Goal: Information Seeking & Learning: Check status

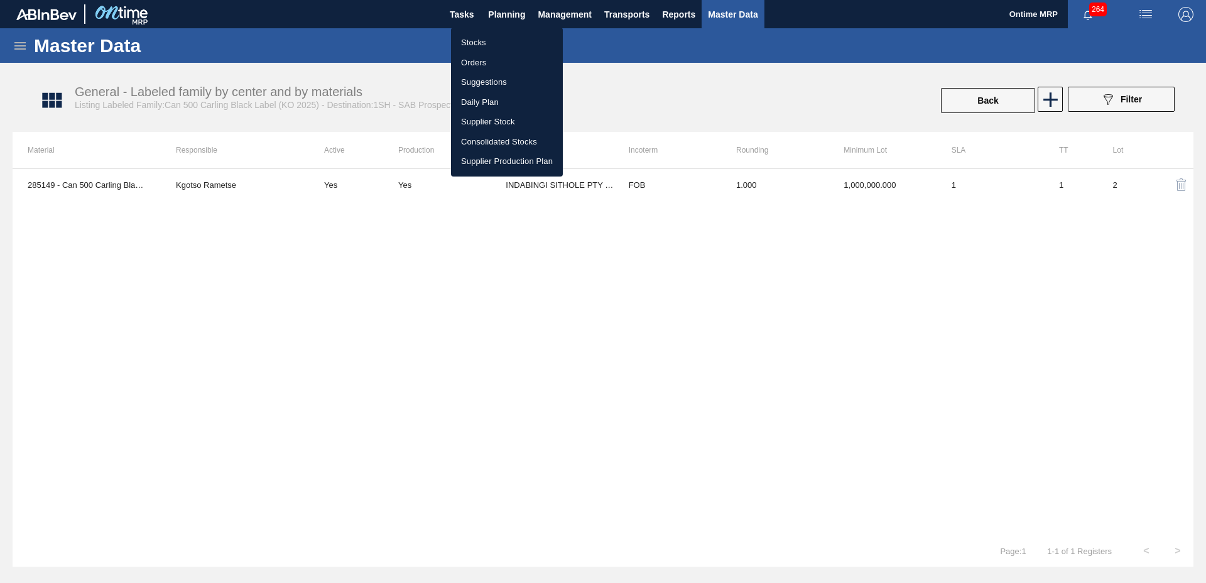
click at [472, 43] on li "Stocks" at bounding box center [507, 43] width 112 height 20
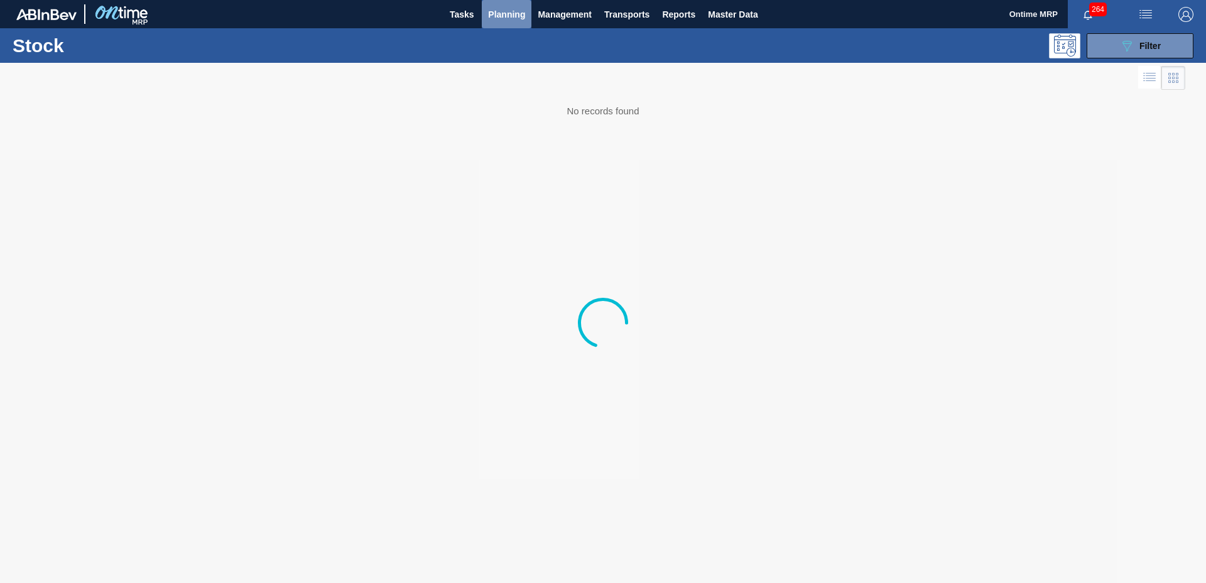
click at [508, 16] on span "Planning" at bounding box center [506, 14] width 37 height 15
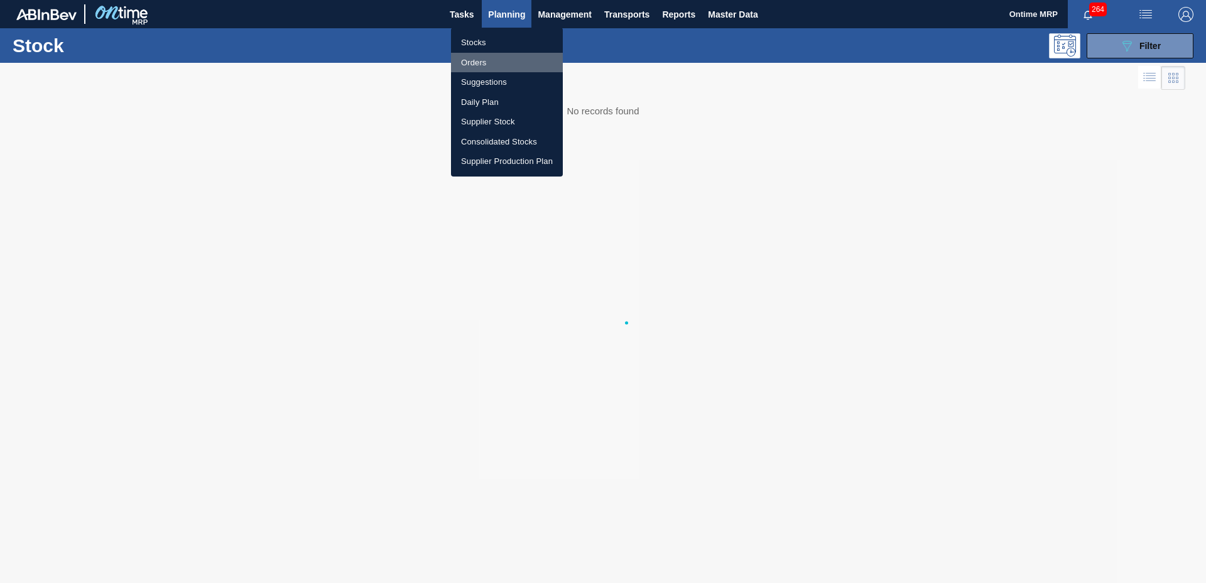
click at [477, 63] on li "Orders" at bounding box center [507, 63] width 112 height 20
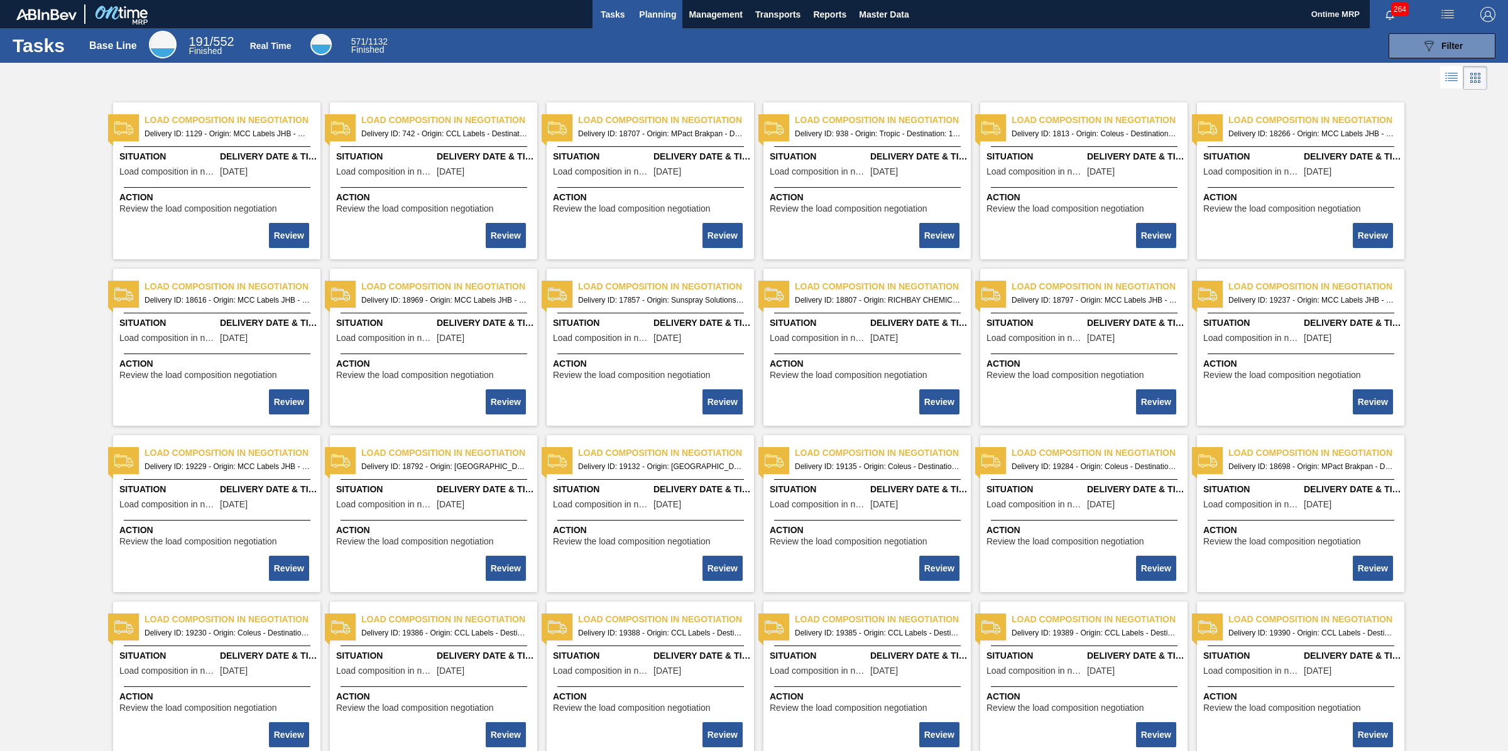
click at [664, 23] on button "Planning" at bounding box center [658, 14] width 50 height 28
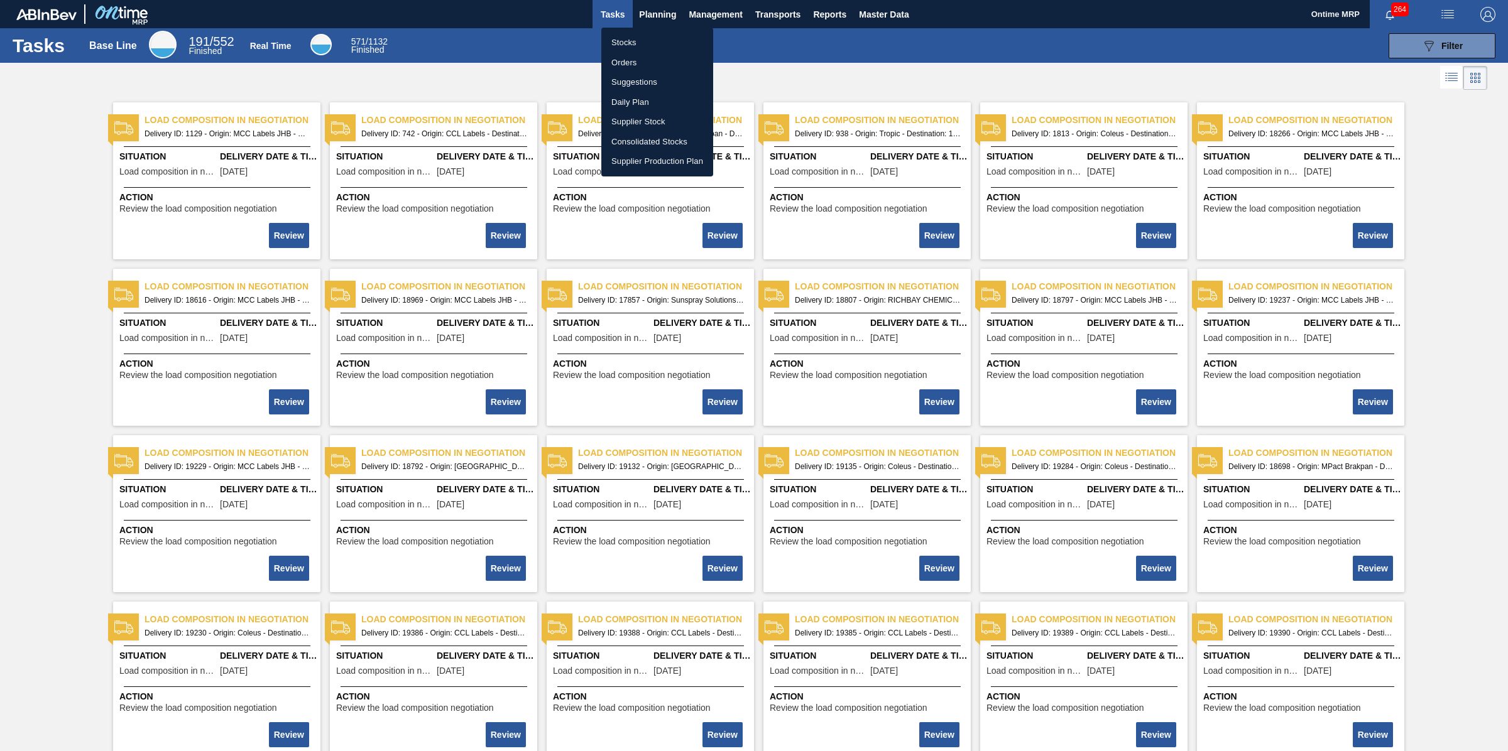
click at [628, 63] on li "Orders" at bounding box center [657, 63] width 112 height 20
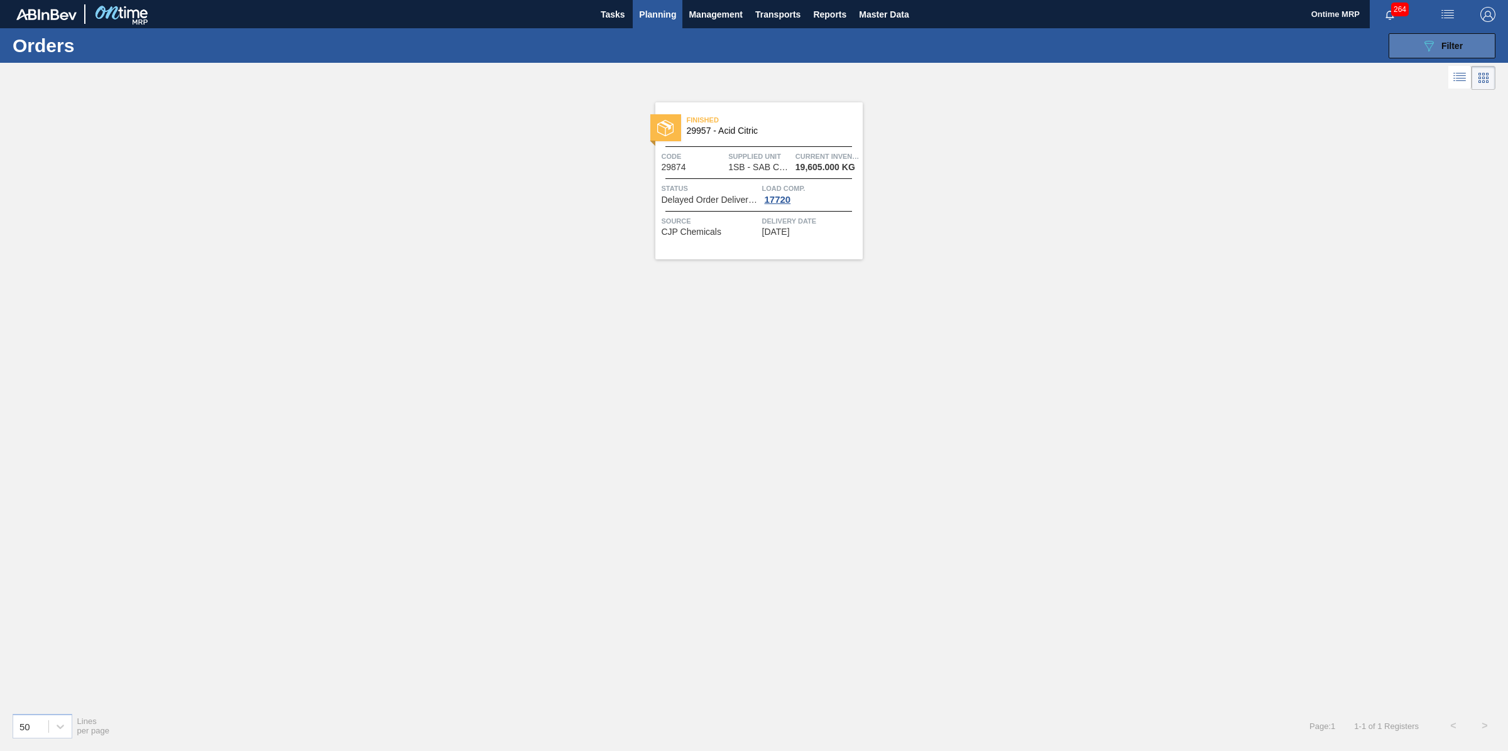
click at [1423, 50] on icon "089F7B8B-B2A5-4AFE-B5C0-19BA573D28AC" at bounding box center [1428, 45] width 15 height 15
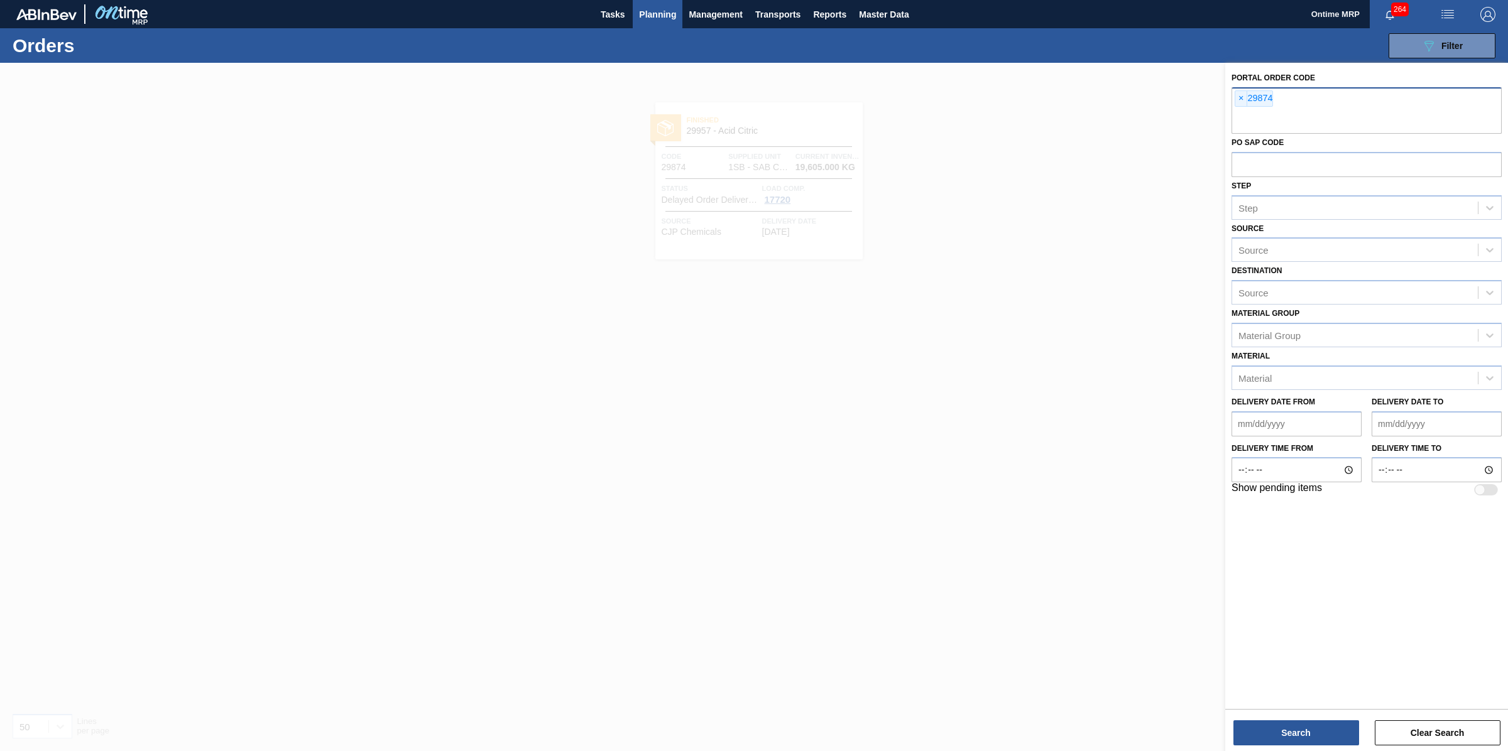
click at [1240, 99] on span "×" at bounding box center [1241, 98] width 12 height 15
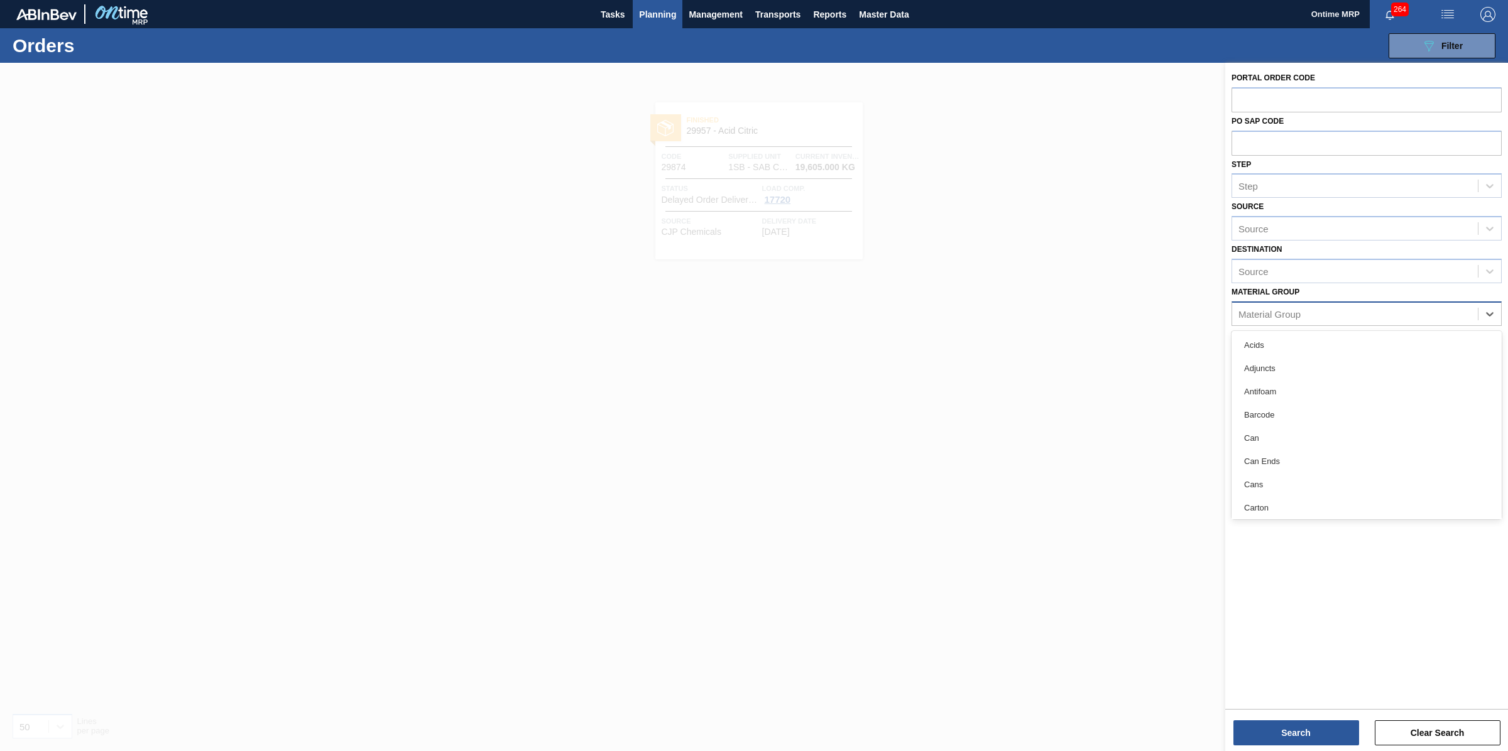
click at [1333, 312] on div "Material Group" at bounding box center [1355, 314] width 246 height 18
type Group "CAN"
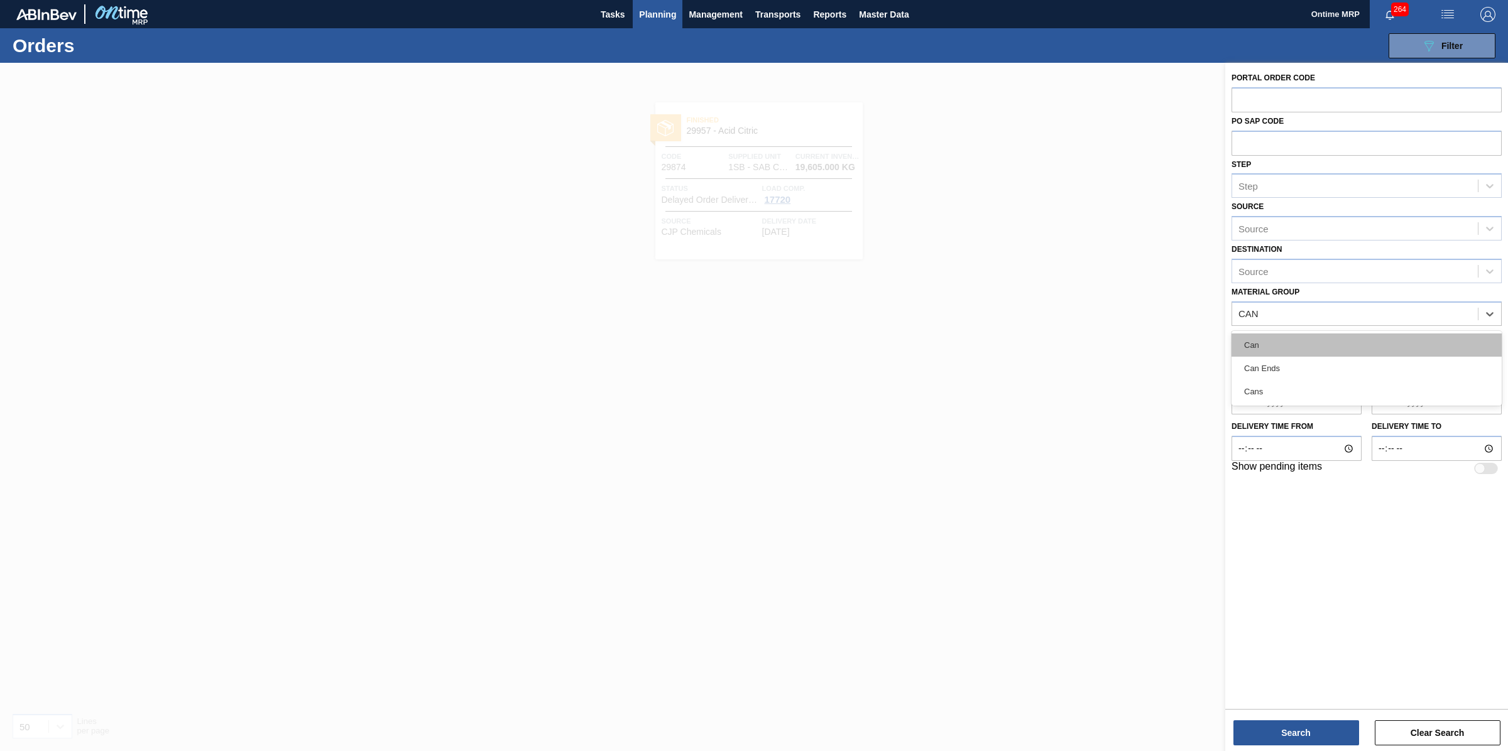
click at [1285, 342] on div "Can" at bounding box center [1366, 345] width 270 height 23
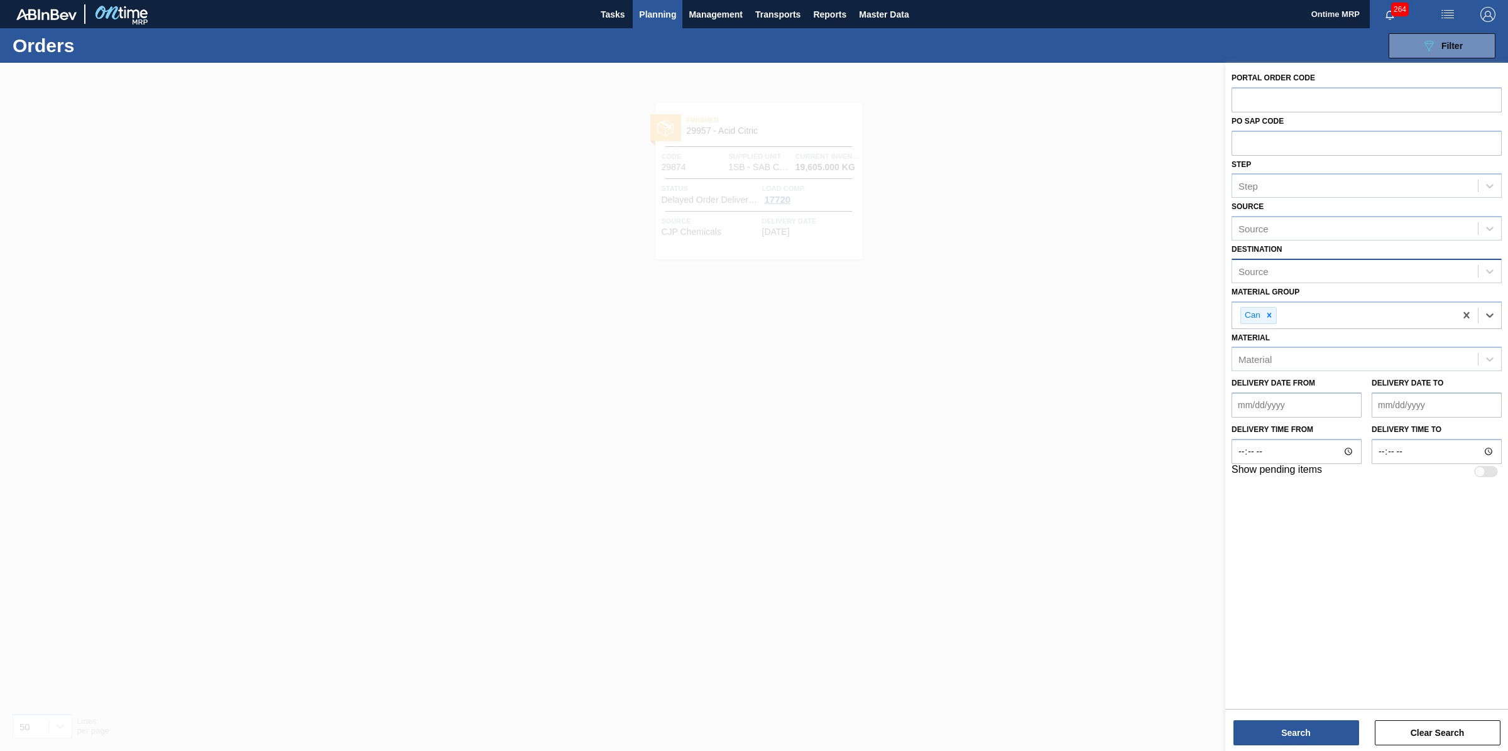
click at [1270, 271] on div "Source" at bounding box center [1355, 271] width 246 height 18
type input "NEW"
click at [1286, 300] on div "1SJ - SAB Newlands Brewery" at bounding box center [1366, 302] width 270 height 23
click at [1273, 732] on button "Search" at bounding box center [1296, 733] width 126 height 25
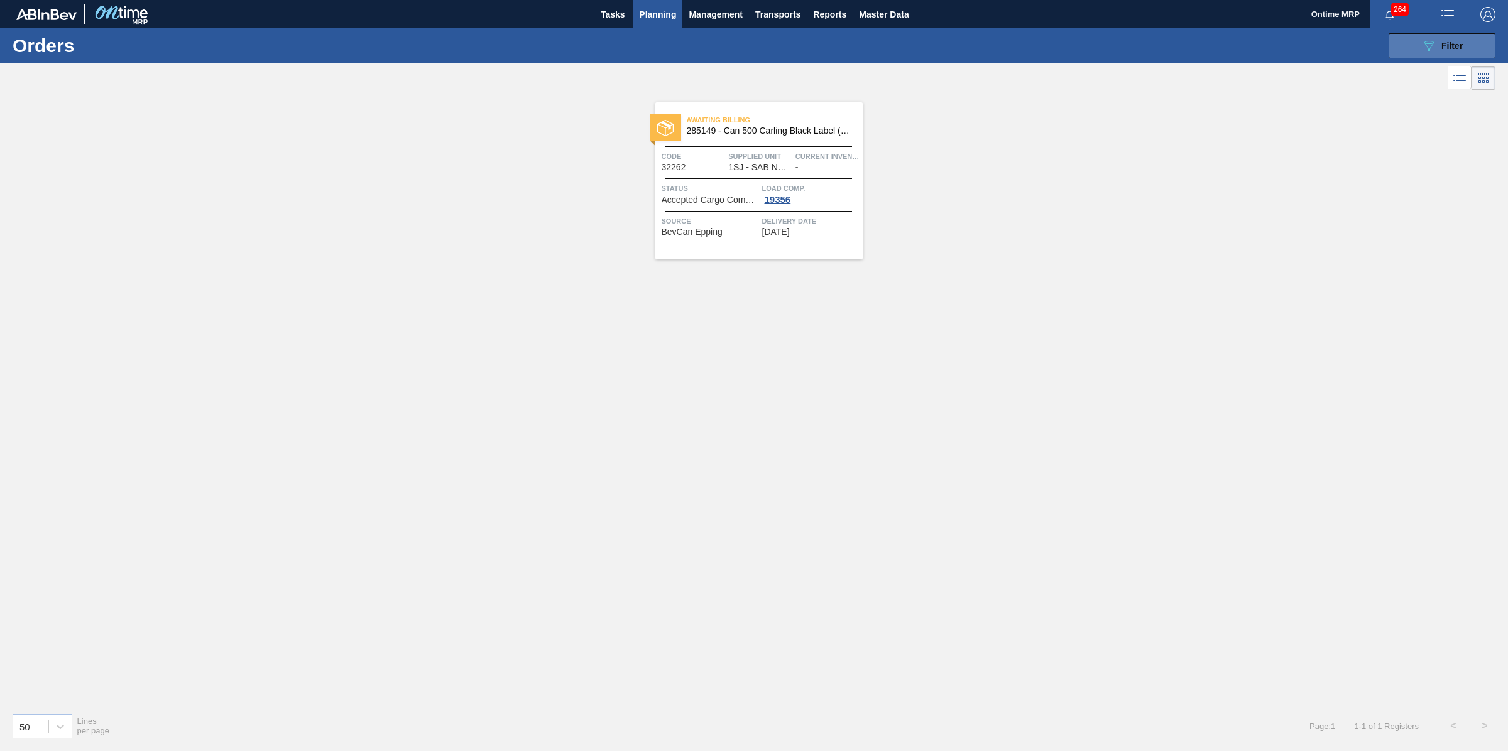
click at [1421, 50] on icon "089F7B8B-B2A5-4AFE-B5C0-19BA573D28AC" at bounding box center [1428, 45] width 15 height 15
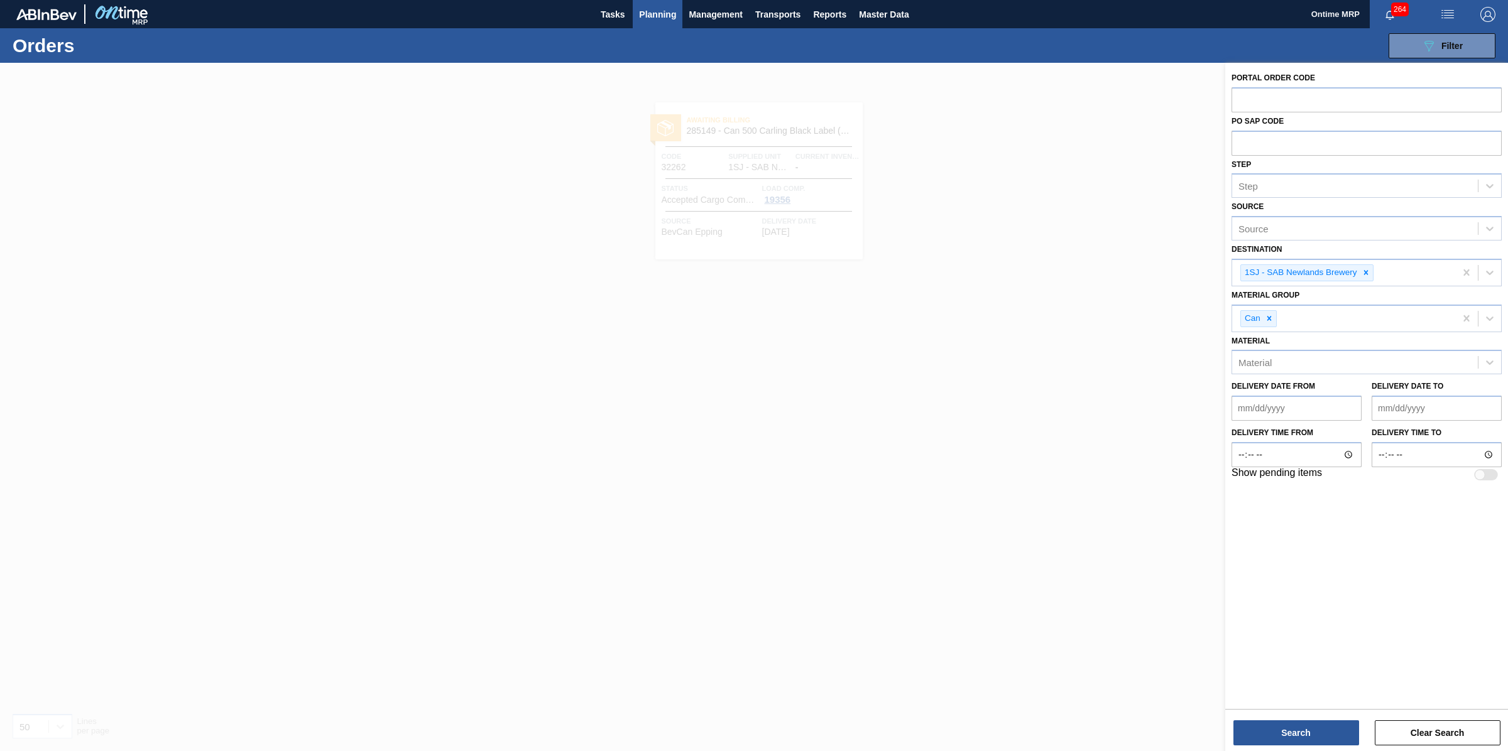
click at [873, 536] on div at bounding box center [754, 438] width 1508 height 751
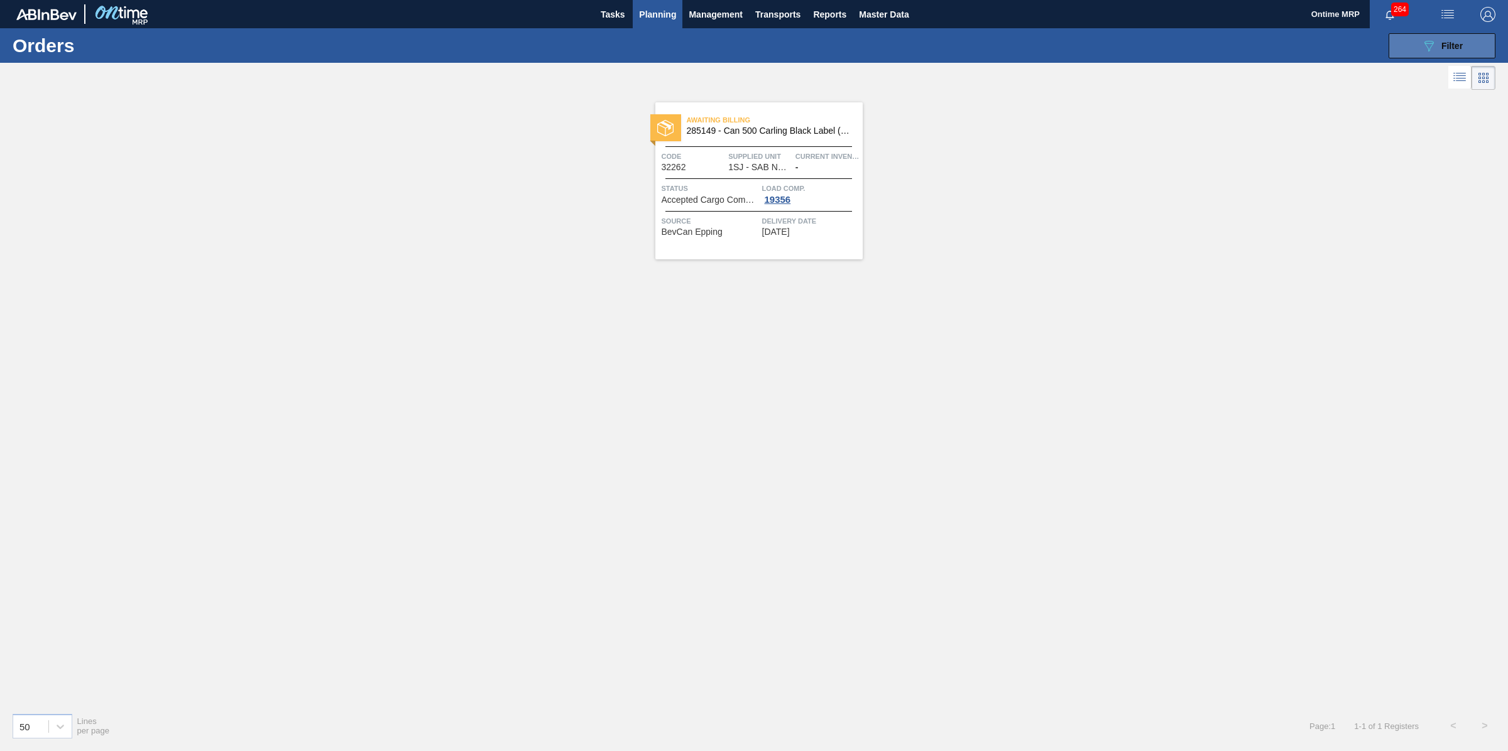
click at [1446, 47] on span "Filter" at bounding box center [1451, 46] width 21 height 10
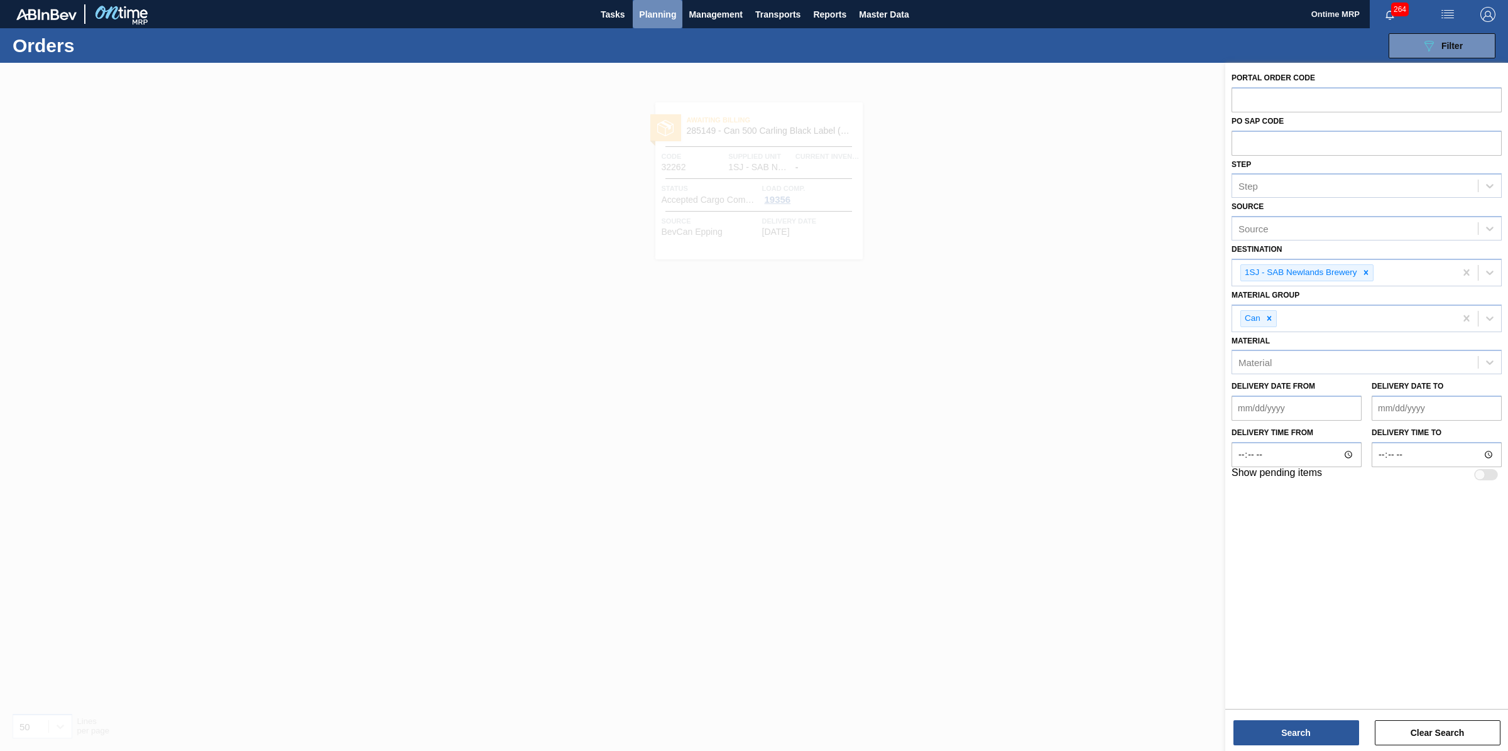
click at [657, 16] on span "Planning" at bounding box center [657, 14] width 37 height 15
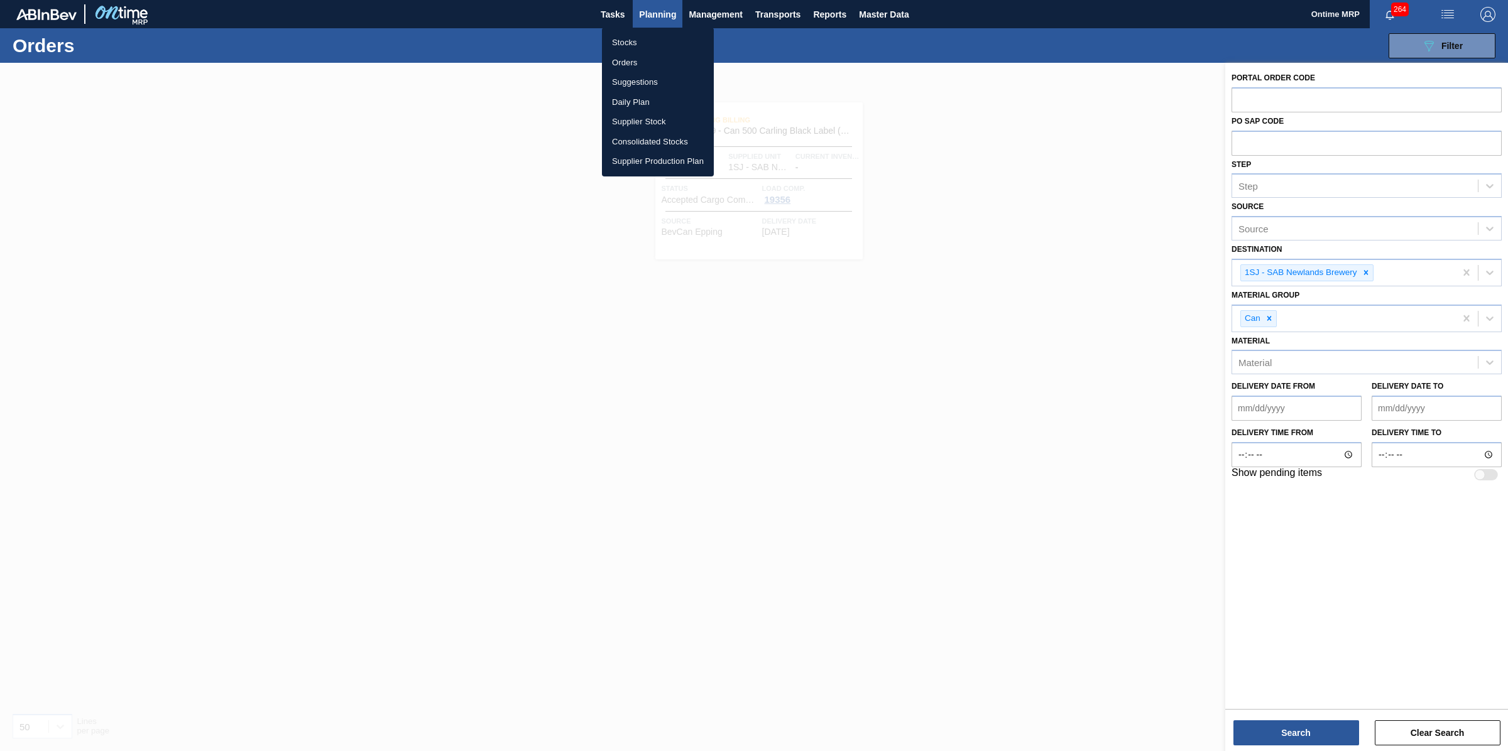
click at [627, 42] on li "Stocks" at bounding box center [658, 43] width 112 height 20
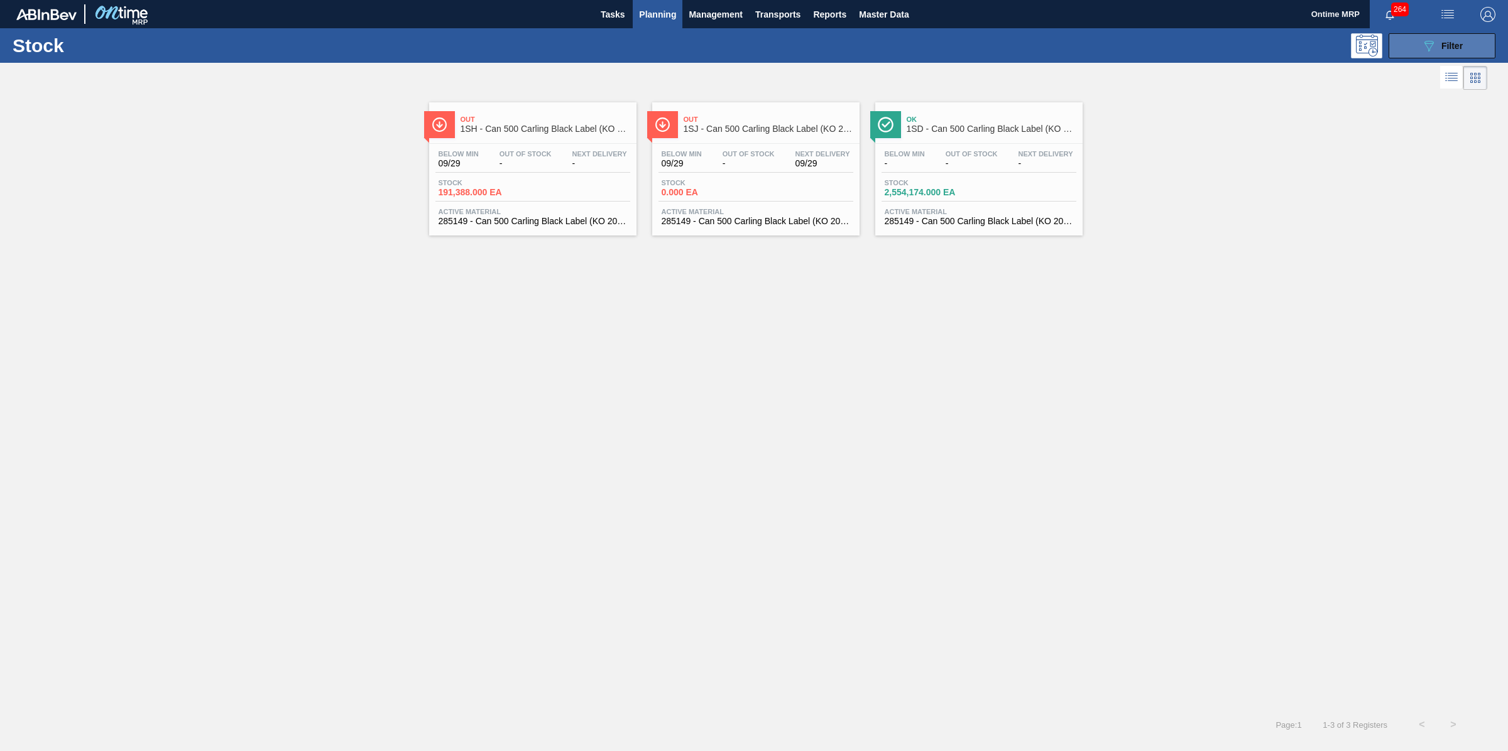
click at [1421, 50] on button "089F7B8B-B2A5-4AFE-B5C0-19BA573D28AC Filter" at bounding box center [1442, 45] width 107 height 25
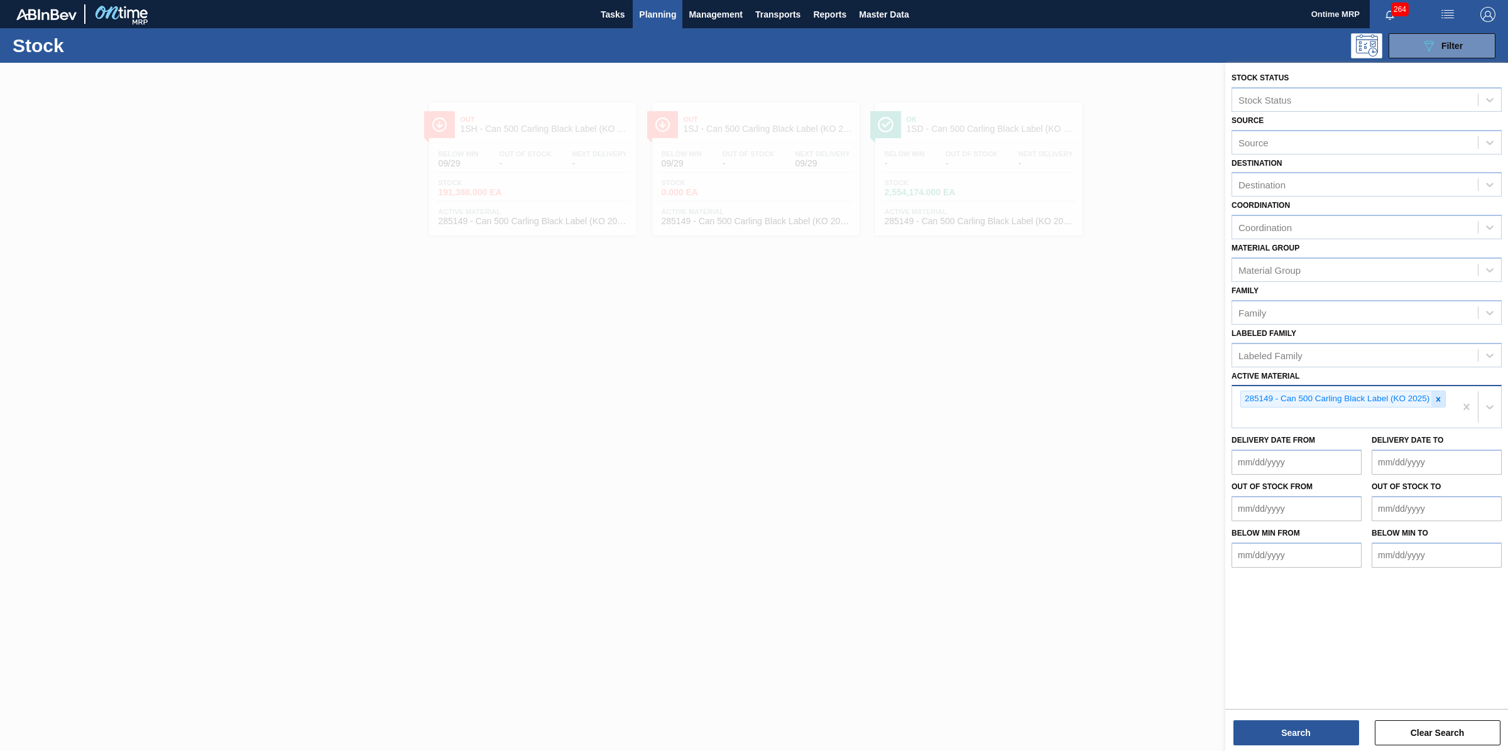
click at [1436, 395] on icon at bounding box center [1438, 399] width 9 height 9
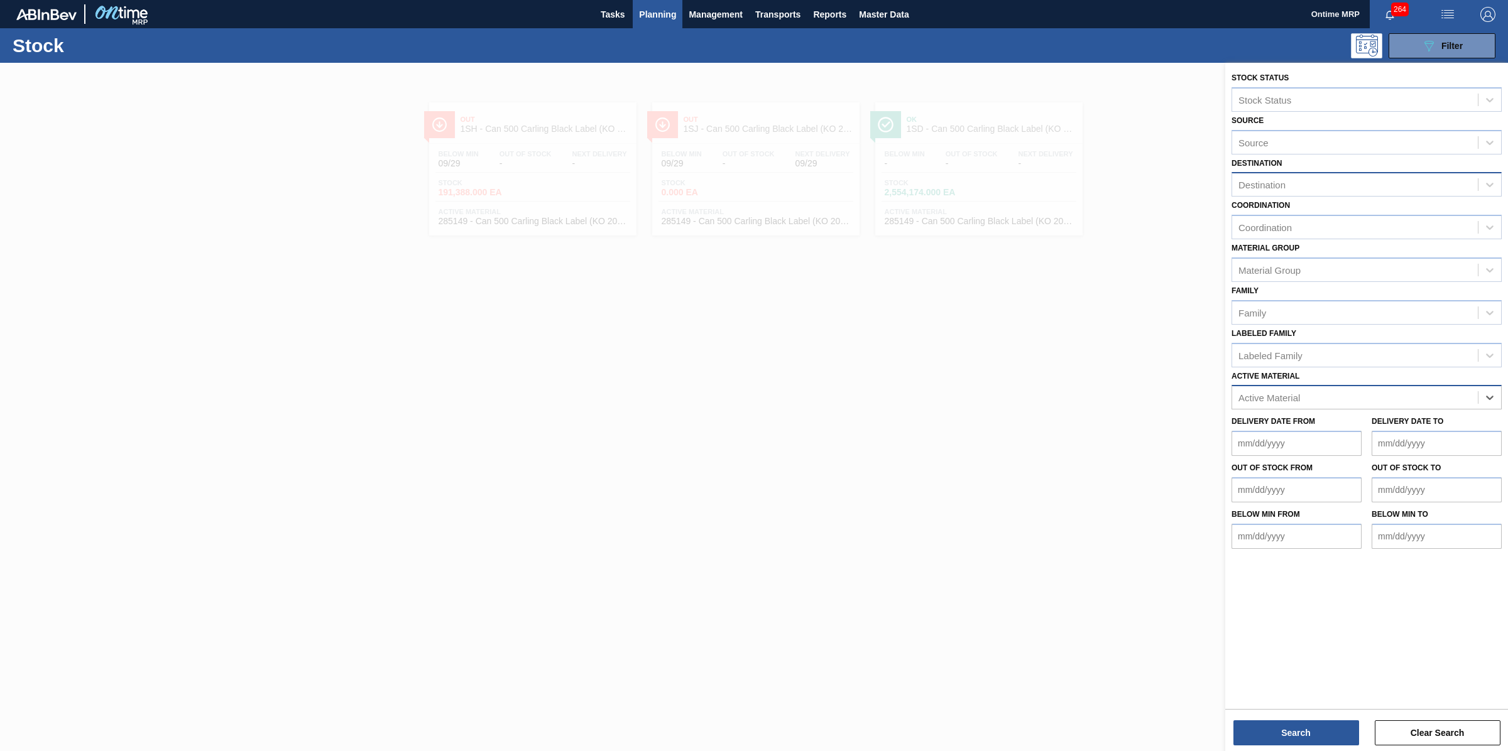
click at [1317, 185] on div "Destination" at bounding box center [1355, 185] width 246 height 18
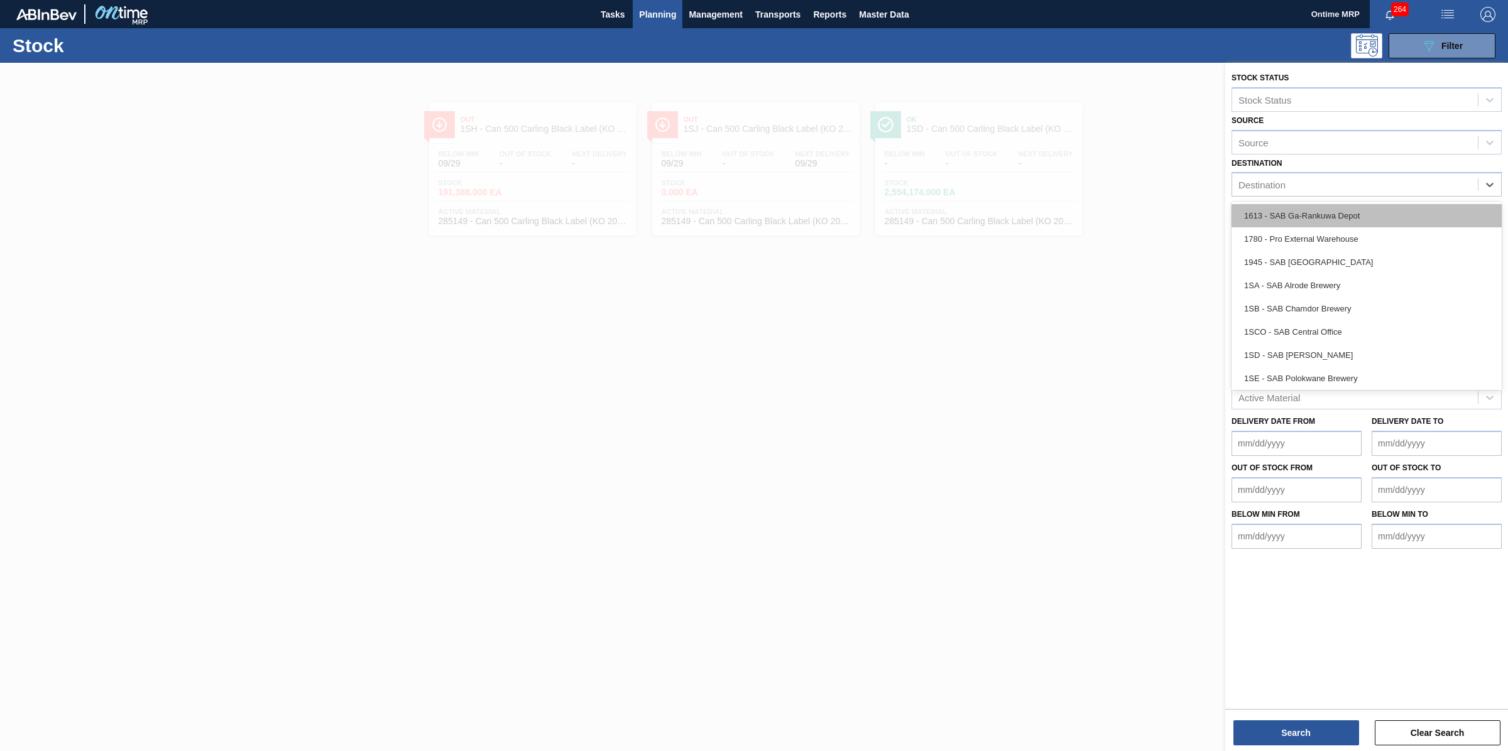
click at [1307, 212] on div "1613 - SAB Ga-Rankuwa Depot" at bounding box center [1366, 215] width 270 height 23
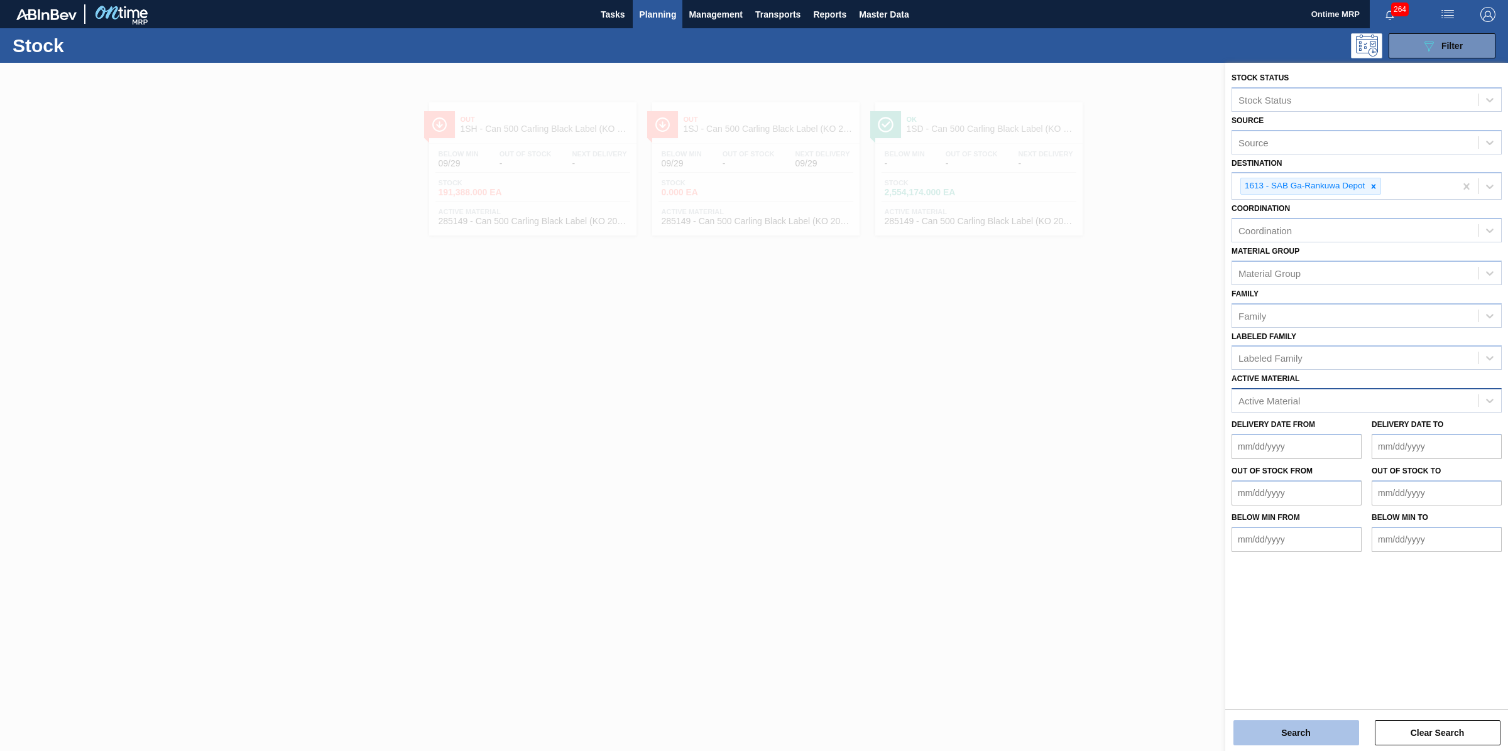
click at [1286, 723] on button "Search" at bounding box center [1296, 733] width 126 height 25
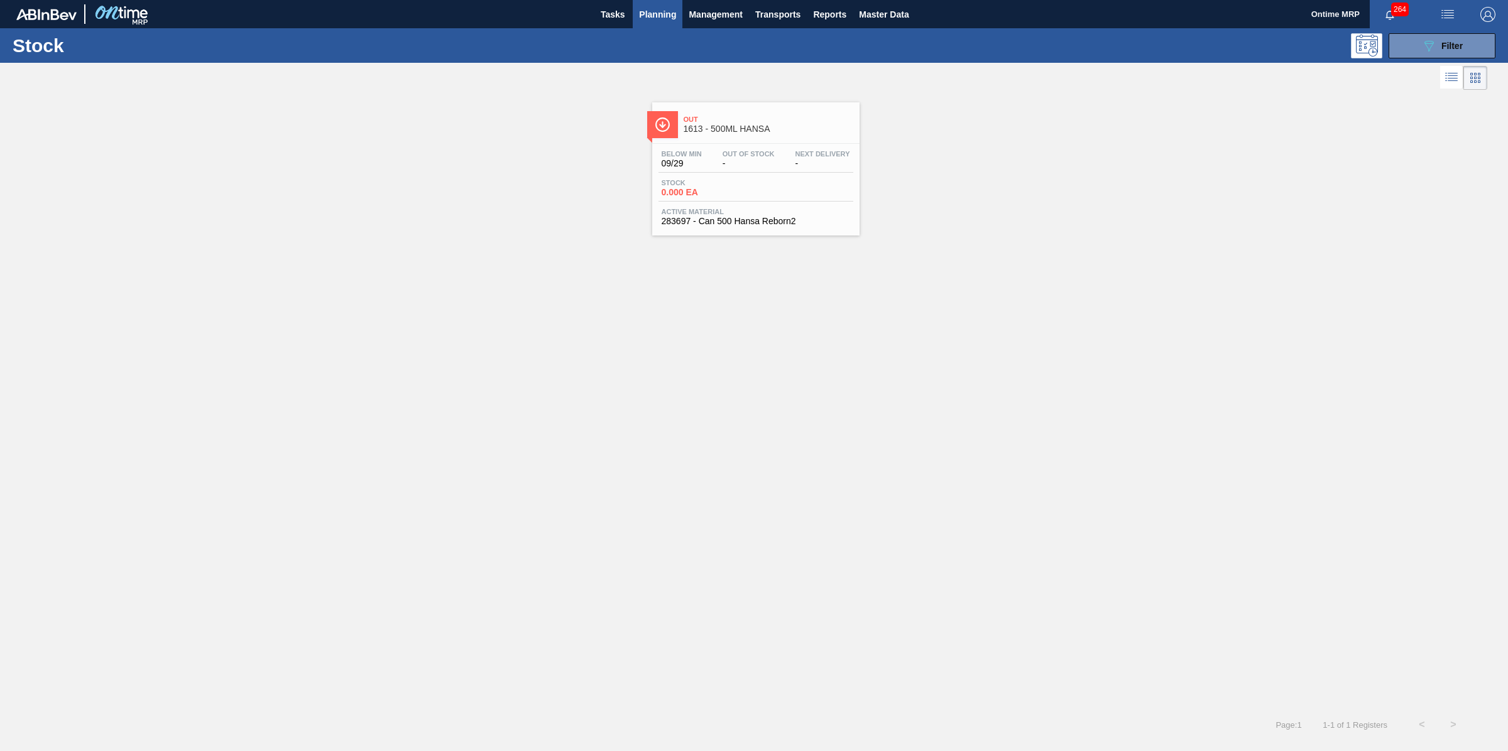
click at [792, 165] on div "Next Delivery -" at bounding box center [822, 159] width 61 height 18
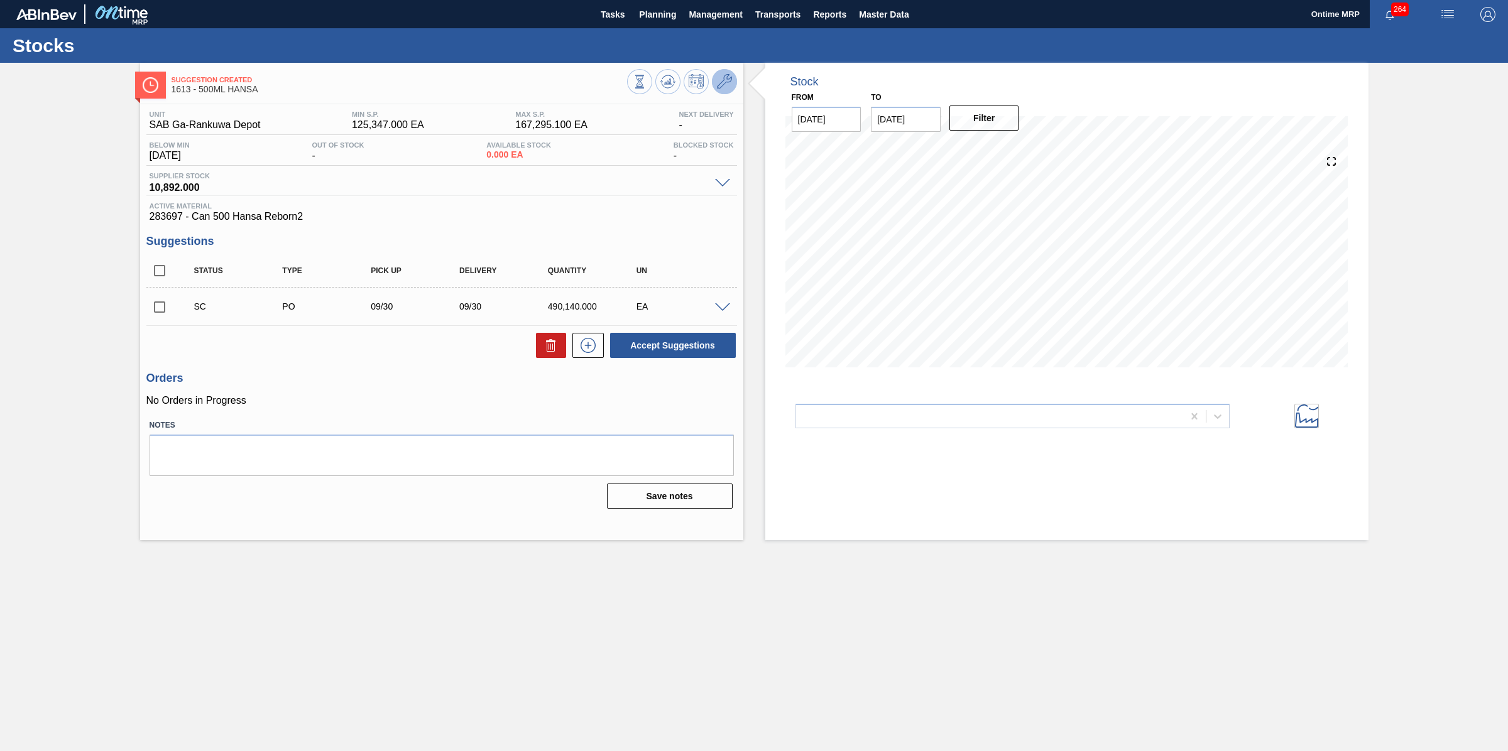
click at [723, 80] on icon at bounding box center [724, 81] width 15 height 15
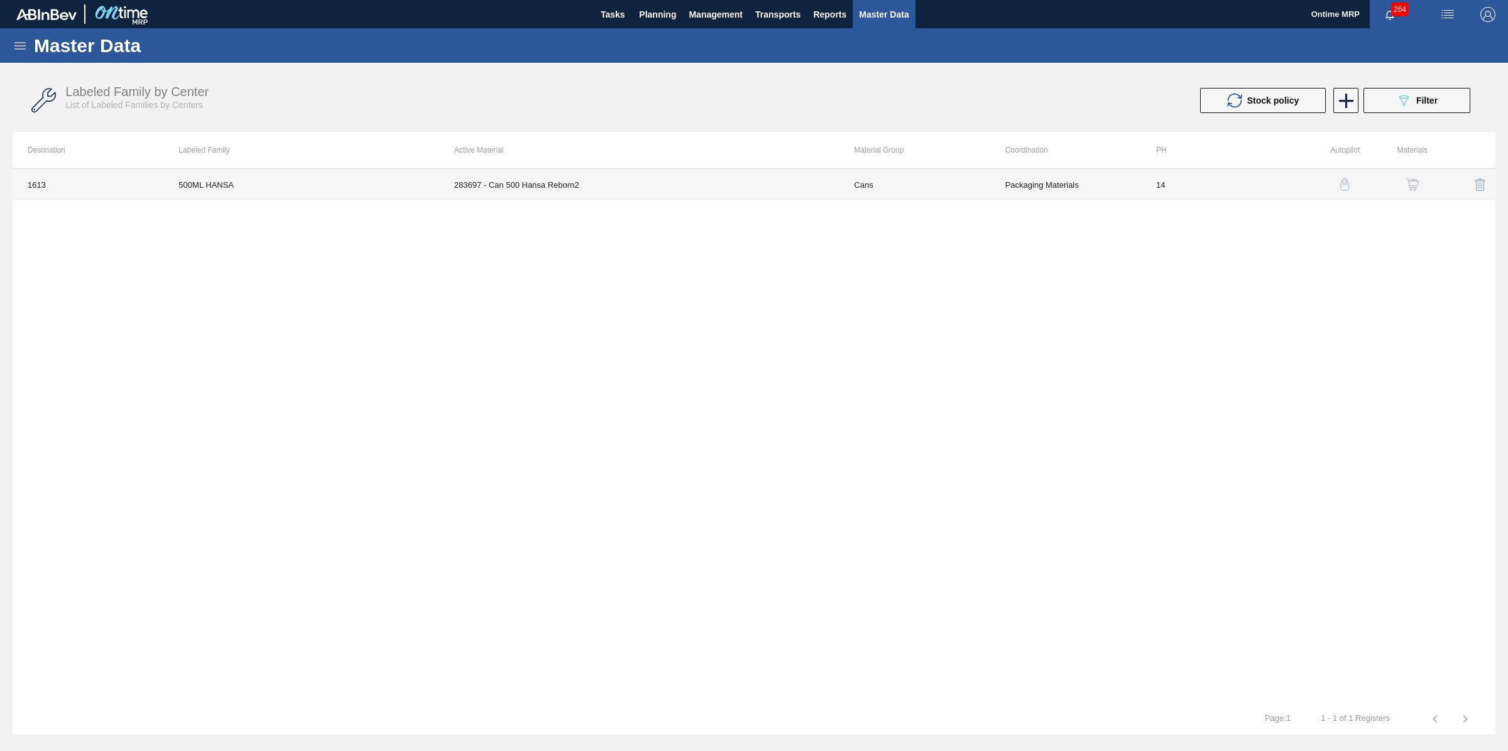
click at [981, 179] on td "Cans" at bounding box center [914, 184] width 151 height 31
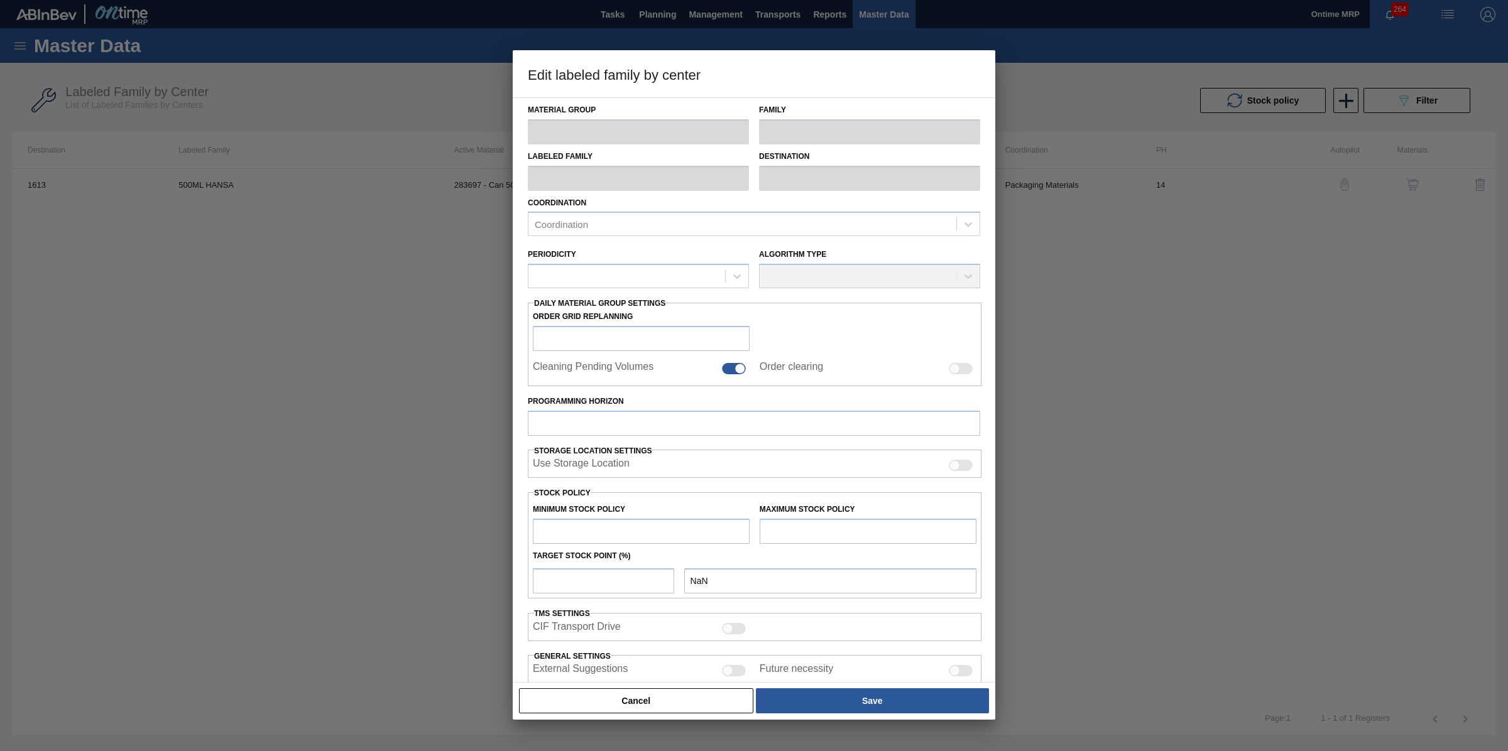
type input "Cans"
type input "500ml"
type input "500ML HANSA"
type input "1613 - SAB Ga-Rankuwa Depot"
type input "14"
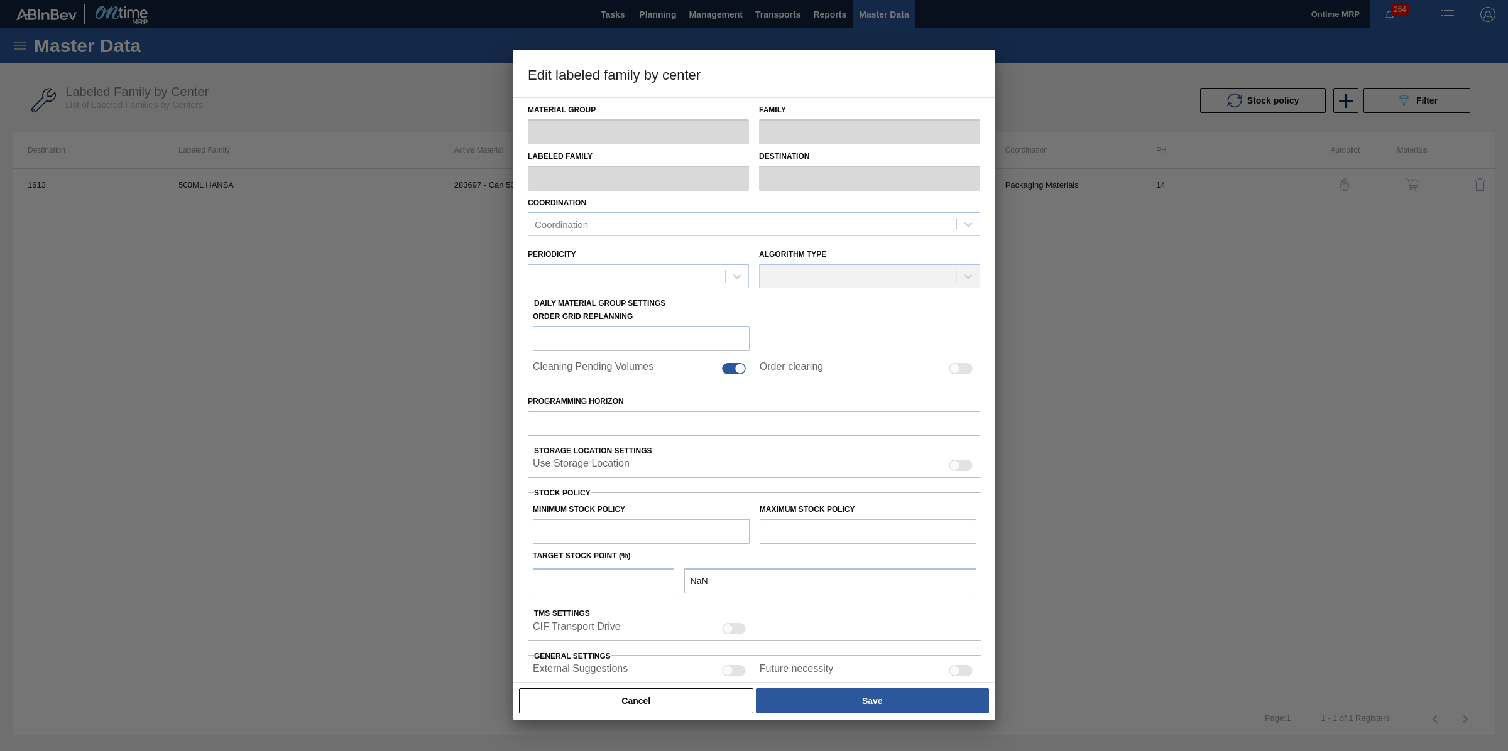
type input "125,347"
type input "167,295.1"
type input "100"
type input "167,295.100"
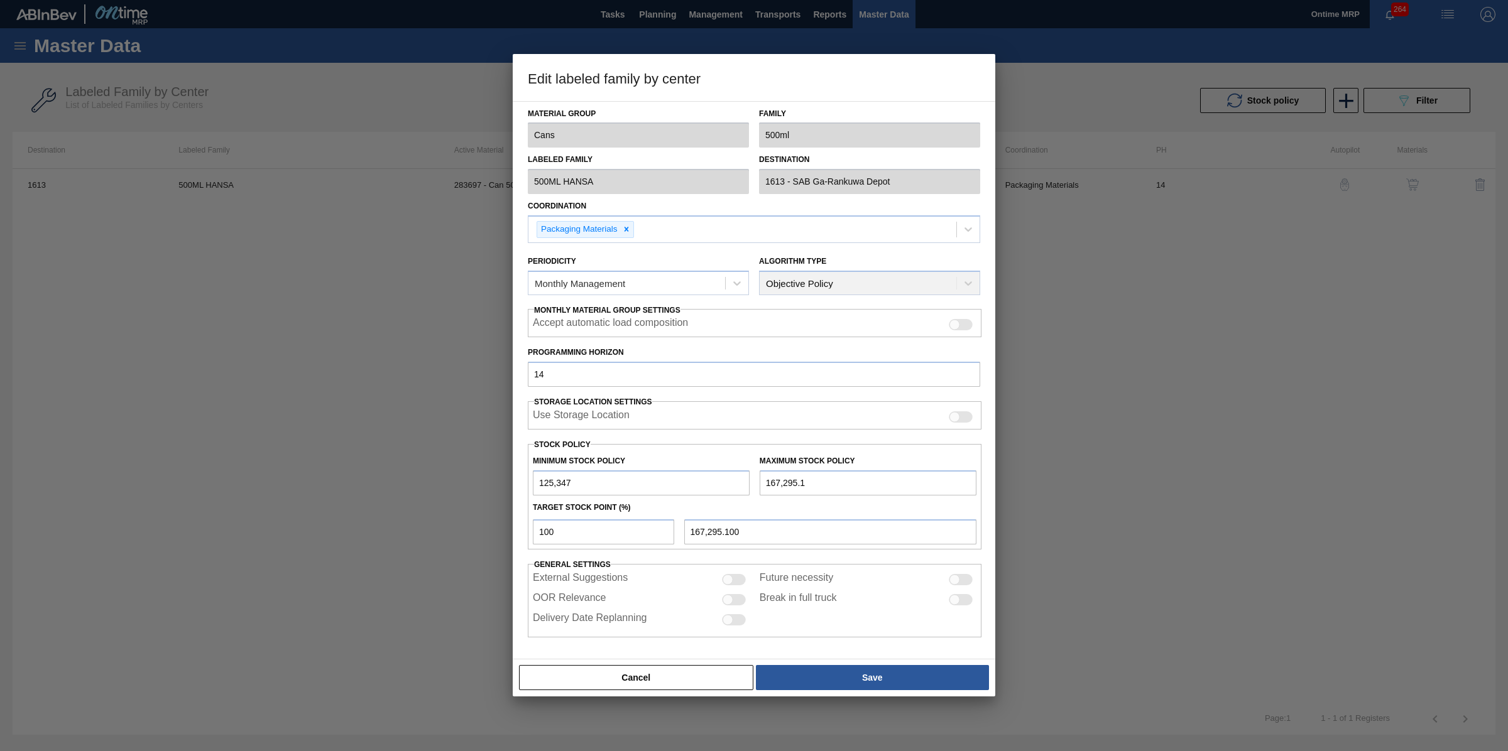
click at [308, 566] on div at bounding box center [754, 375] width 1508 height 751
drag, startPoint x: 613, startPoint y: 680, endPoint x: 642, endPoint y: 663, distance: 33.2
click at [617, 679] on button "Cancel" at bounding box center [636, 677] width 234 height 25
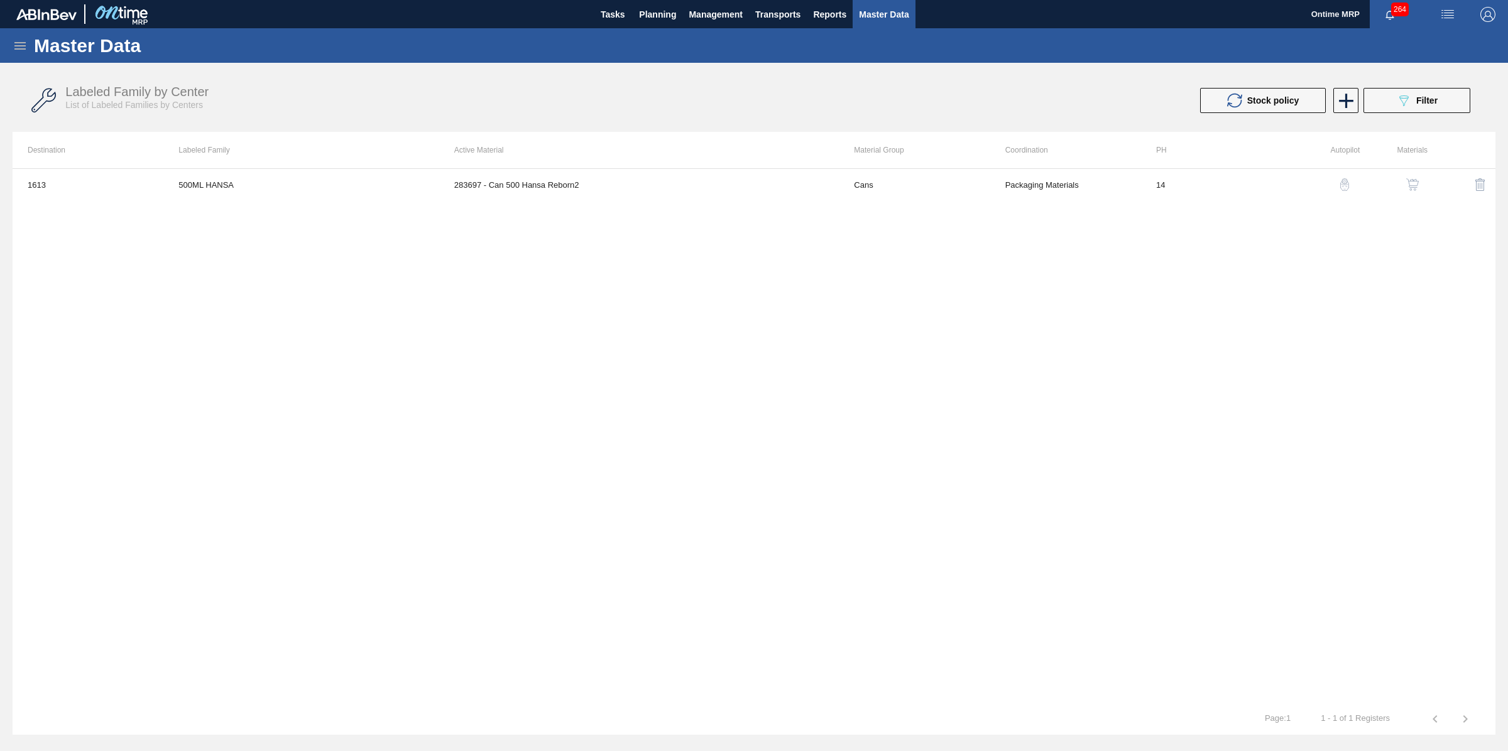
click at [1411, 182] on img "button" at bounding box center [1412, 184] width 13 height 13
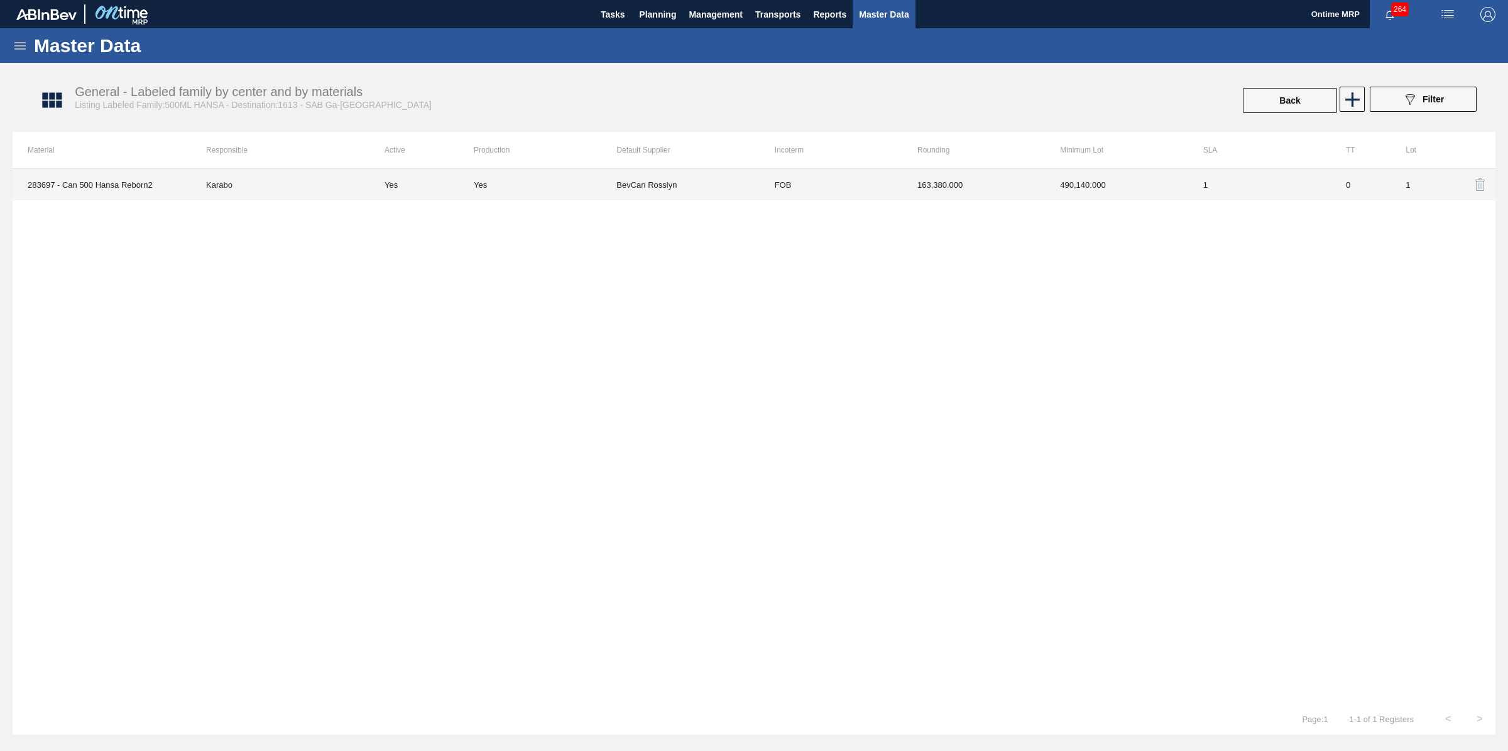
click at [924, 194] on td "163,380.000" at bounding box center [973, 184] width 143 height 31
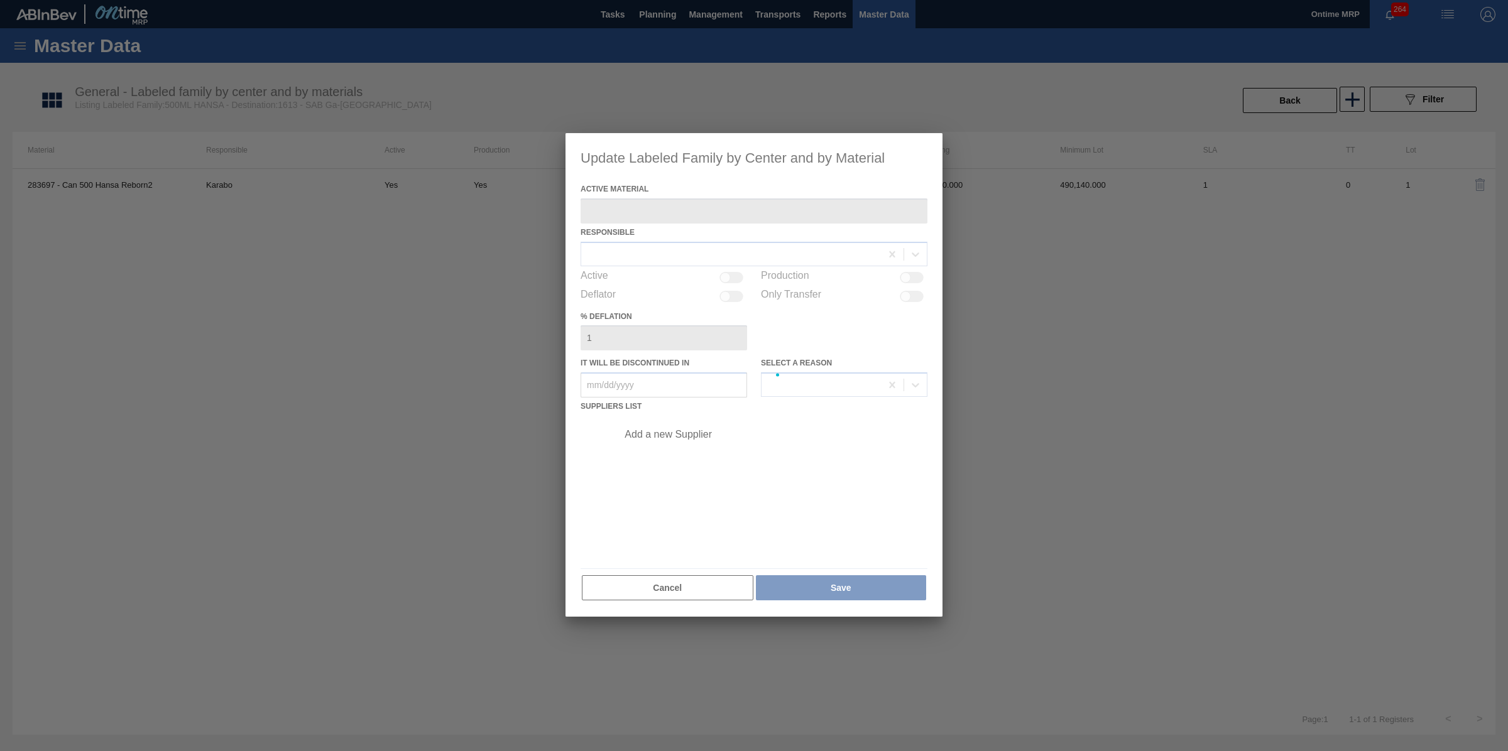
type Material "283697 - Can 500 Hansa Reborn2"
checkbox input "true"
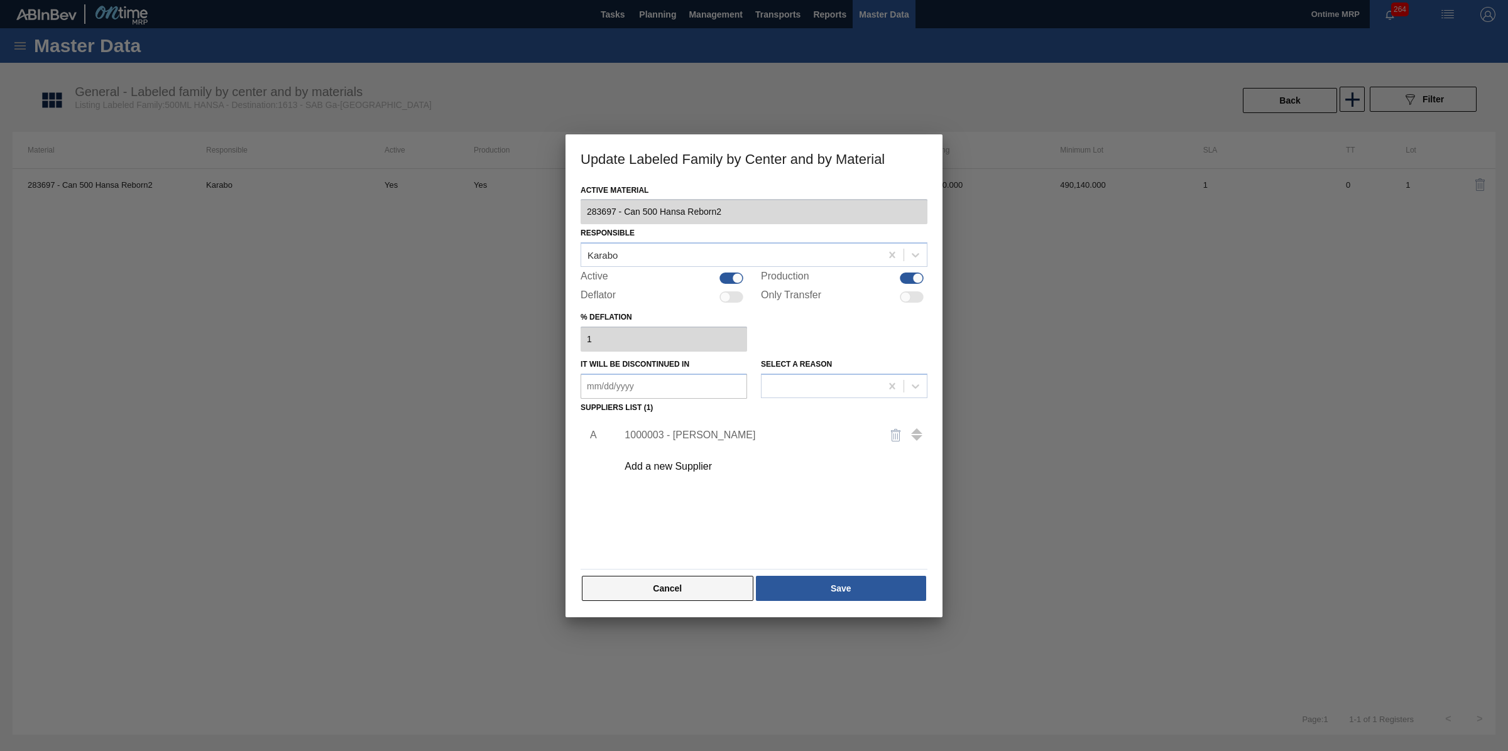
click at [698, 581] on button "Cancel" at bounding box center [668, 588] width 172 height 25
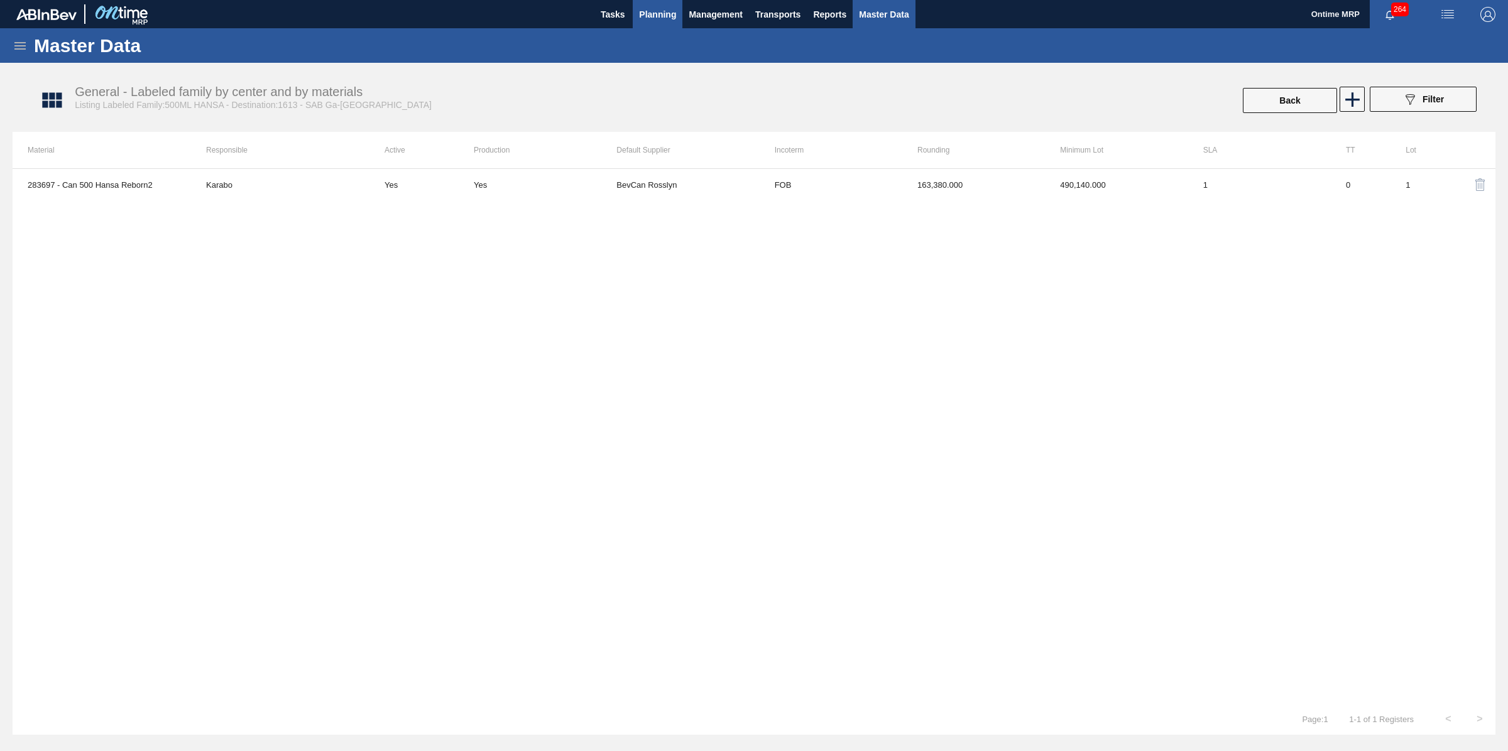
click at [654, 11] on span "Planning" at bounding box center [657, 14] width 37 height 15
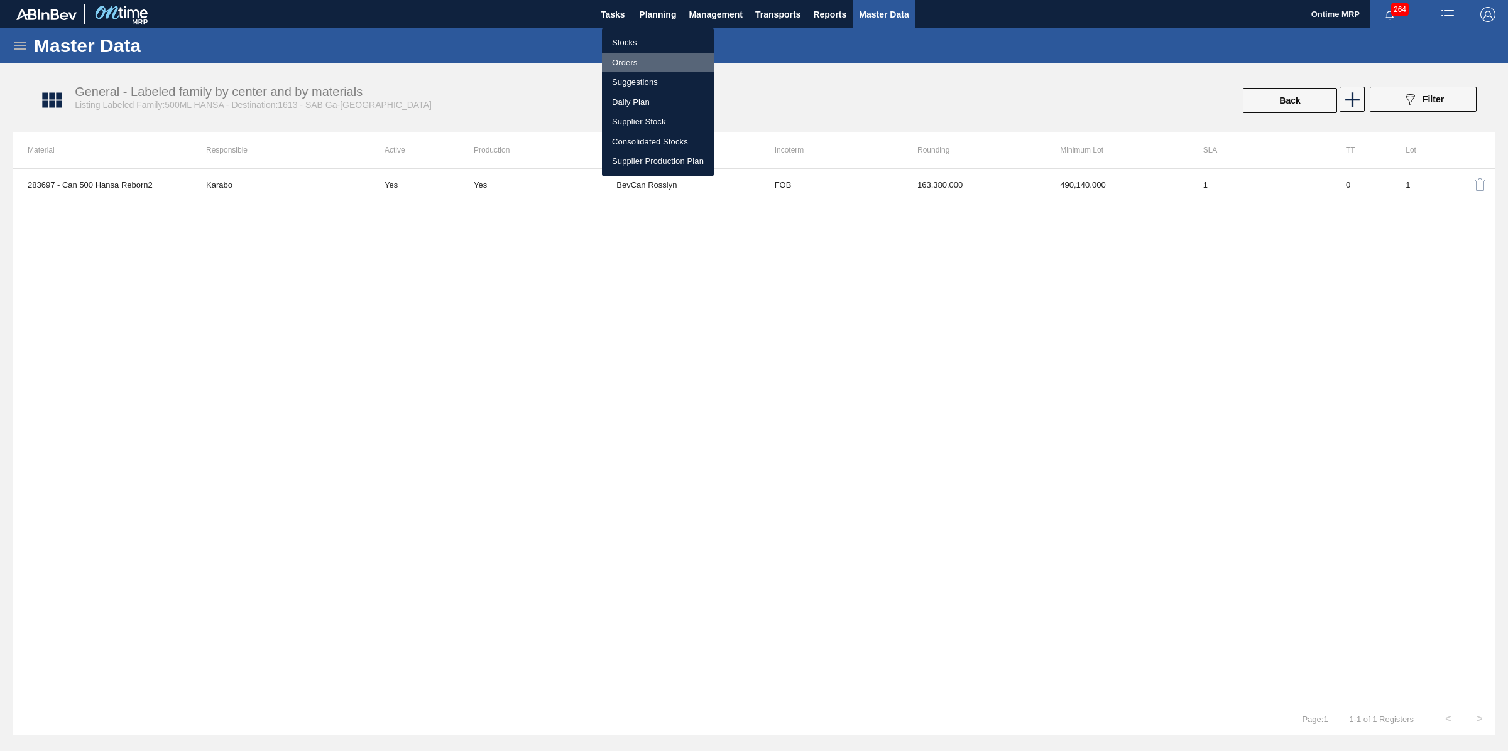
click at [629, 58] on li "Orders" at bounding box center [658, 63] width 112 height 20
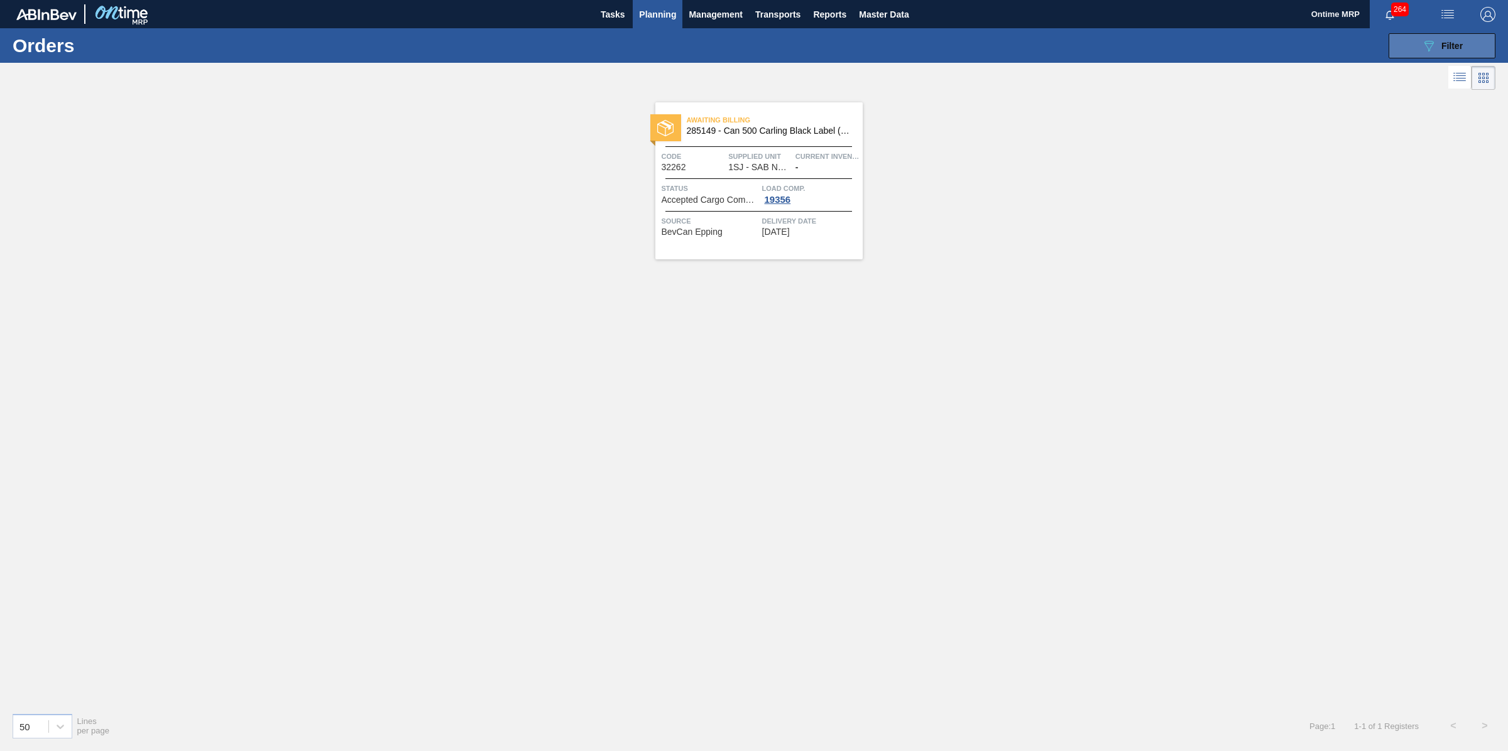
click at [1446, 41] on span "Filter" at bounding box center [1451, 46] width 21 height 10
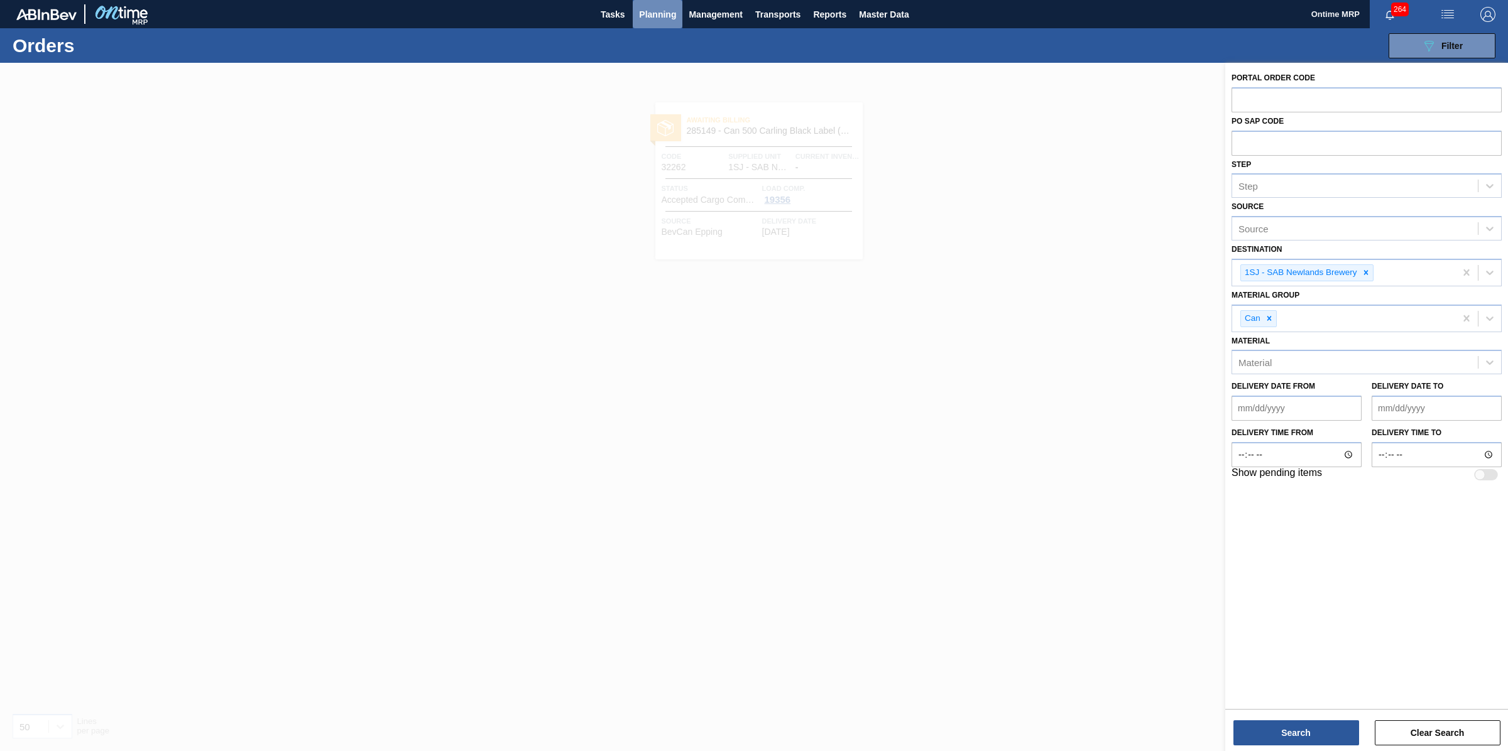
click at [655, 11] on span "Planning" at bounding box center [657, 14] width 37 height 15
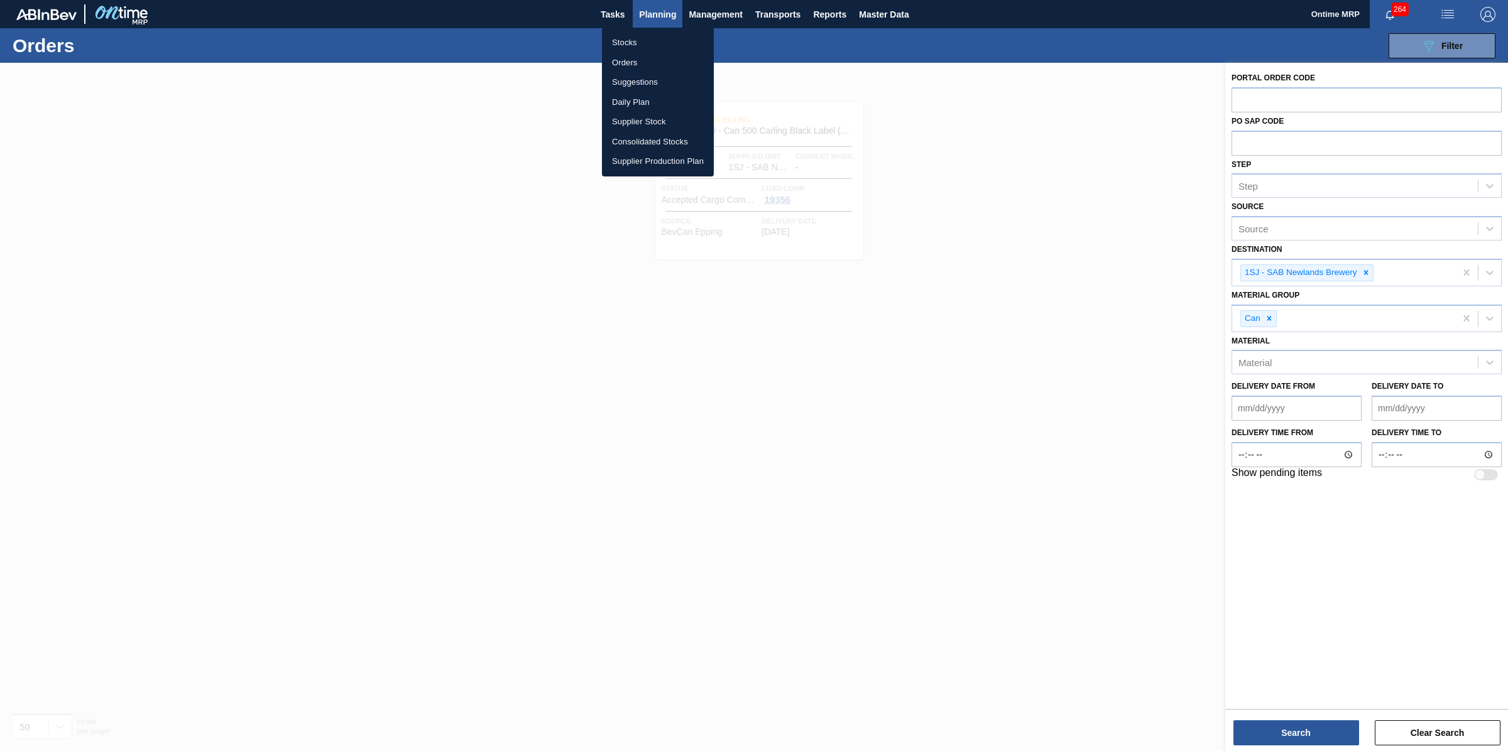
click at [641, 40] on li "Stocks" at bounding box center [658, 43] width 112 height 20
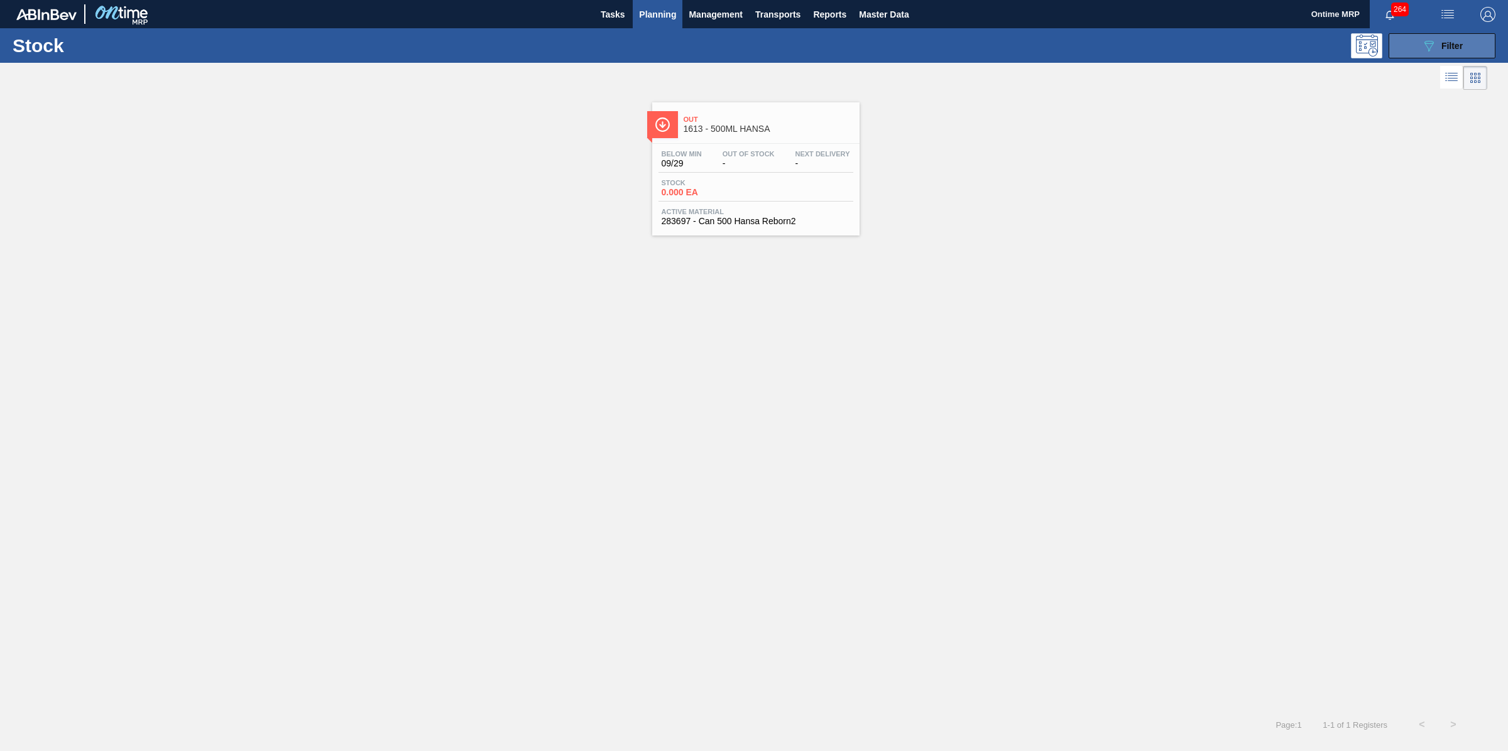
click at [1425, 54] on button "089F7B8B-B2A5-4AFE-B5C0-19BA573D28AC Filter" at bounding box center [1442, 45] width 107 height 25
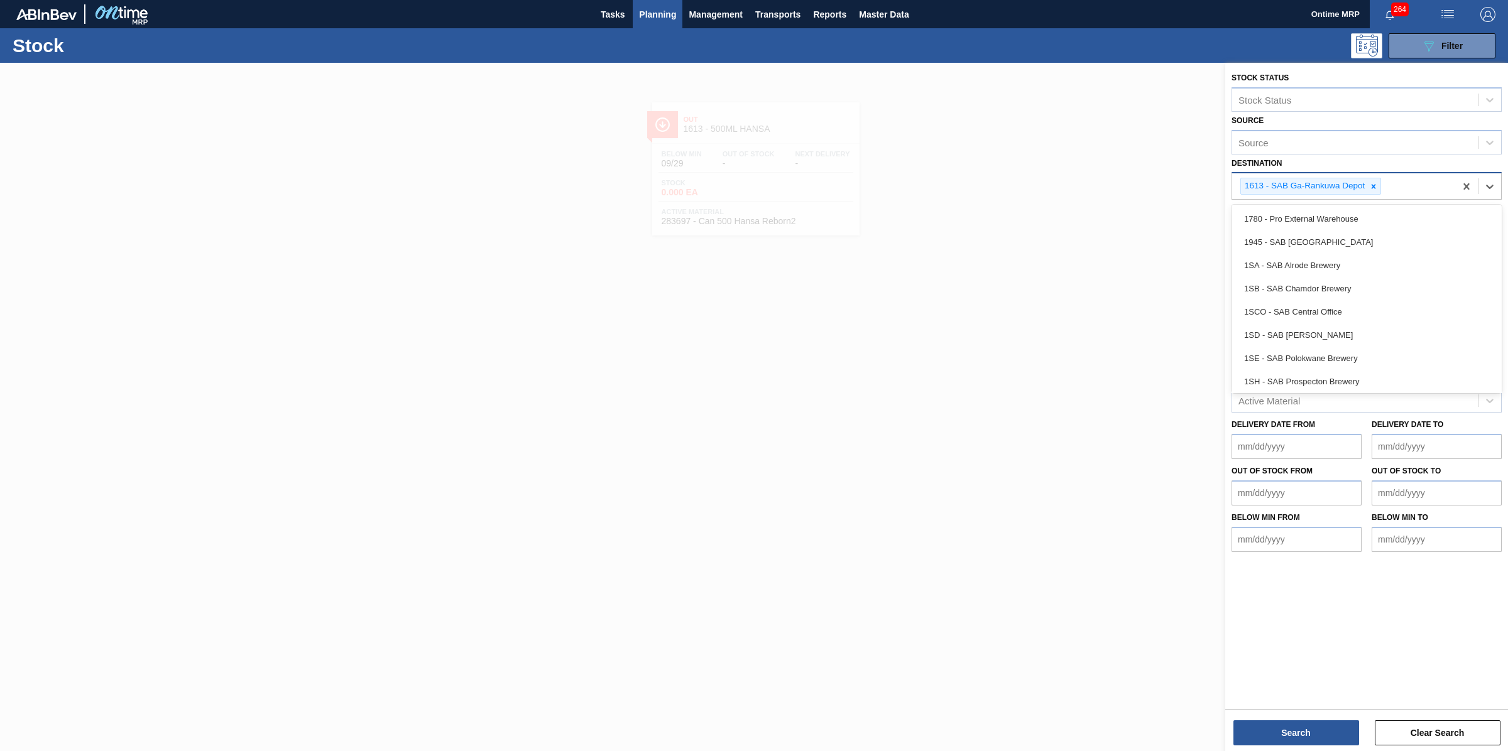
click at [1409, 188] on div "1613 - SAB Ga-Rankuwa Depot" at bounding box center [1343, 186] width 223 height 26
type input "F"
click at [1390, 243] on div "1945 - SAB [GEOGRAPHIC_DATA]" at bounding box center [1366, 242] width 270 height 23
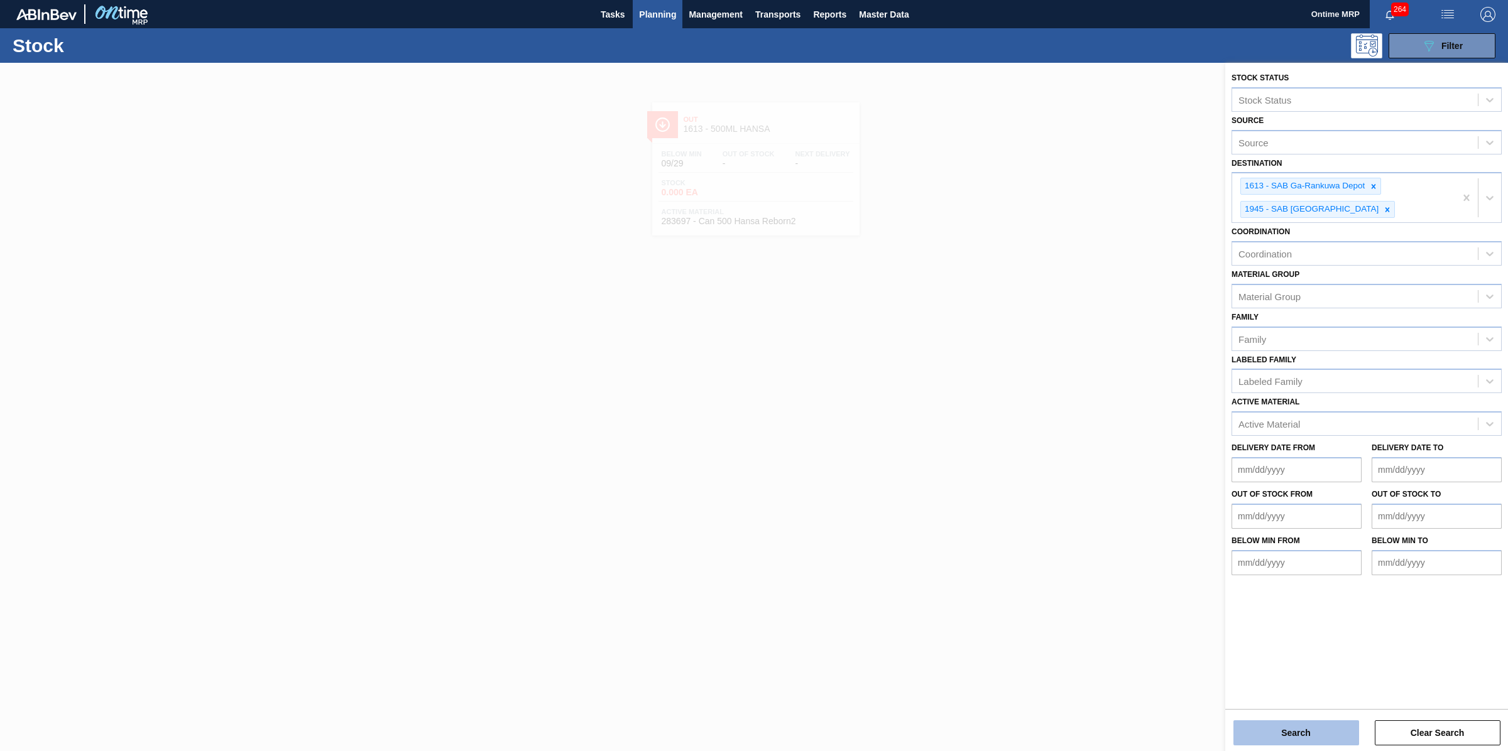
click at [1280, 738] on button "Search" at bounding box center [1296, 733] width 126 height 25
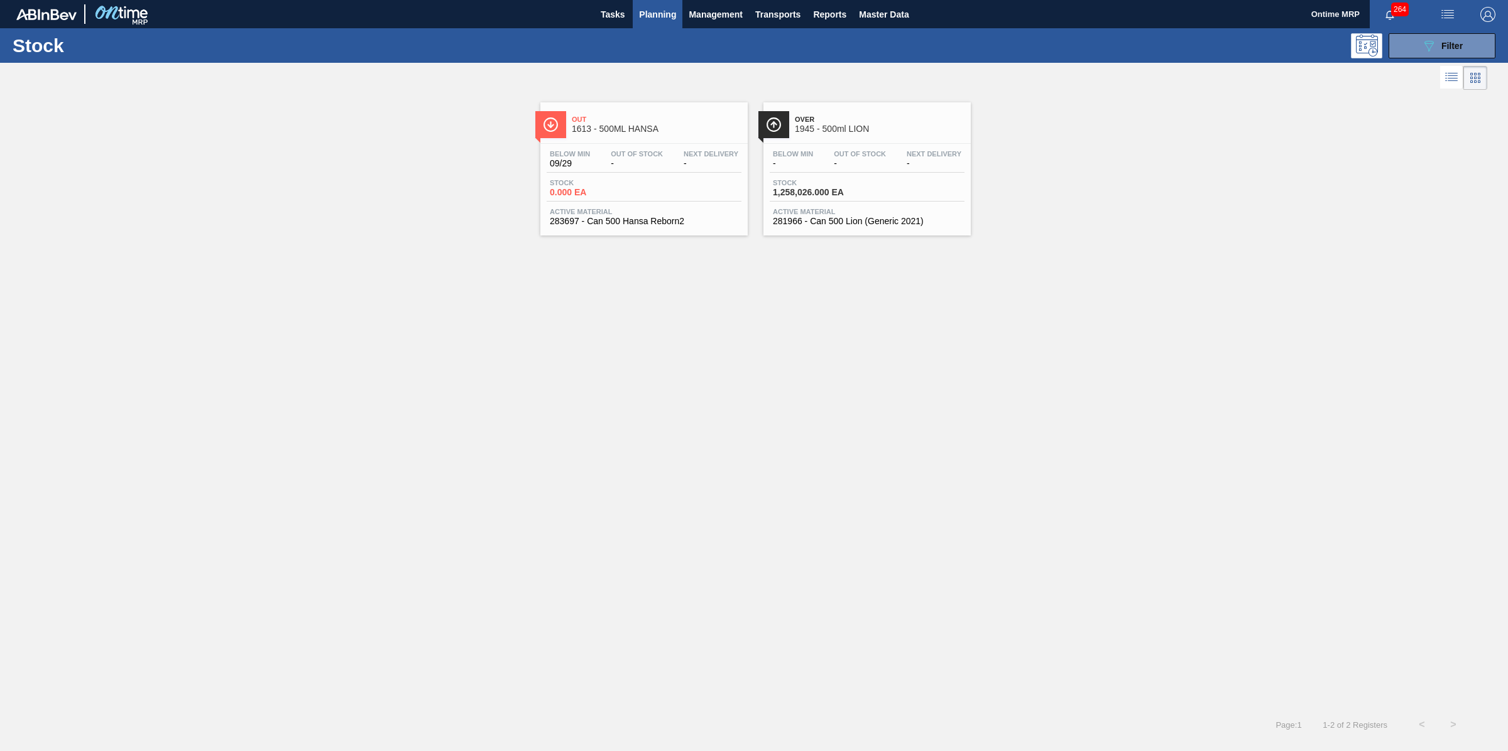
click at [902, 186] on div "Stock 1,258,026.000 EA" at bounding box center [867, 190] width 195 height 23
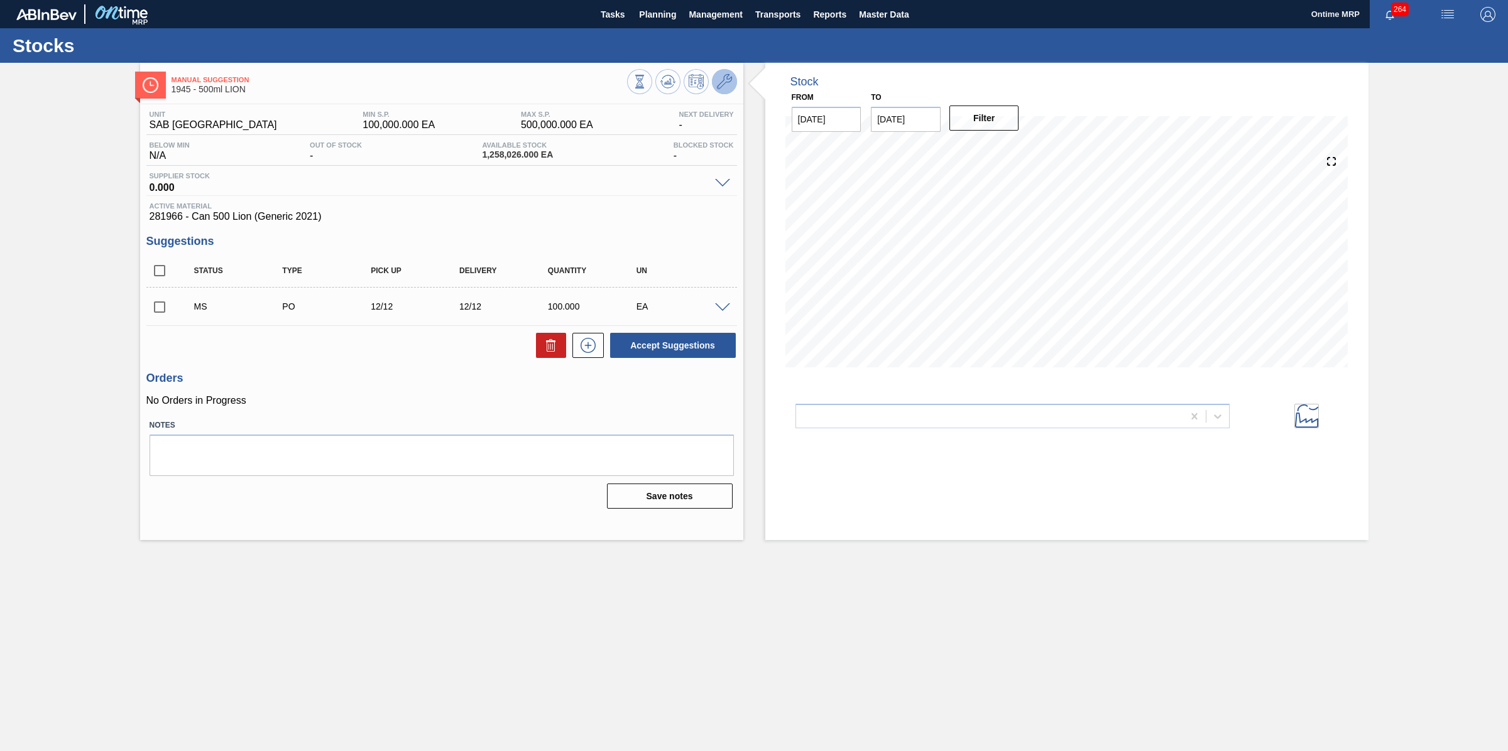
click at [721, 76] on icon at bounding box center [724, 81] width 15 height 15
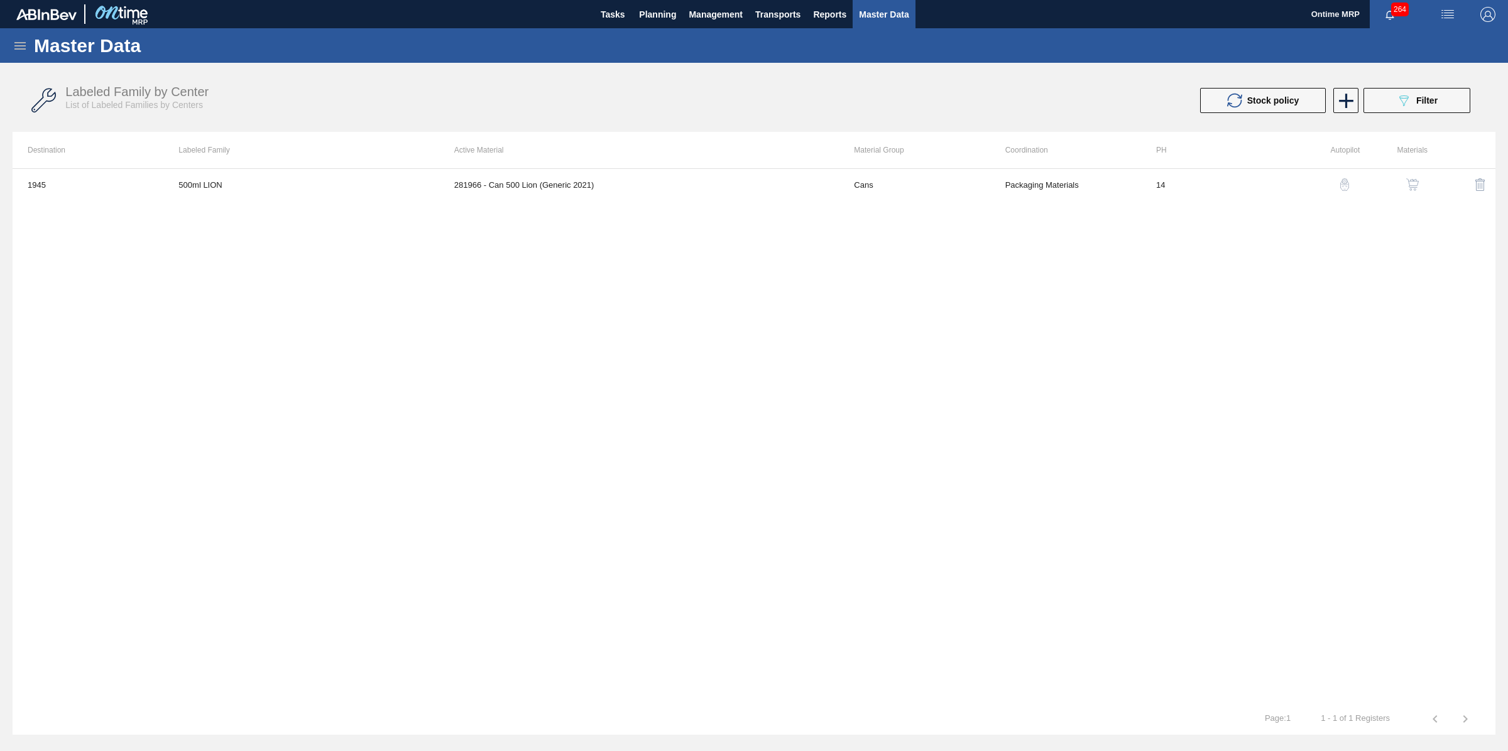
click at [1423, 185] on button "button" at bounding box center [1412, 185] width 30 height 30
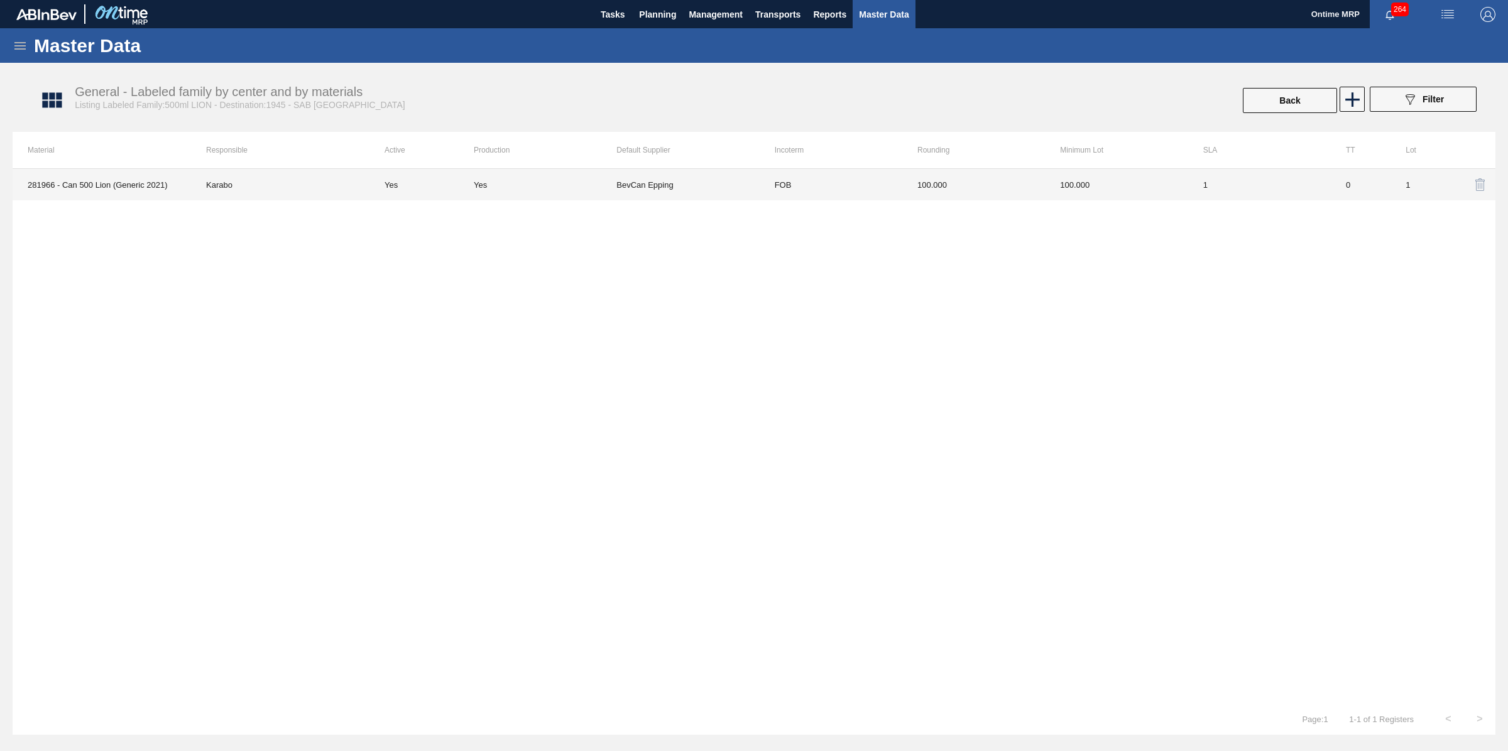
click at [750, 186] on td "BevCan Epping" at bounding box center [687, 184] width 143 height 31
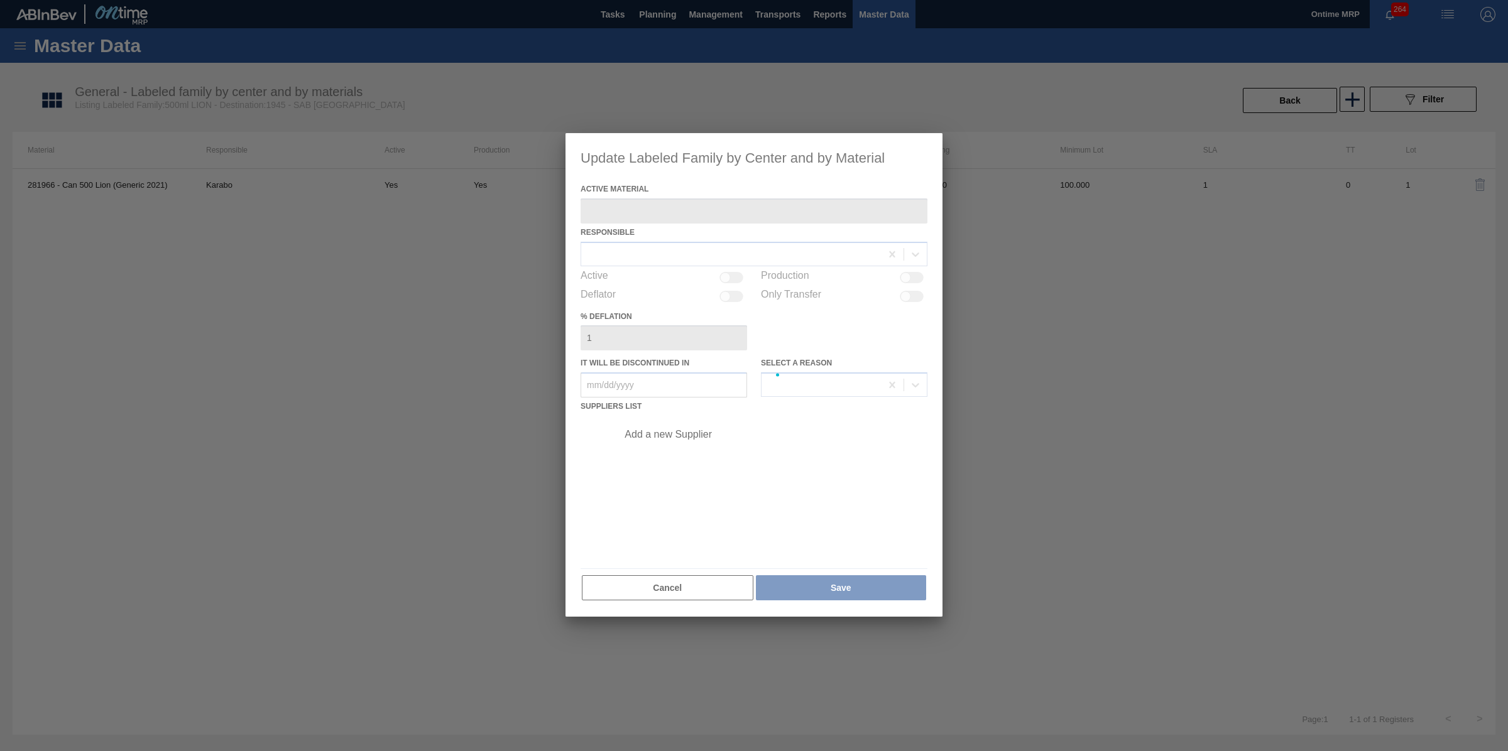
type Material "281966 - Can 500 Lion (Generic 2021)"
checkbox input "true"
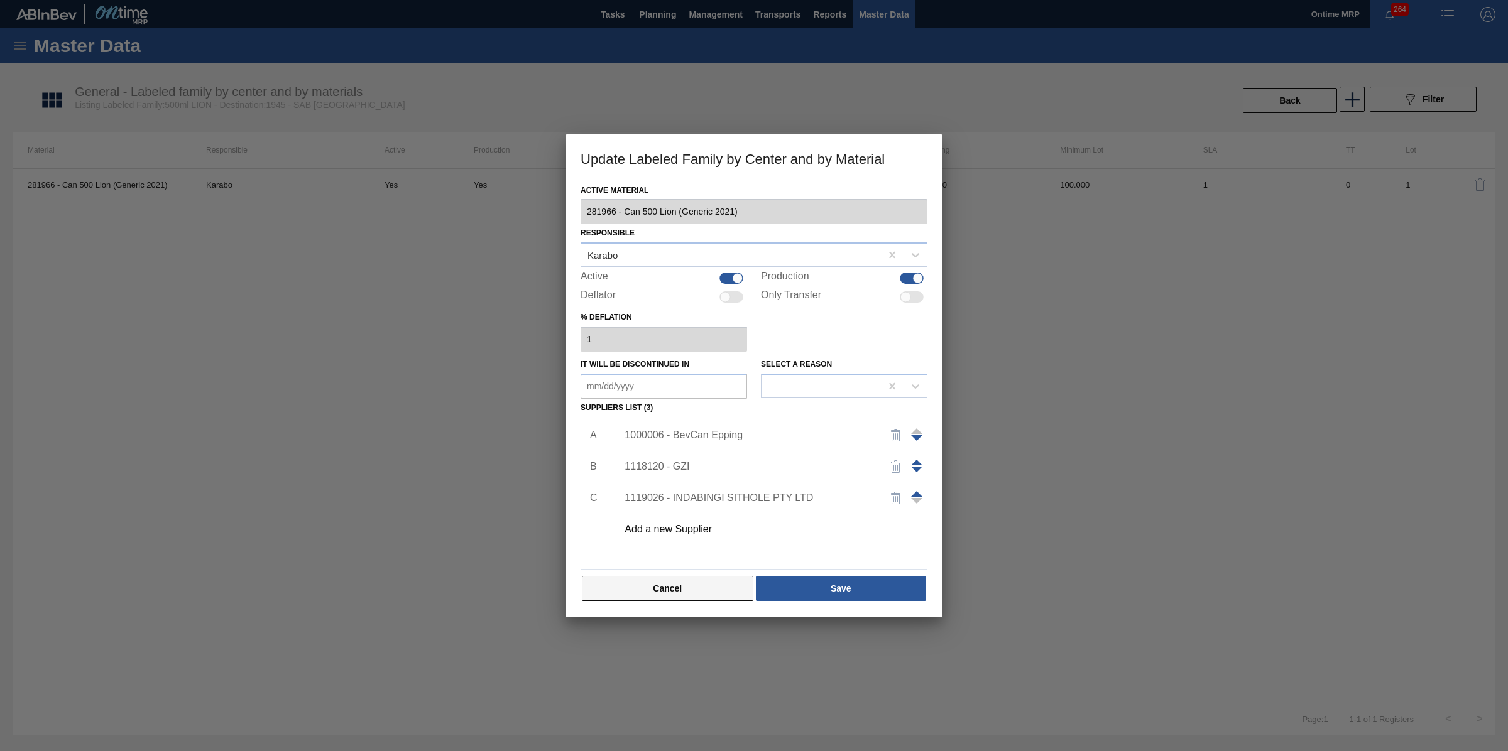
click at [632, 585] on button "Cancel" at bounding box center [668, 588] width 172 height 25
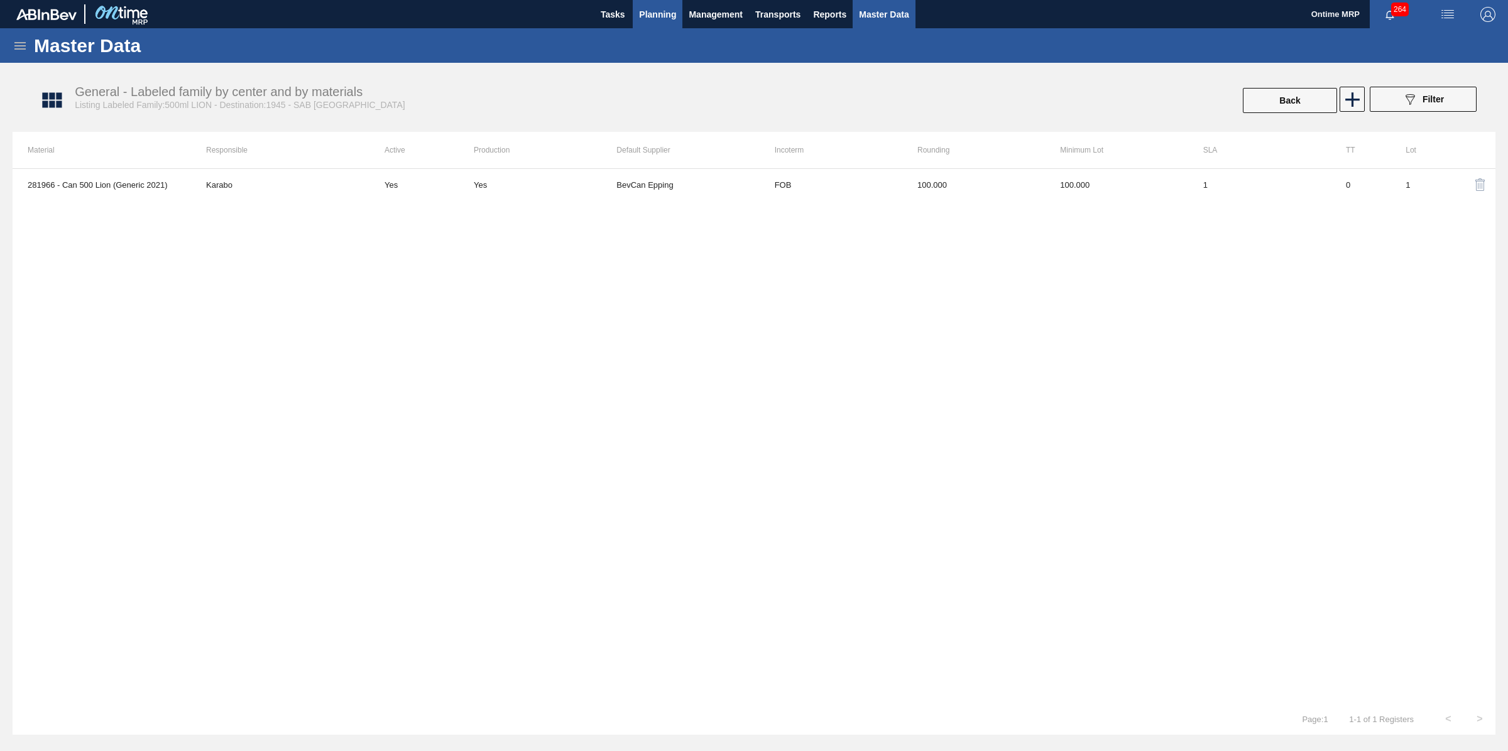
click at [661, 17] on span "Planning" at bounding box center [657, 14] width 37 height 15
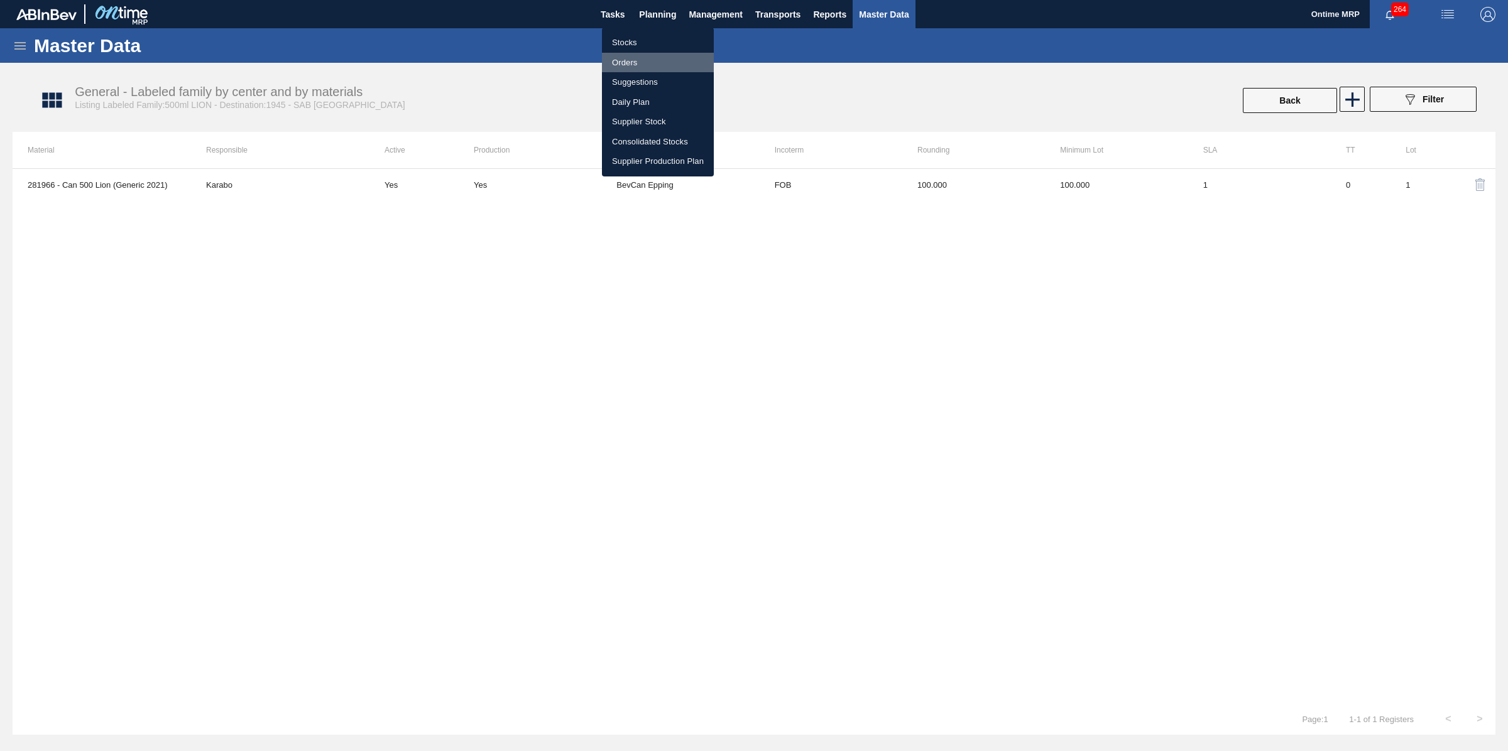
click at [635, 60] on li "Orders" at bounding box center [658, 63] width 112 height 20
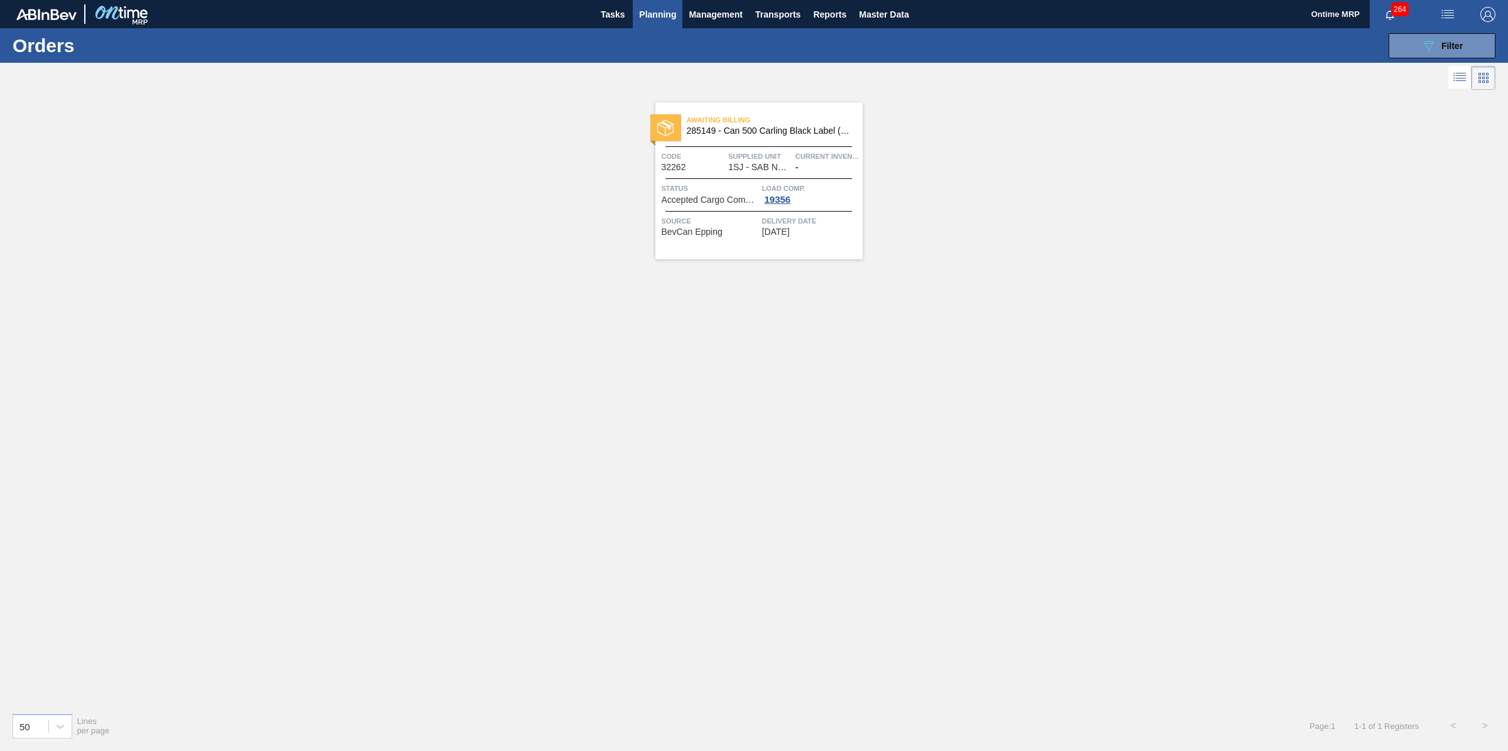
click at [648, 11] on span "Planning" at bounding box center [657, 14] width 37 height 15
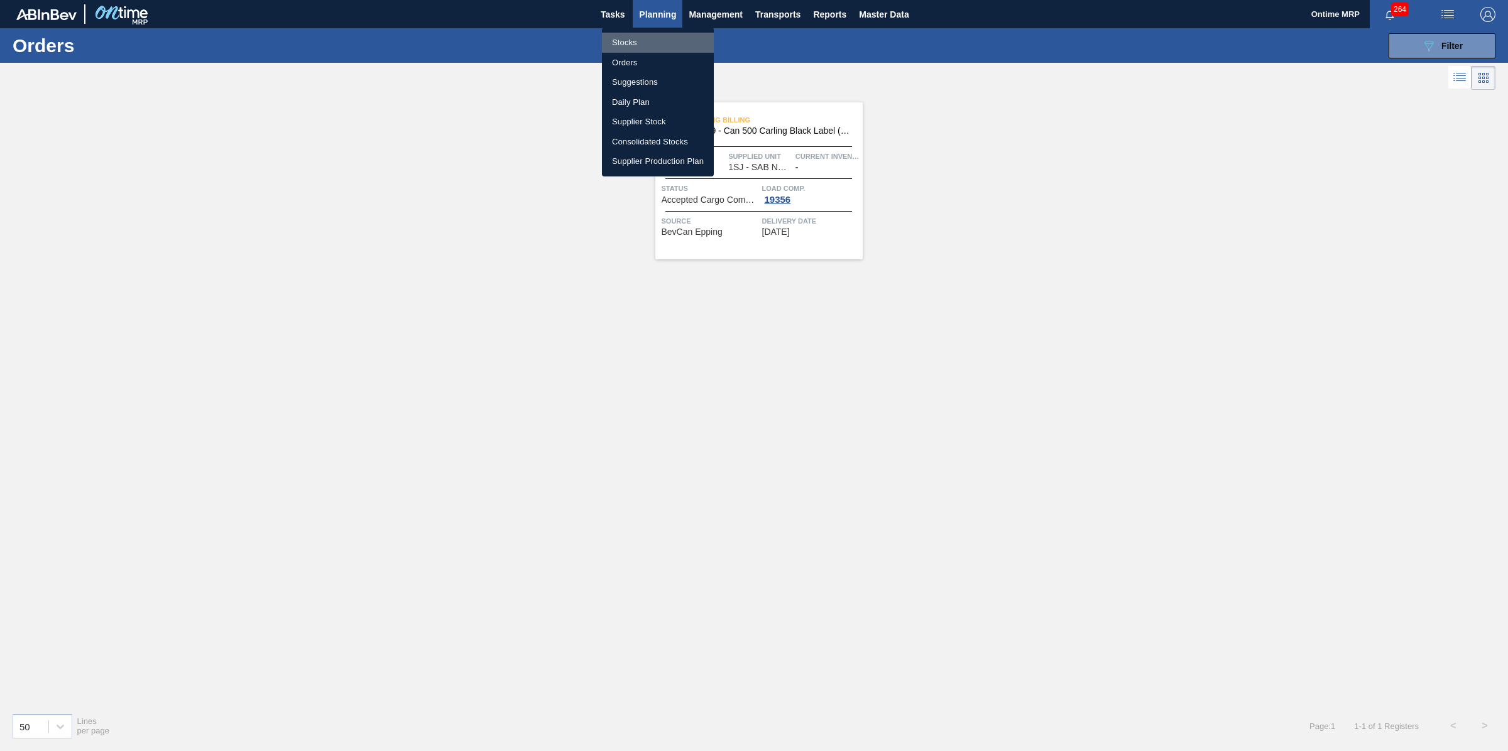
click at [635, 41] on li "Stocks" at bounding box center [658, 43] width 112 height 20
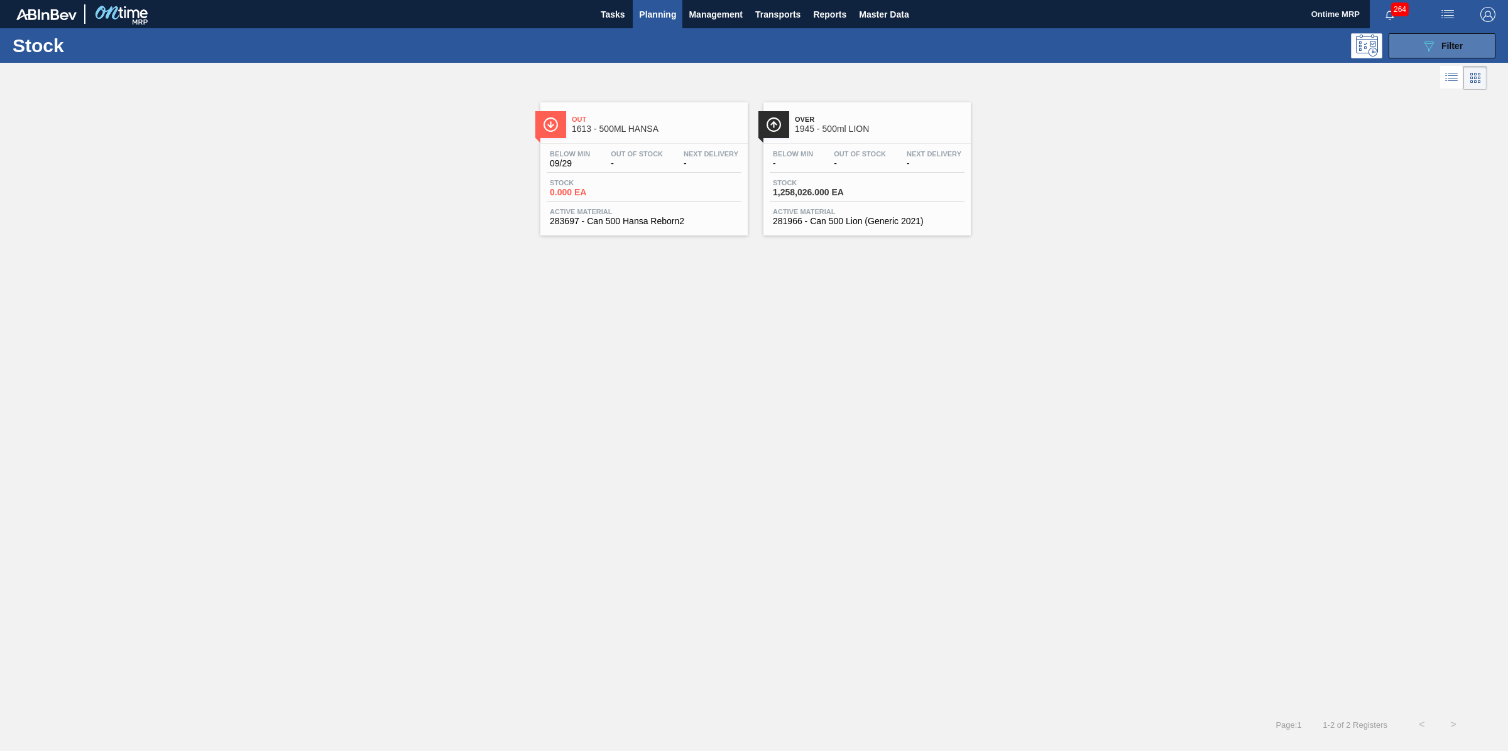
click at [1427, 52] on icon "089F7B8B-B2A5-4AFE-B5C0-19BA573D28AC" at bounding box center [1428, 45] width 15 height 15
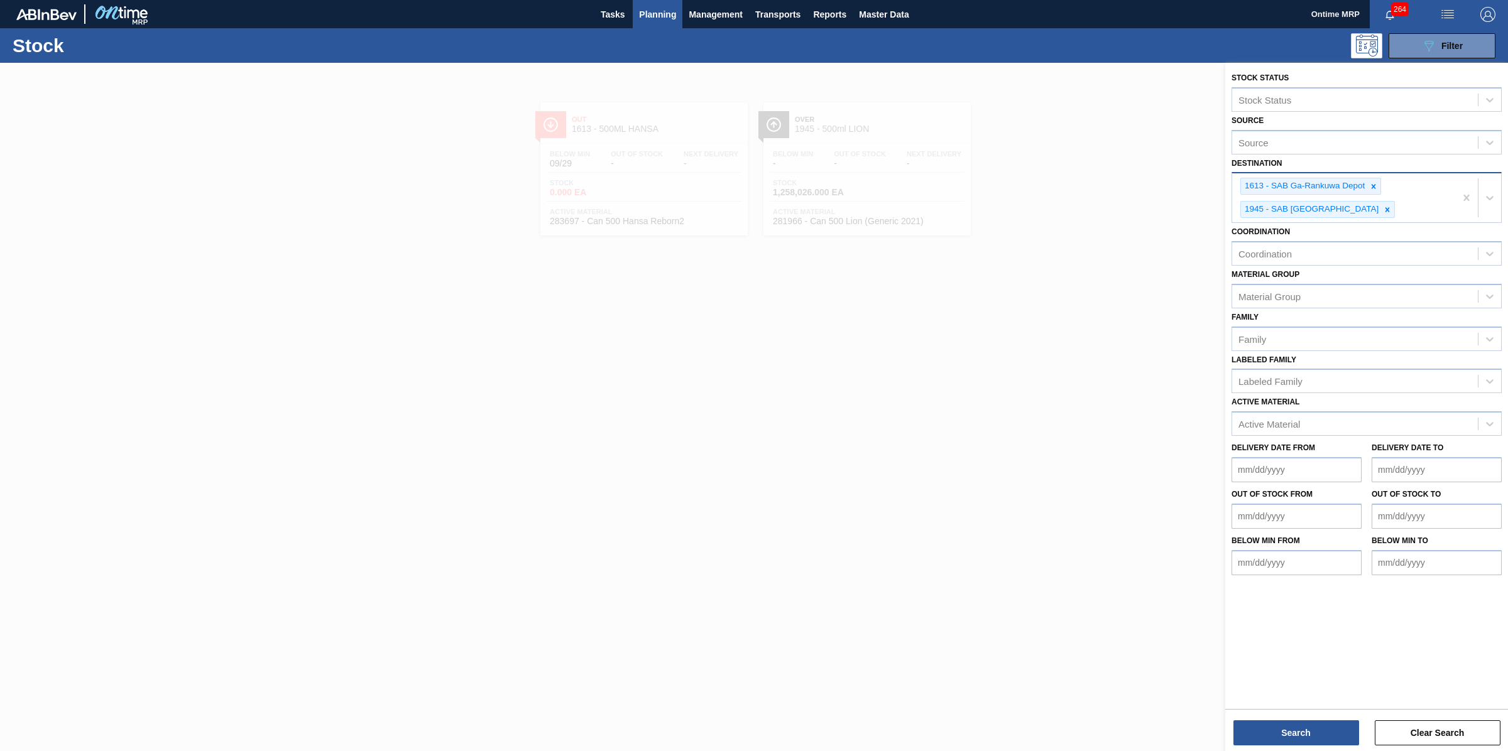
click at [1408, 203] on div "1613 - SAB Ga-Rankuwa Depot 1945 - SAB Epping Depot" at bounding box center [1343, 197] width 223 height 49
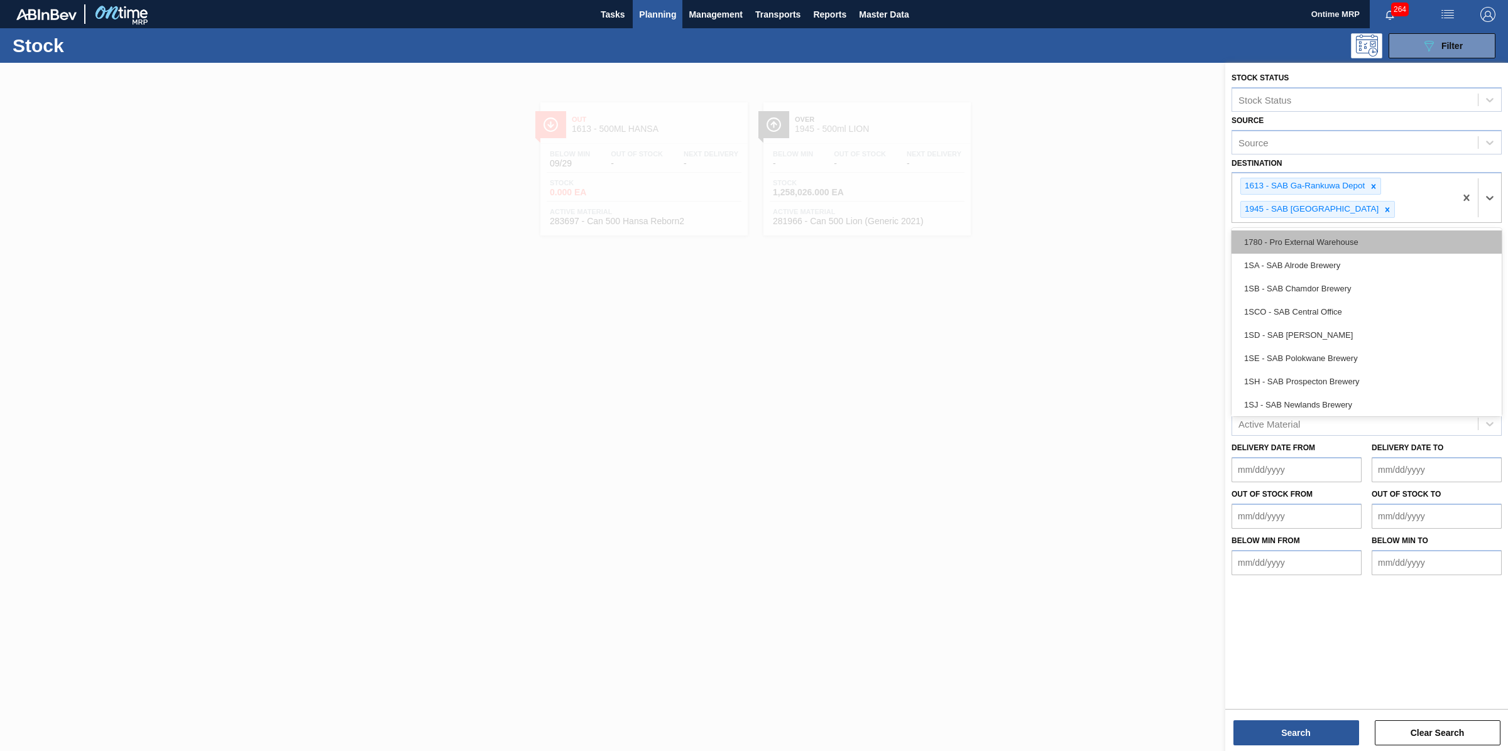
click at [1370, 236] on div "1780 - Pro External Warehouse" at bounding box center [1366, 242] width 270 height 23
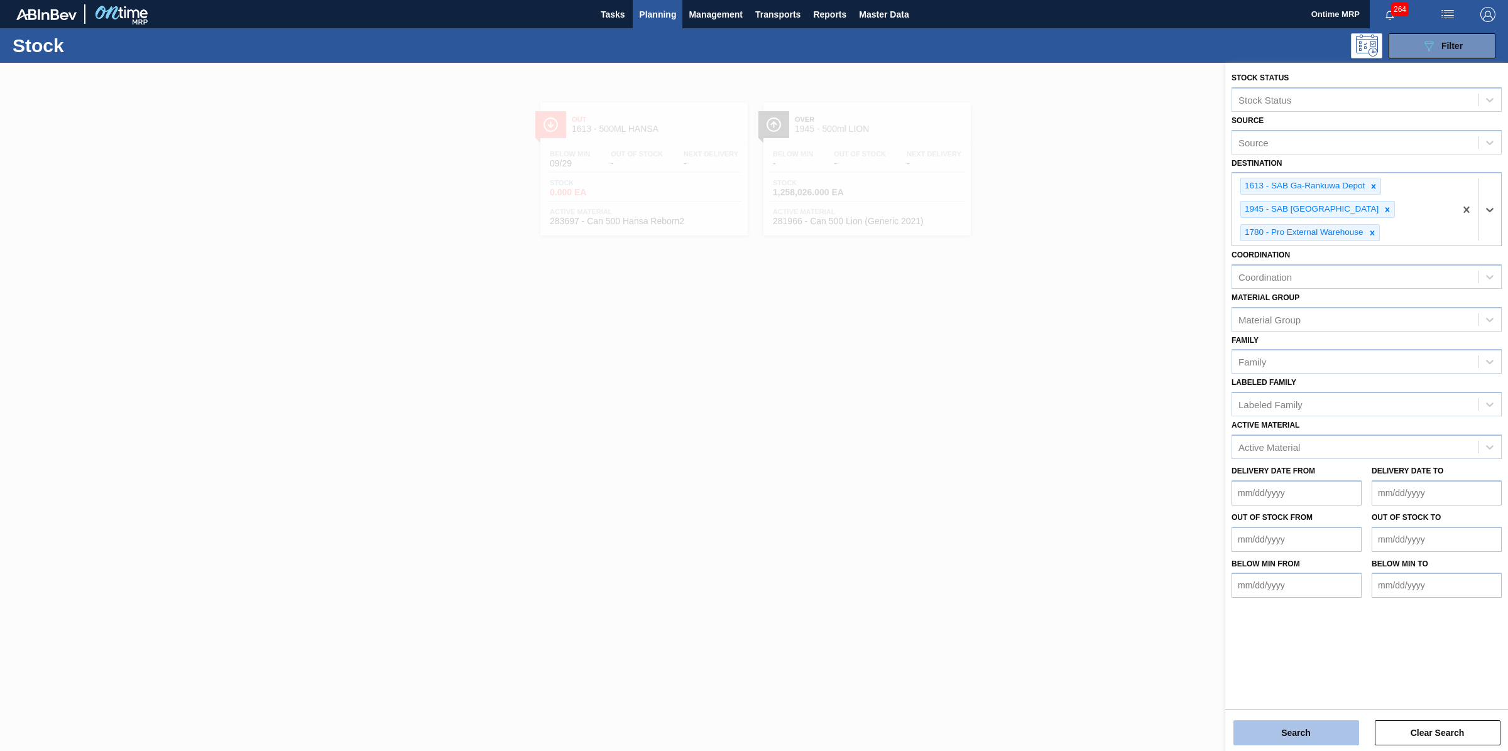
click at [1257, 728] on button "Search" at bounding box center [1296, 733] width 126 height 25
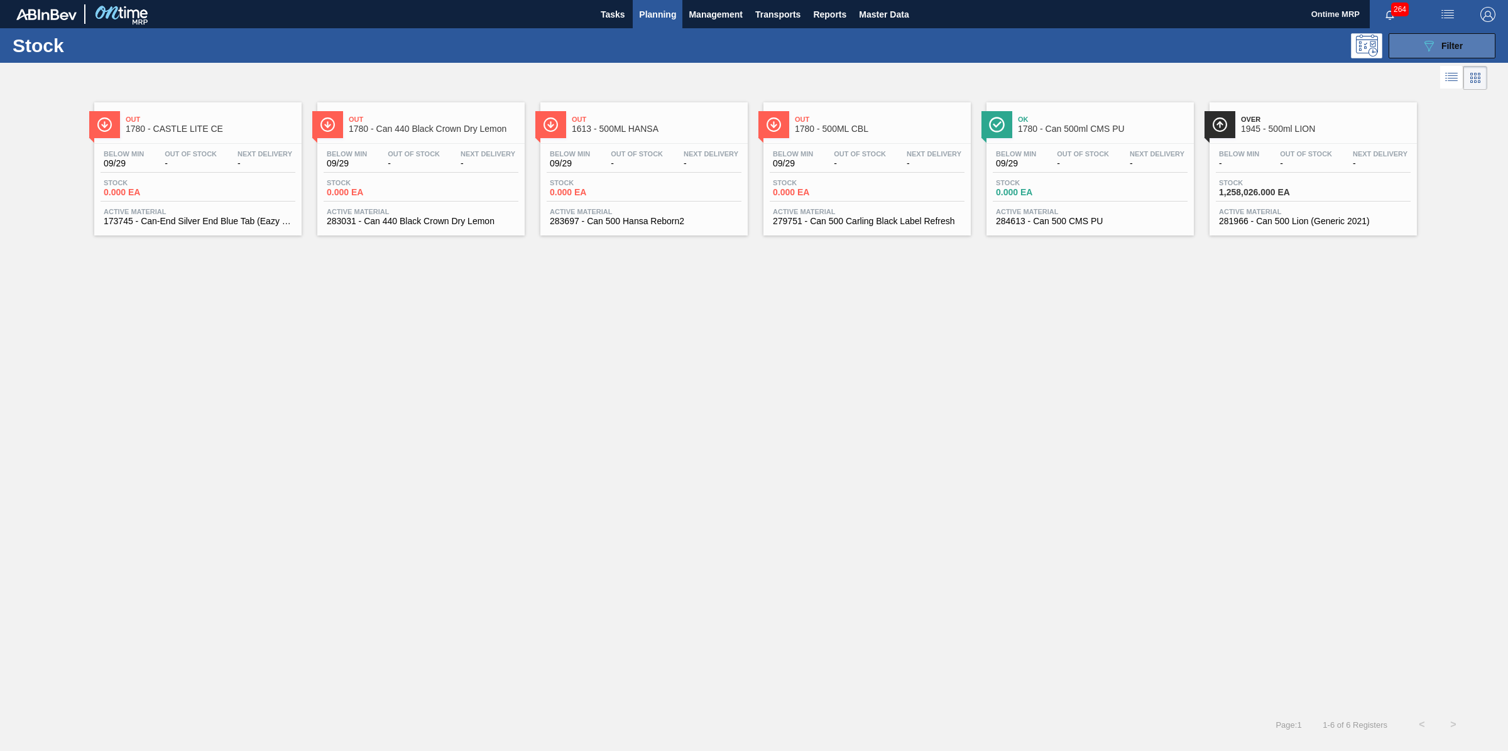
drag, startPoint x: 1431, startPoint y: 42, endPoint x: 1431, endPoint y: 48, distance: 6.3
click at [1431, 43] on icon "089F7B8B-B2A5-4AFE-B5C0-19BA573D28AC" at bounding box center [1428, 45] width 15 height 15
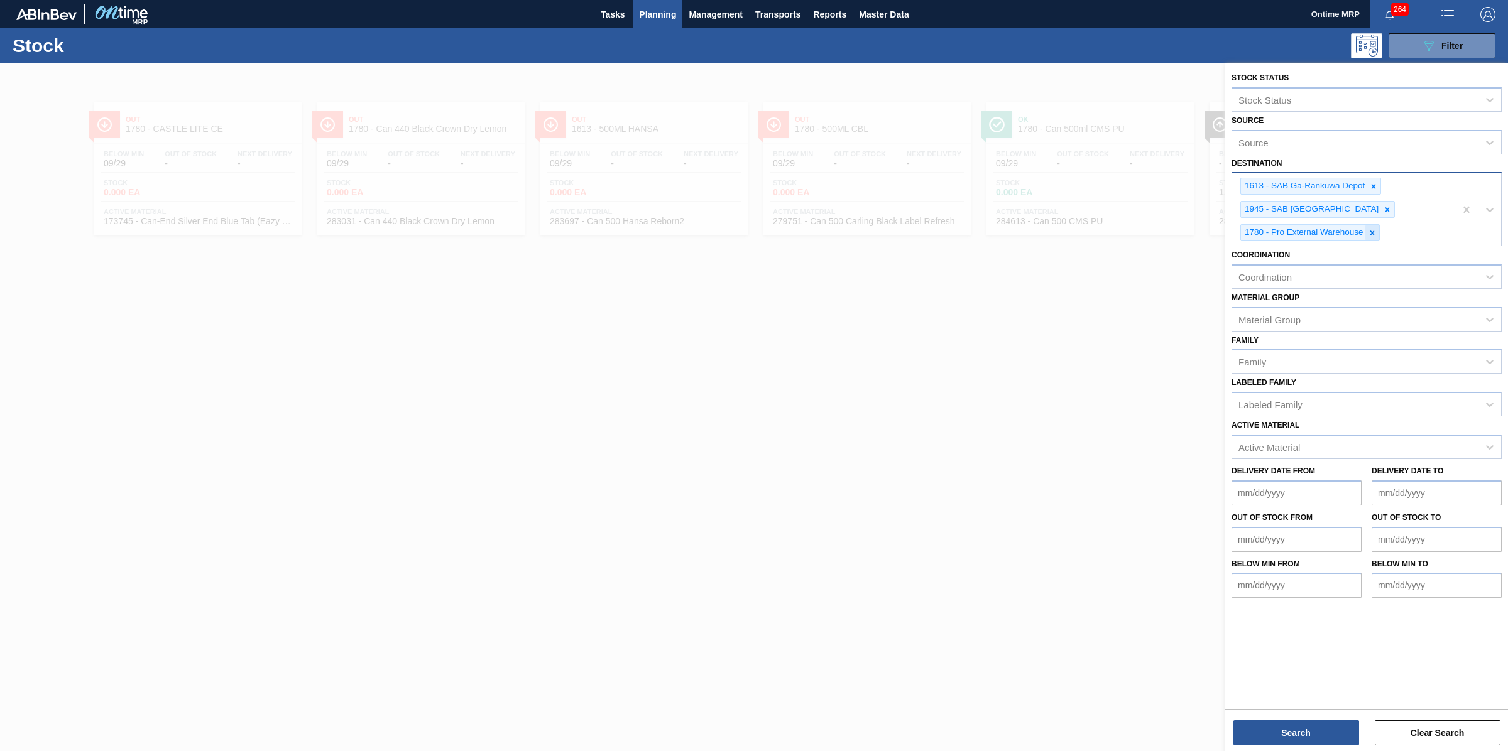
click at [1370, 233] on icon at bounding box center [1372, 233] width 9 height 9
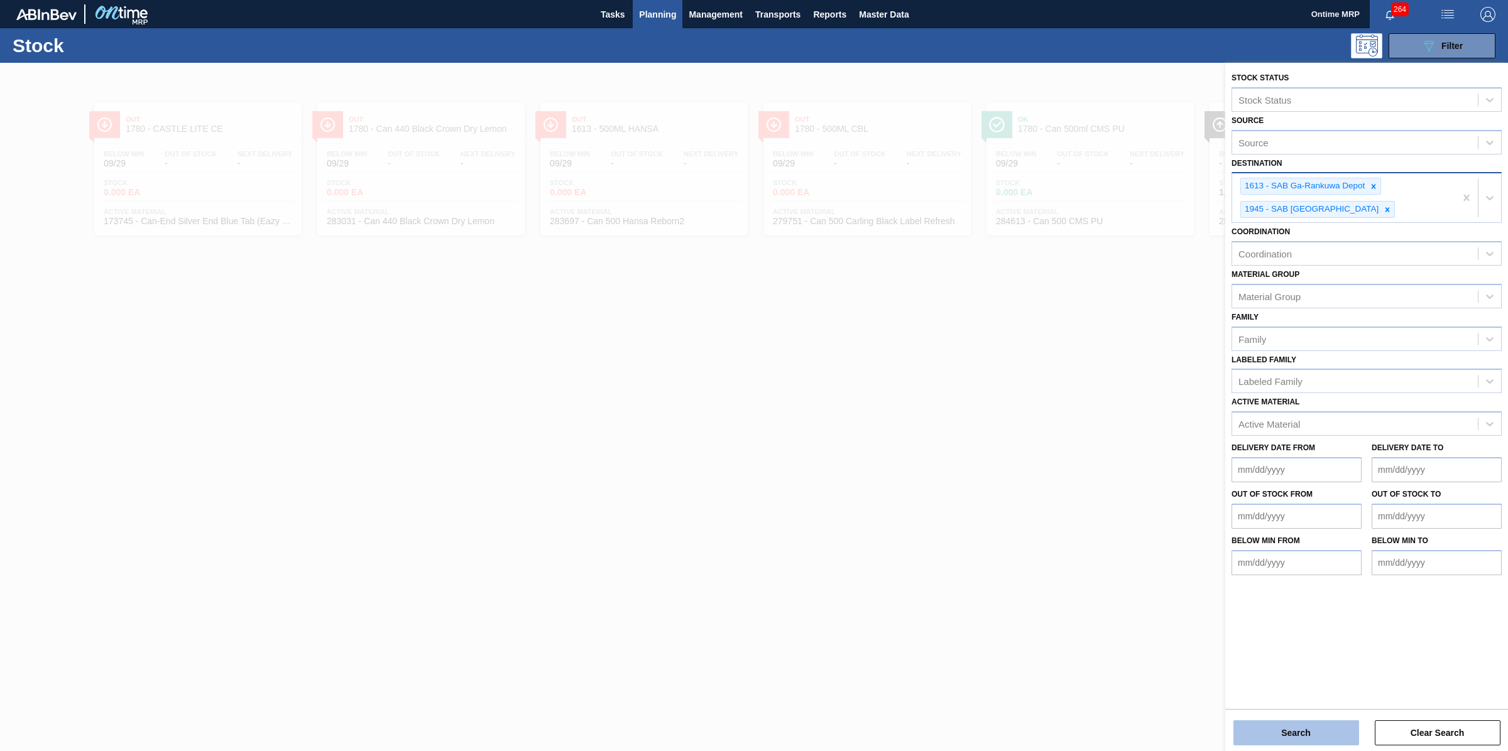
click at [1273, 734] on button "Search" at bounding box center [1296, 733] width 126 height 25
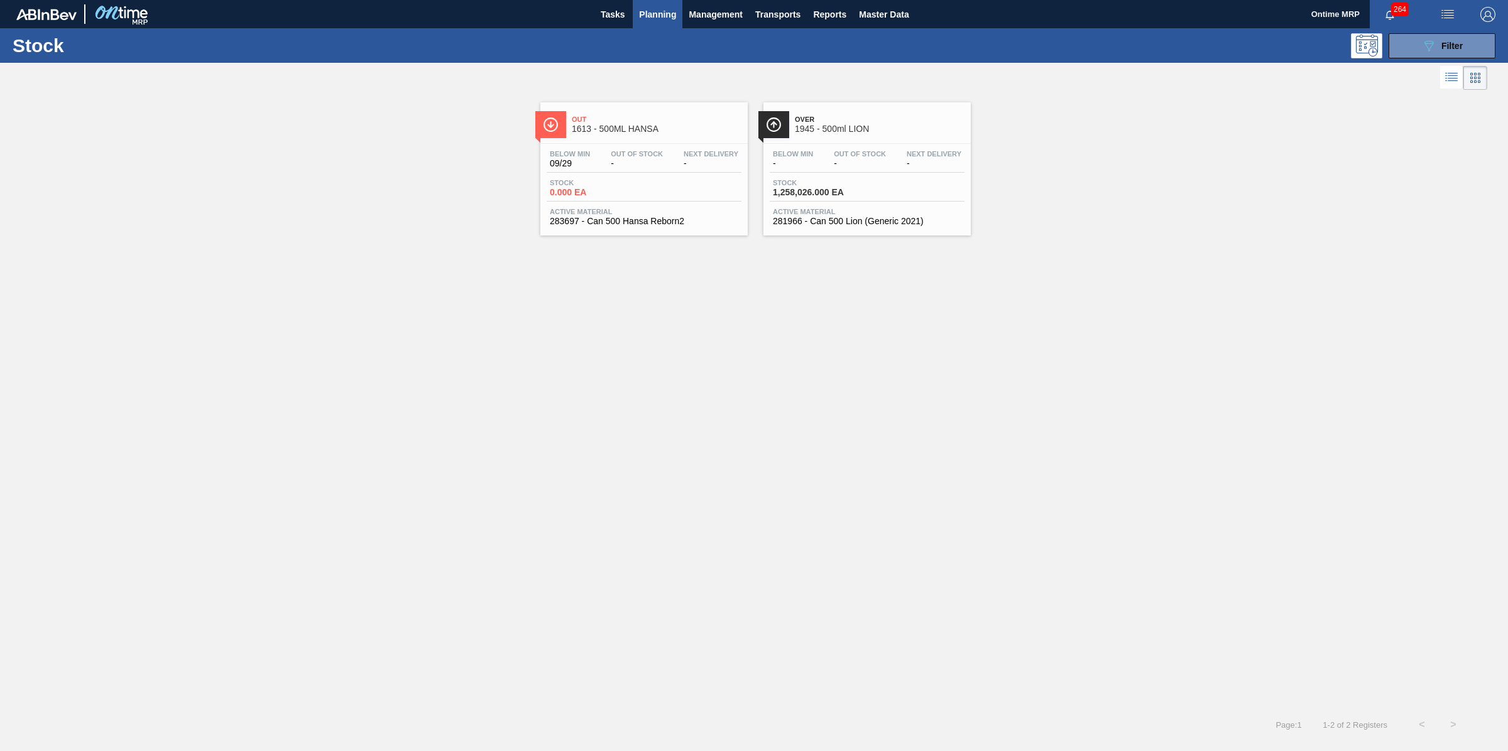
click at [658, 190] on div "Stock 0.000 EA" at bounding box center [644, 190] width 195 height 23
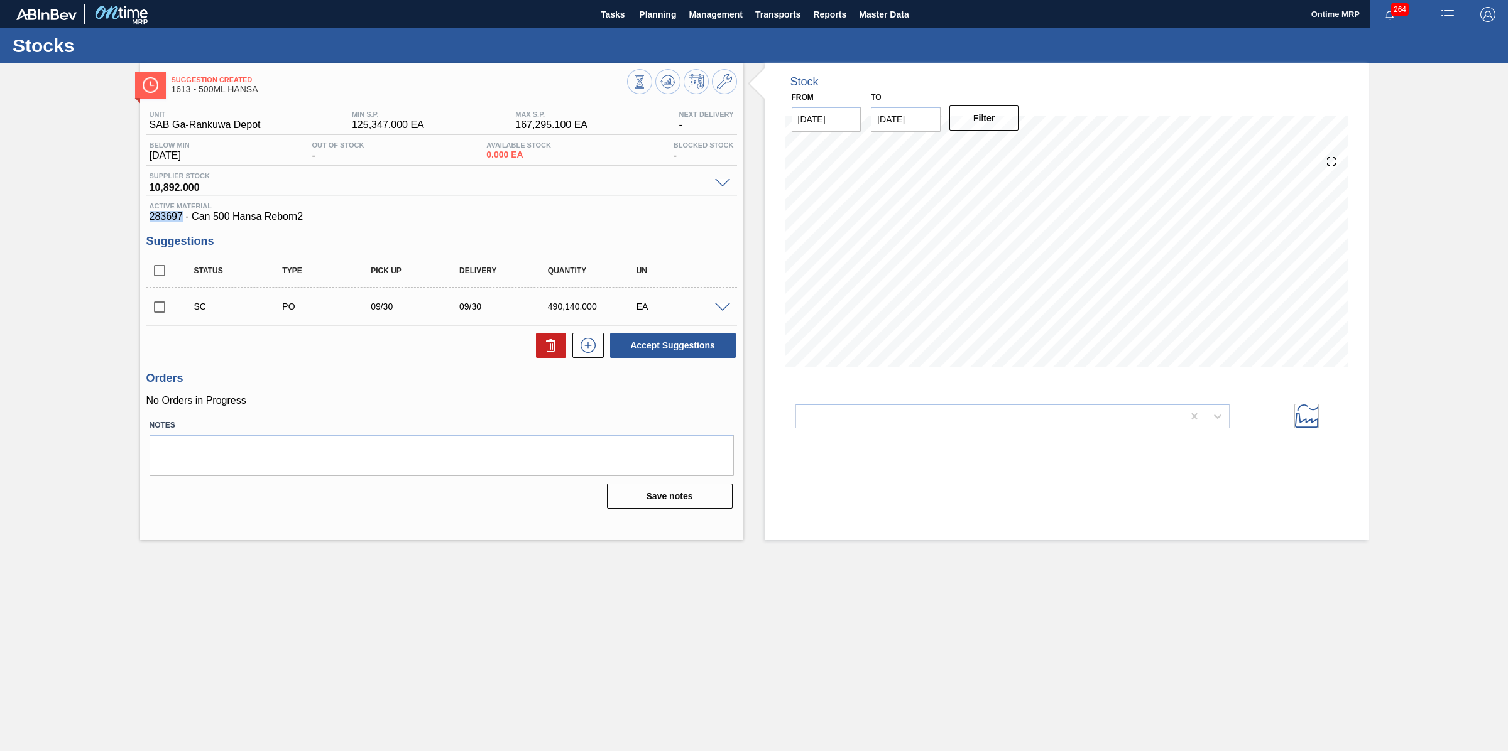
drag, startPoint x: 183, startPoint y: 215, endPoint x: 148, endPoint y: 216, distance: 34.6
click at [148, 216] on div "Active Material 283697 - Can 500 Hansa Reborn2" at bounding box center [441, 212] width 591 height 20
copy span "283697"
click at [724, 306] on span at bounding box center [722, 307] width 15 height 9
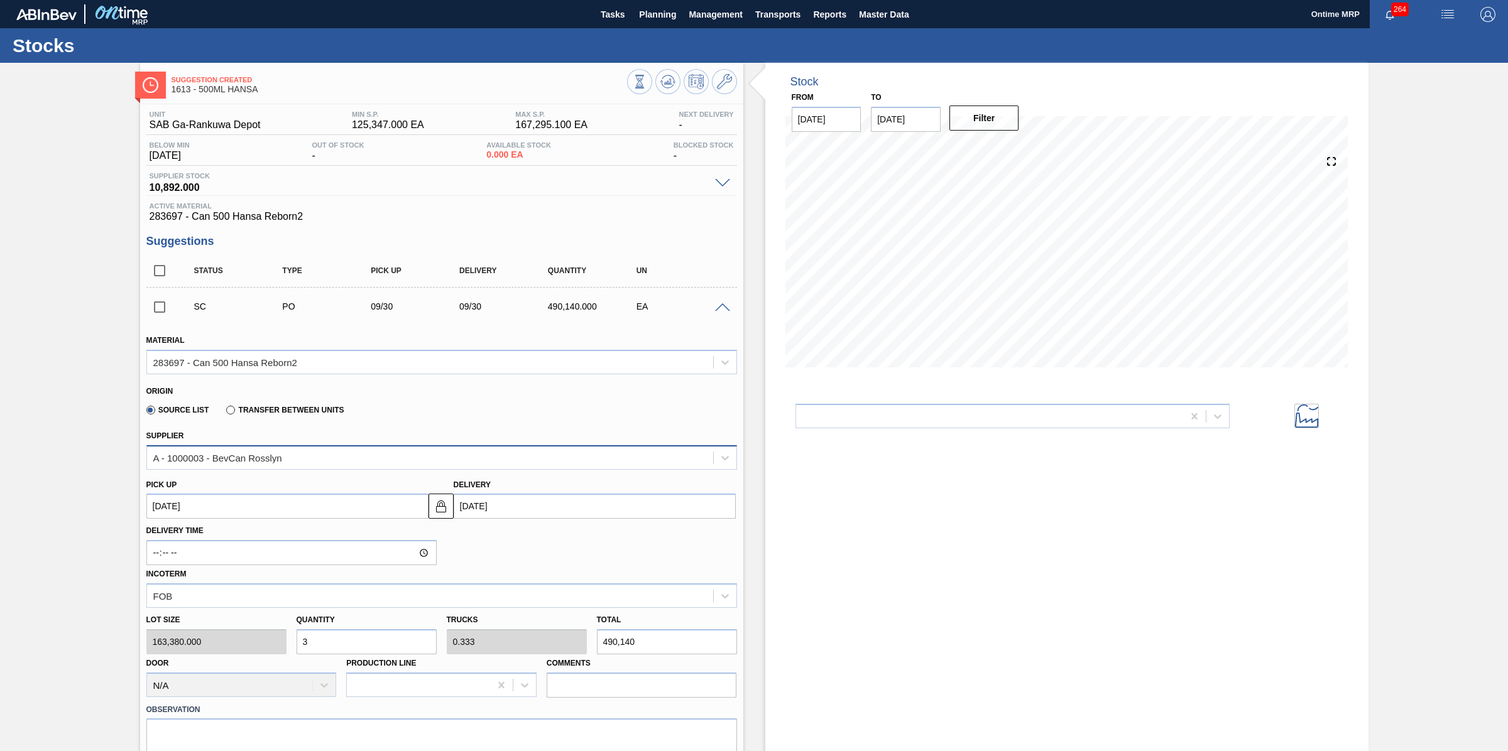
click at [619, 465] on div "A - 1000003 - BevCan Rosslyn" at bounding box center [430, 458] width 566 height 18
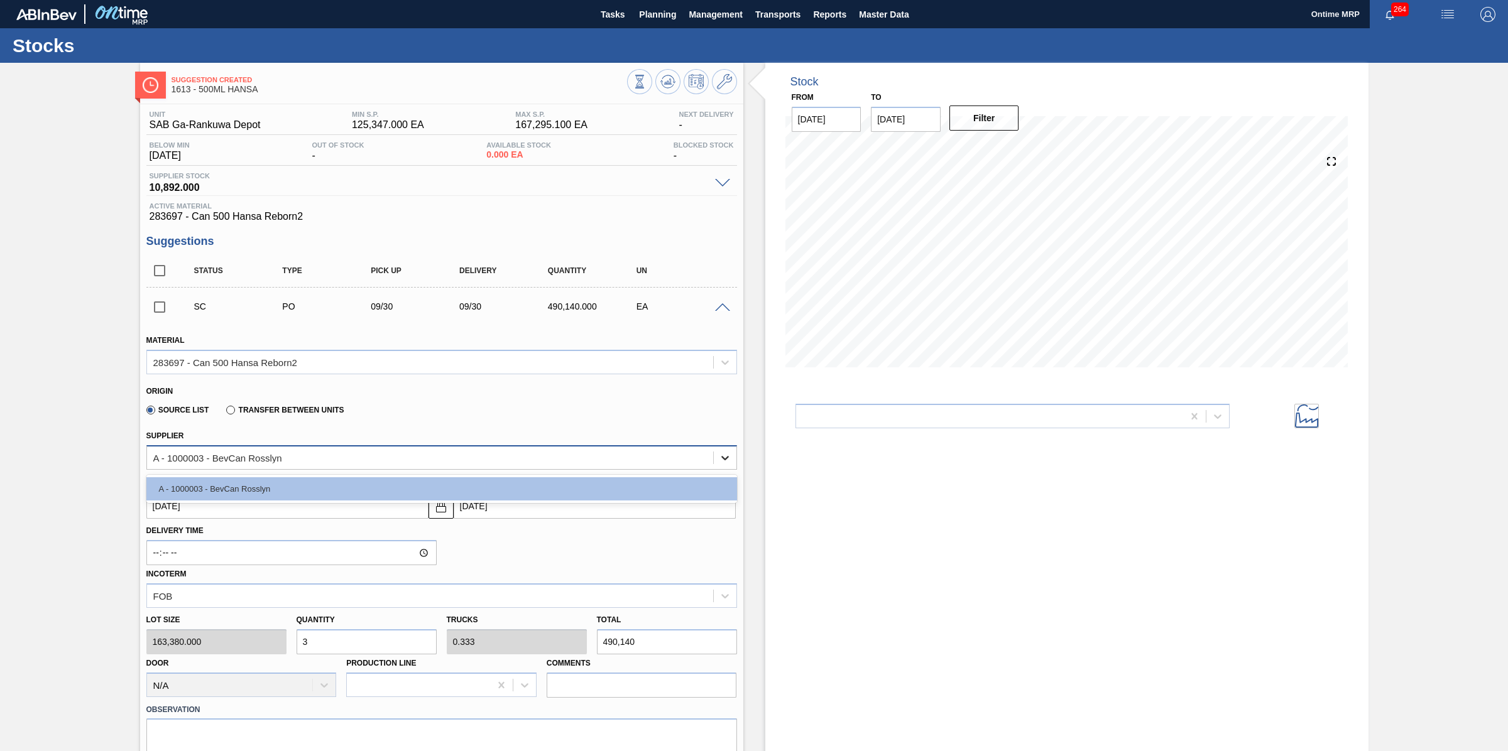
click at [719, 454] on icon at bounding box center [725, 458] width 13 height 13
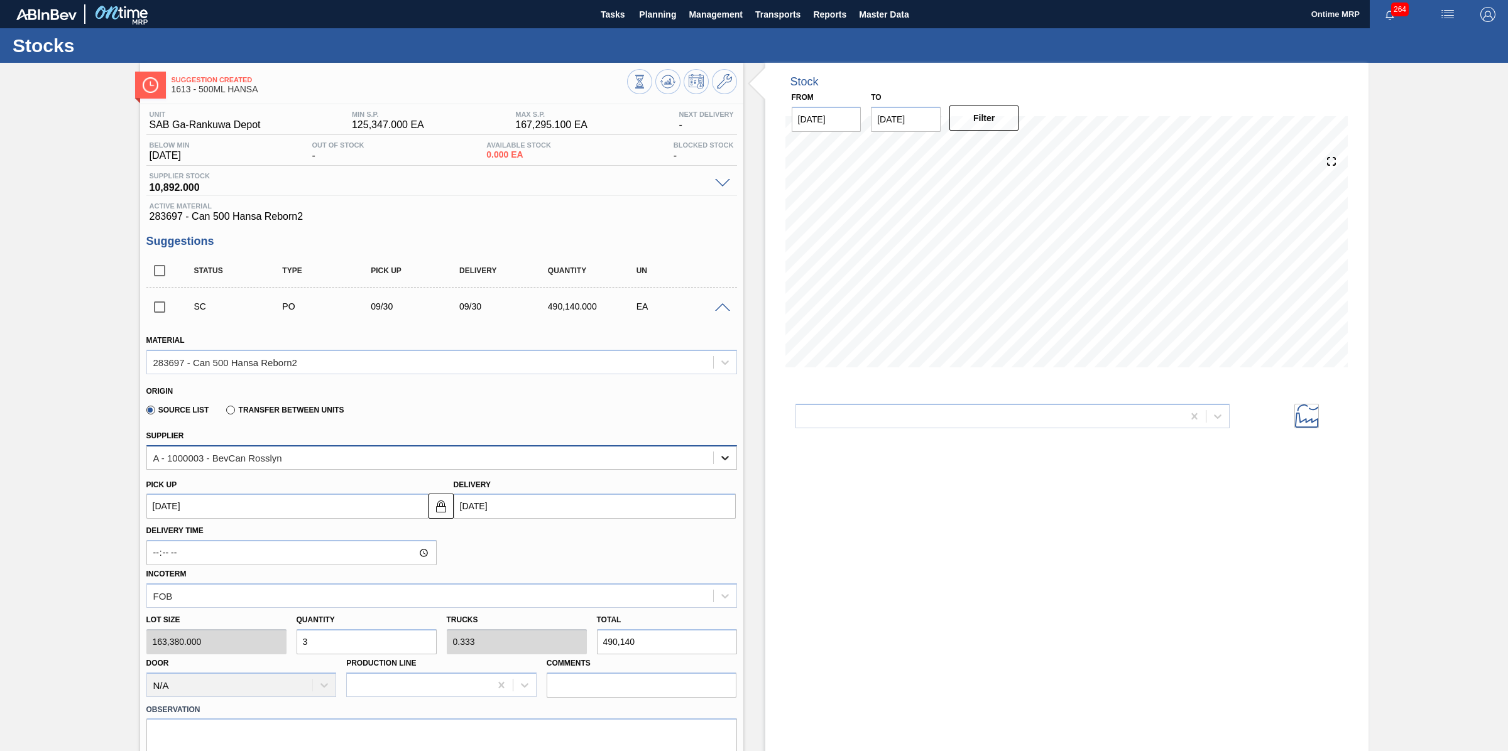
click at [719, 454] on icon at bounding box center [725, 458] width 13 height 13
click at [723, 307] on span at bounding box center [722, 307] width 15 height 9
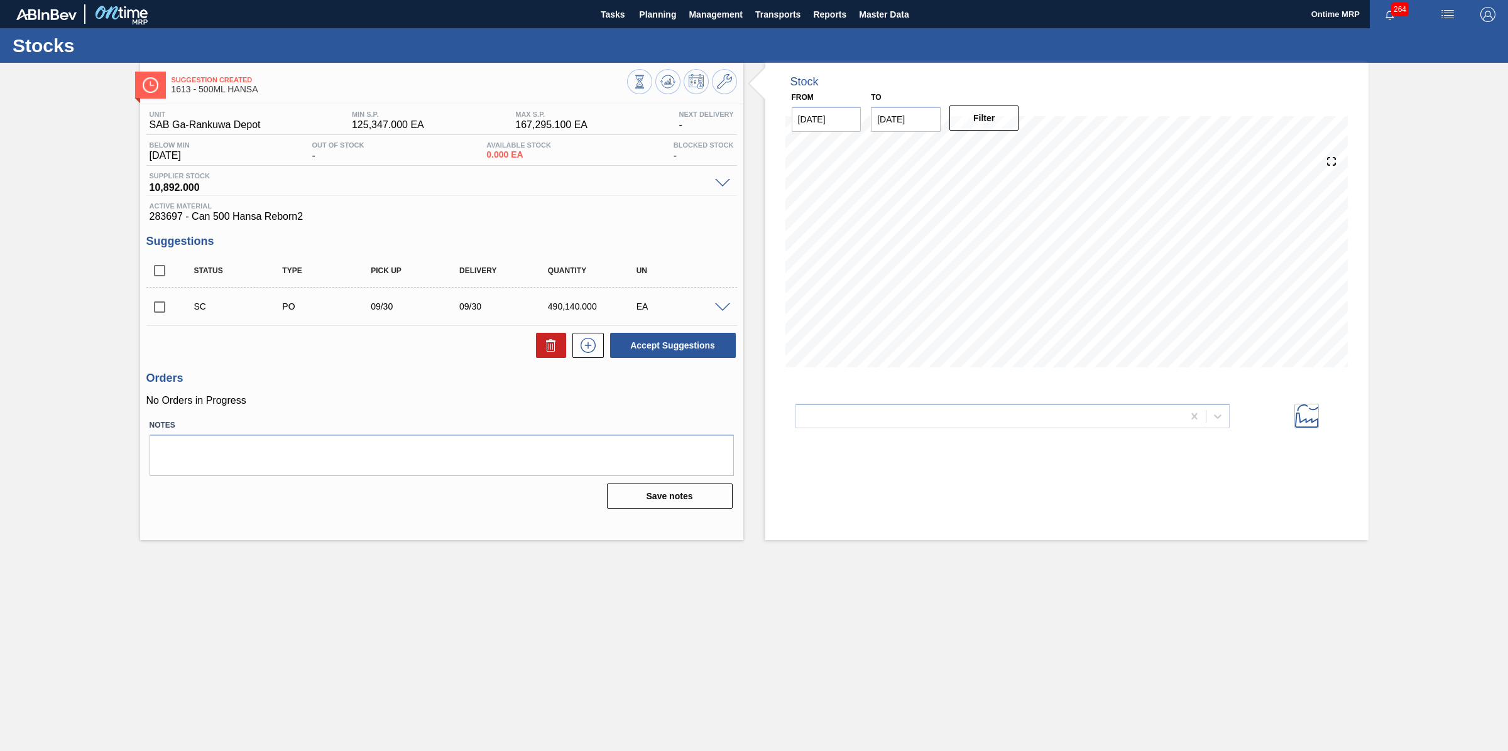
click at [718, 308] on span at bounding box center [722, 307] width 15 height 9
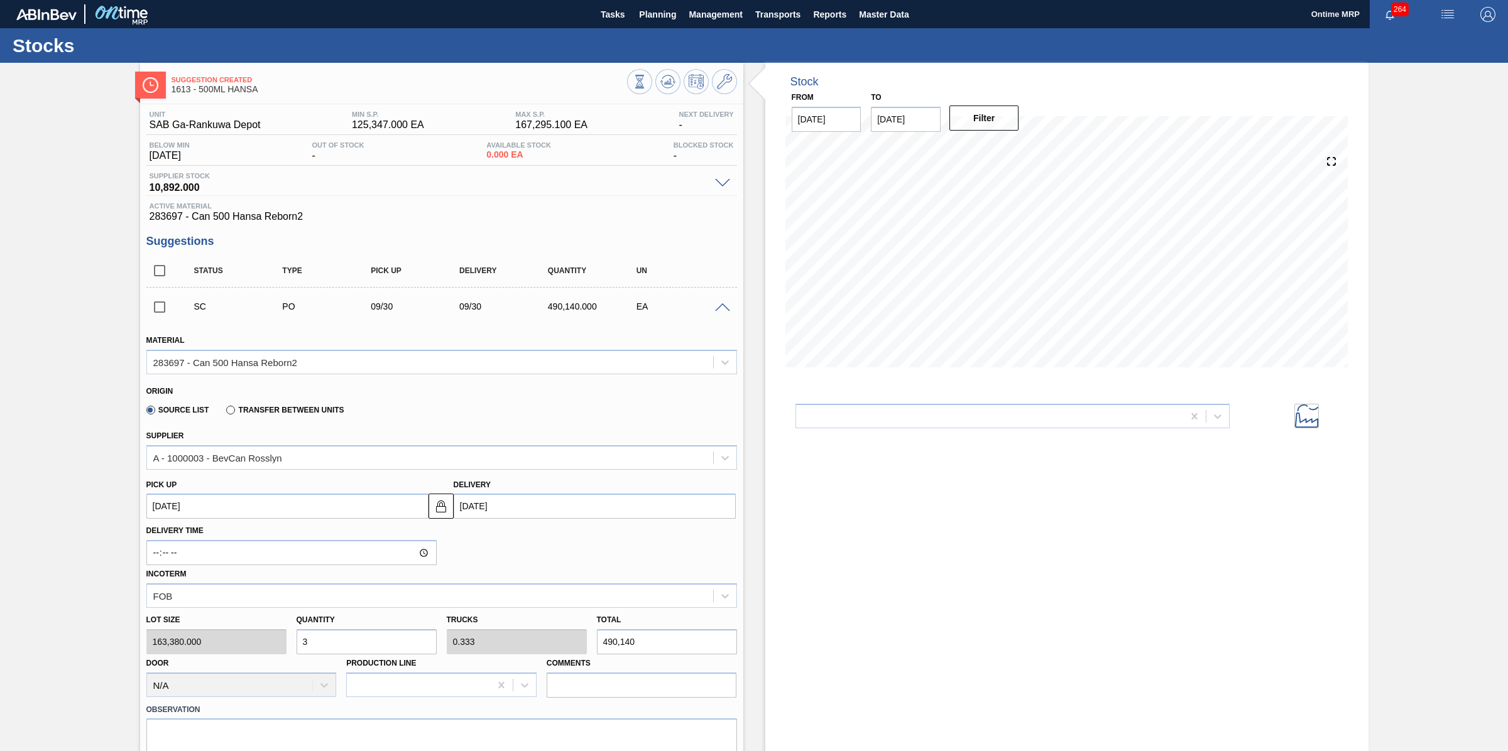
click at [718, 308] on span at bounding box center [722, 307] width 15 height 9
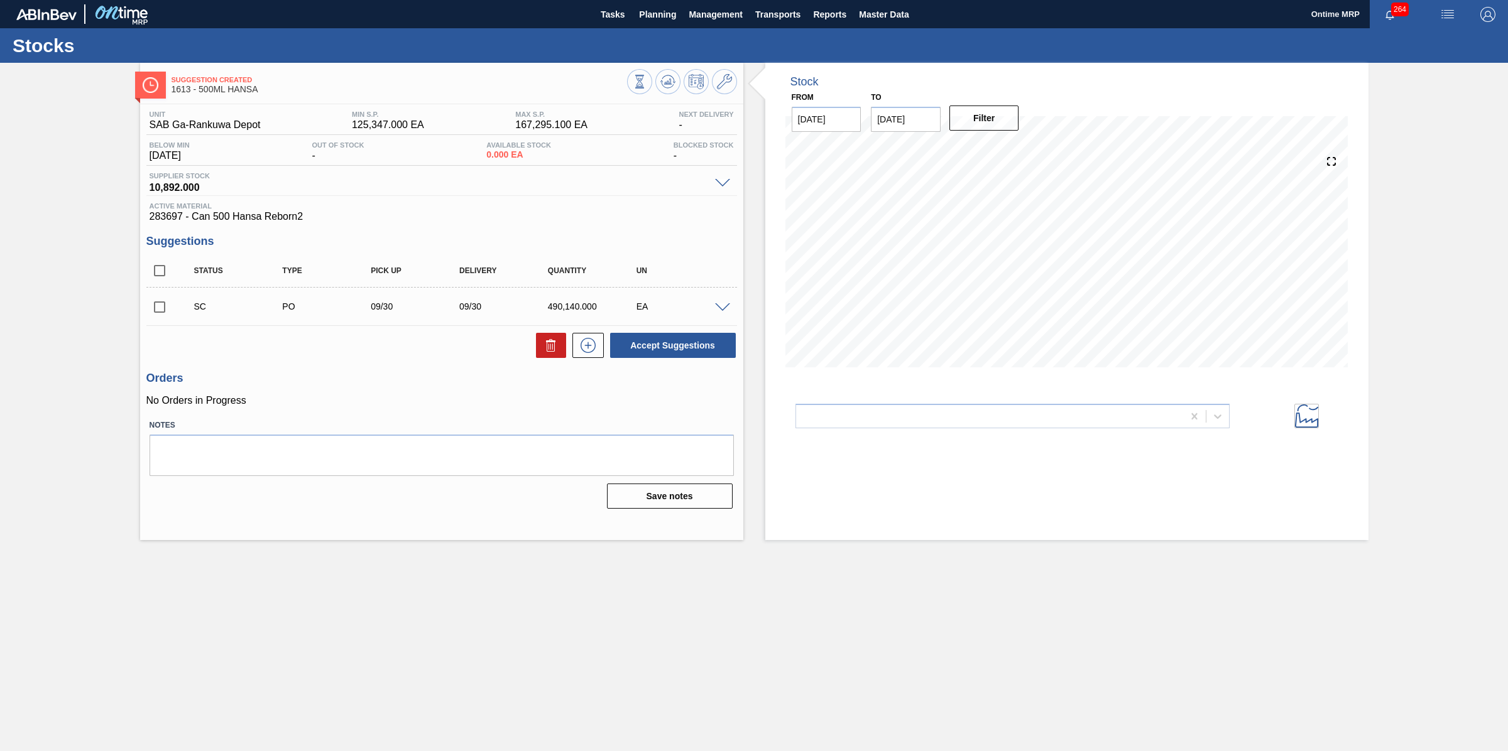
click at [718, 308] on span at bounding box center [722, 307] width 15 height 9
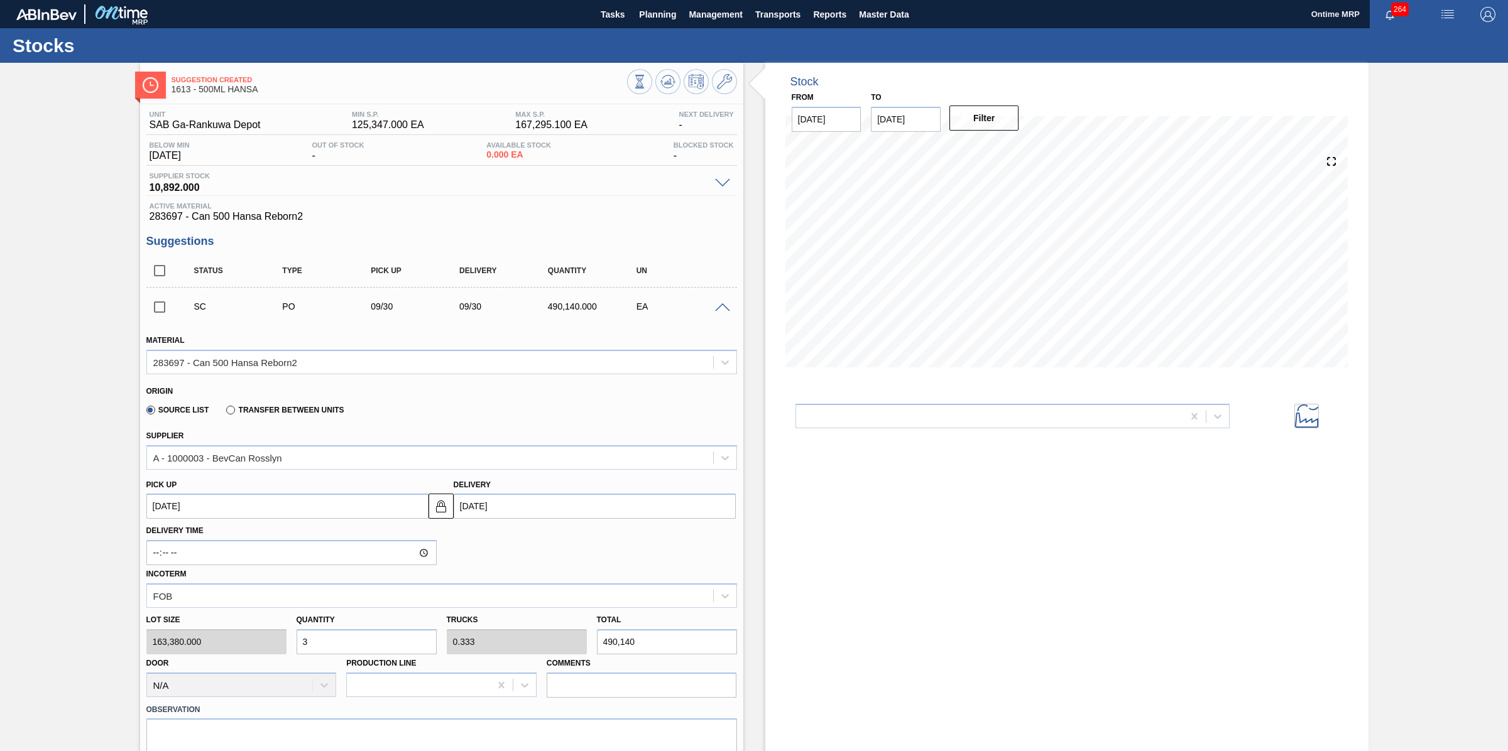
click at [721, 307] on span at bounding box center [722, 307] width 15 height 9
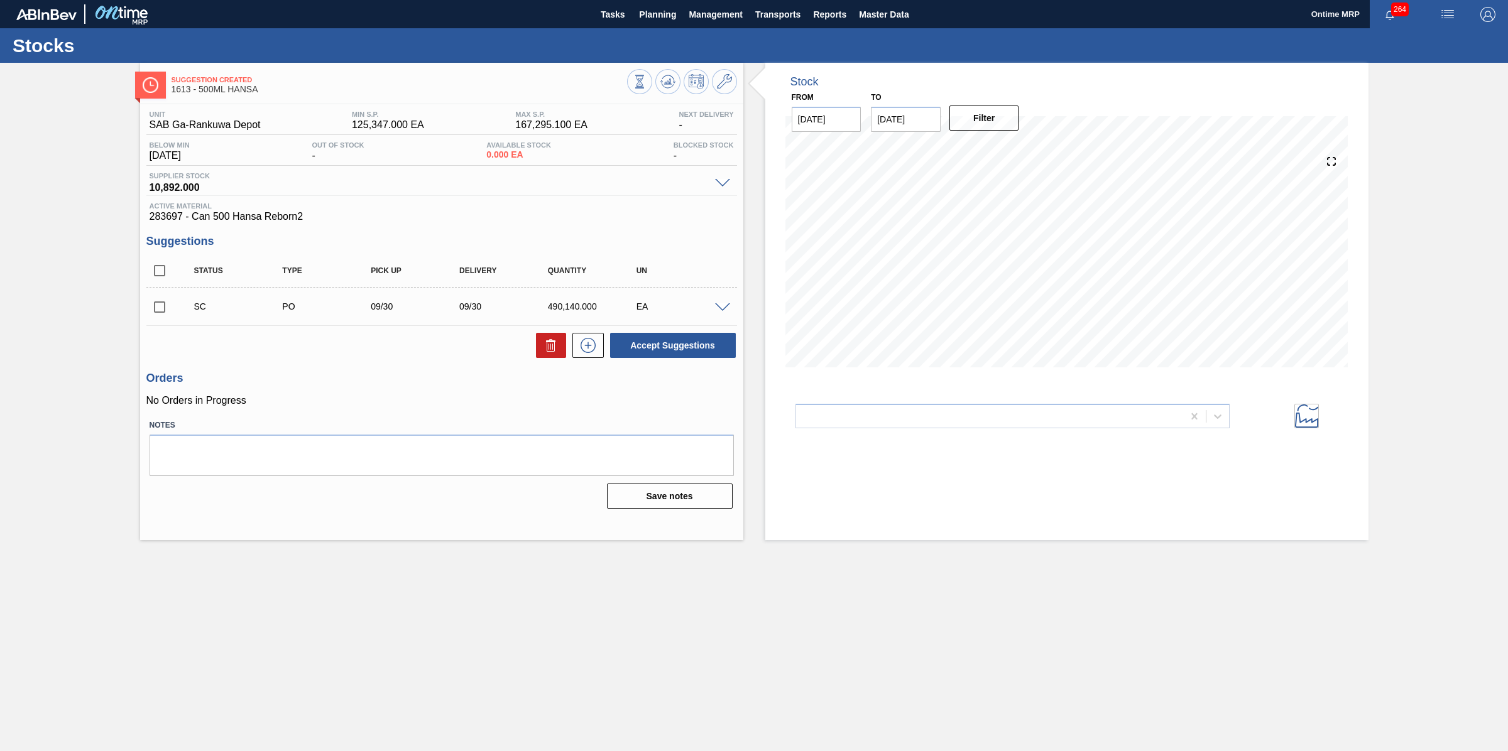
click at [717, 306] on span at bounding box center [722, 307] width 15 height 9
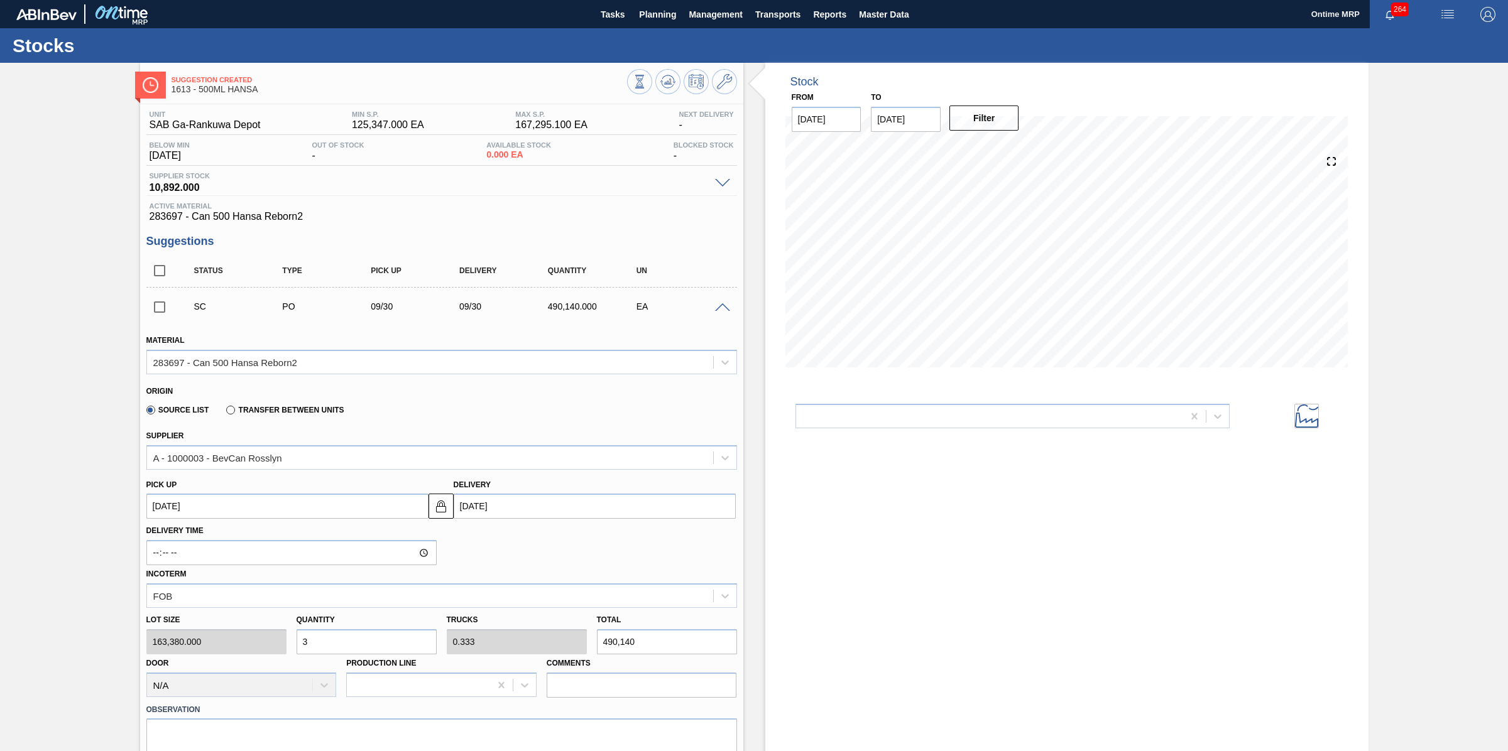
click at [715, 310] on span at bounding box center [722, 307] width 15 height 9
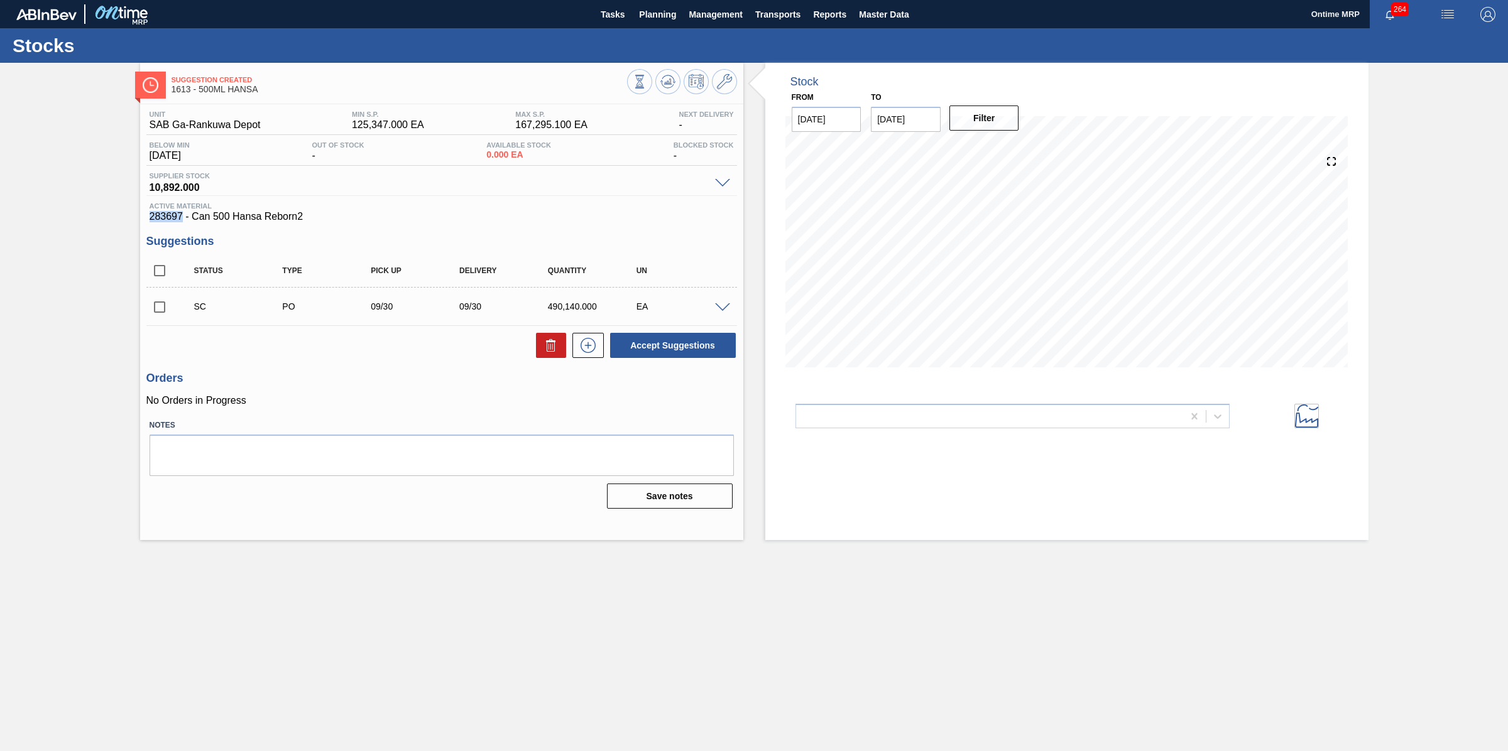
drag, startPoint x: 183, startPoint y: 220, endPoint x: 151, endPoint y: 220, distance: 31.4
click at [151, 220] on span "283697 - Can 500 Hansa Reborn2" at bounding box center [442, 216] width 584 height 11
copy span "283697"
click at [647, 14] on span "Planning" at bounding box center [657, 14] width 37 height 15
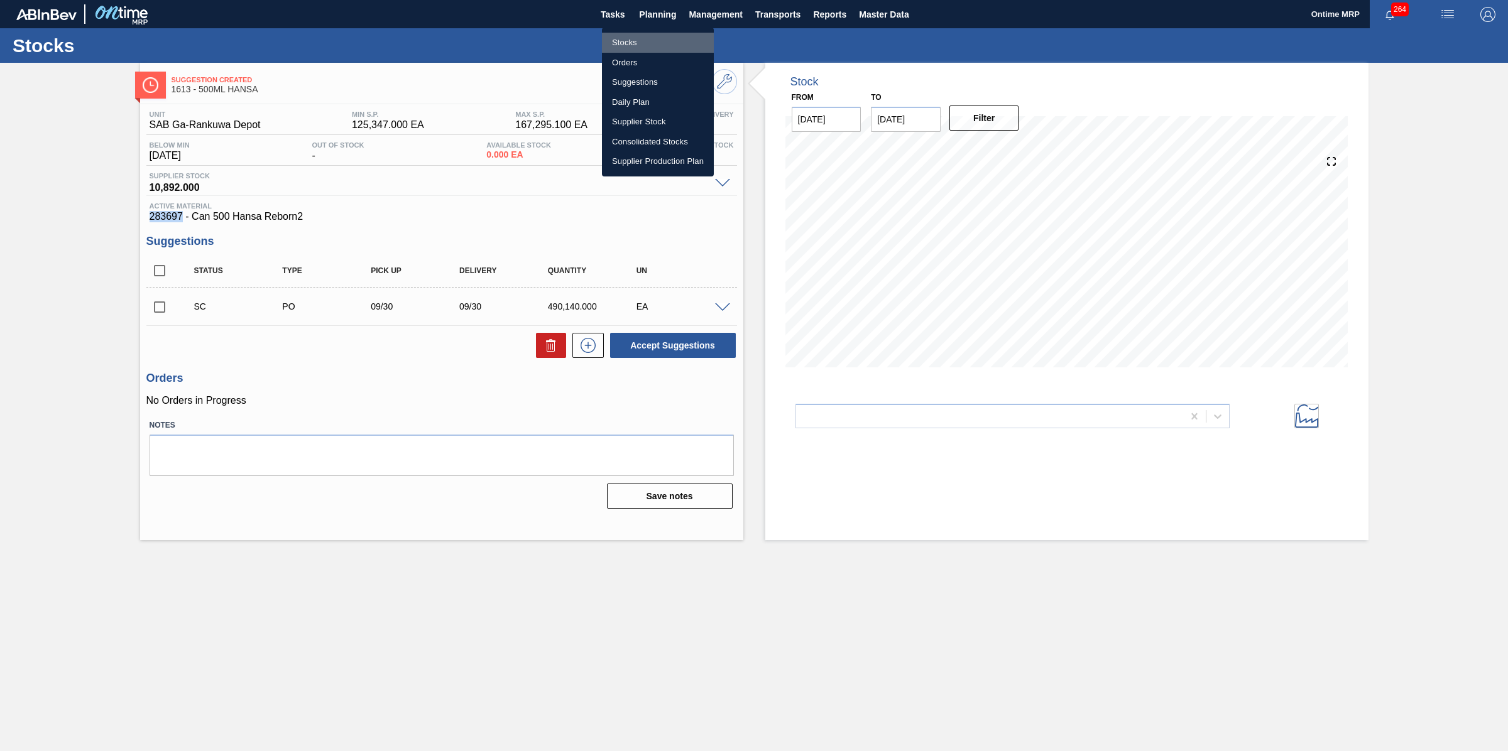
click at [626, 44] on li "Stocks" at bounding box center [658, 43] width 112 height 20
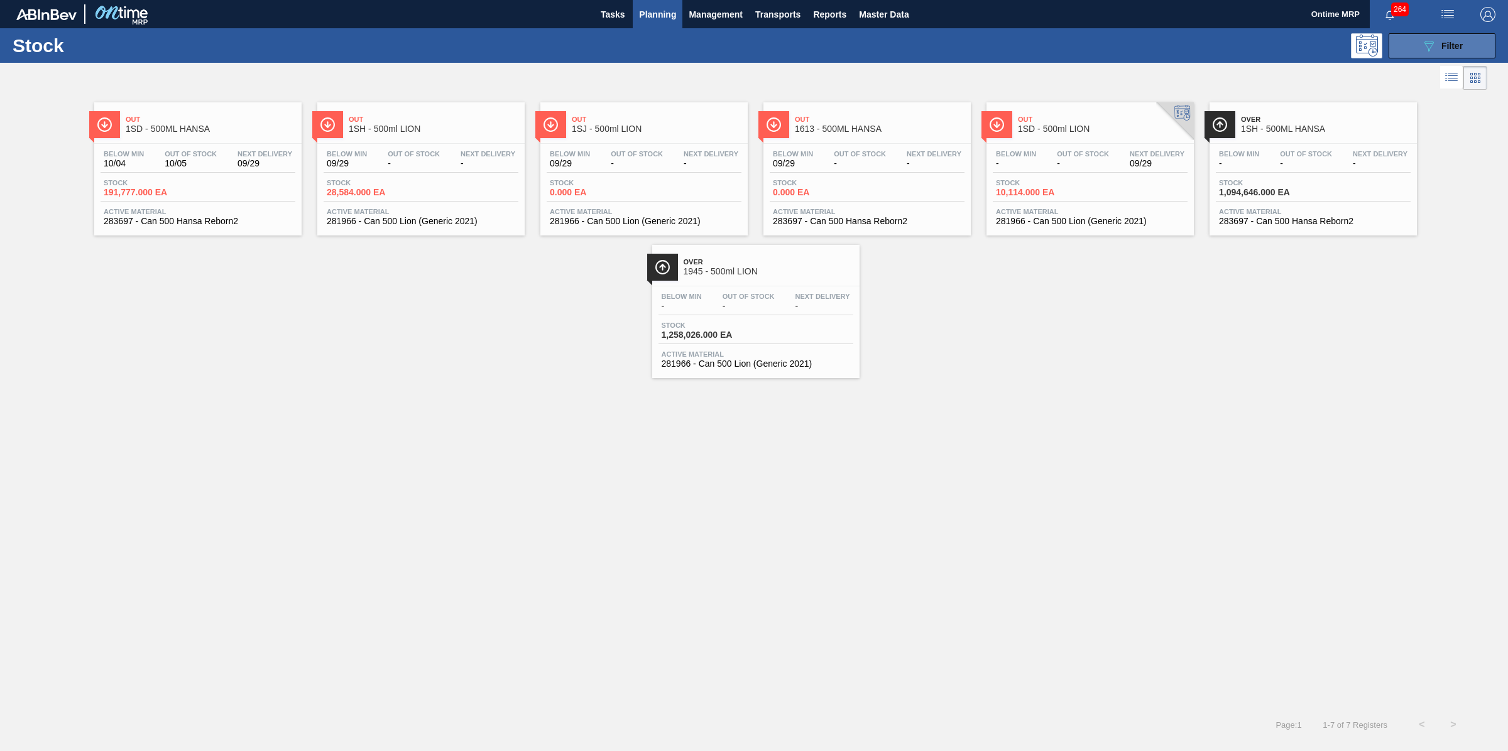
click at [1458, 40] on div "089F7B8B-B2A5-4AFE-B5C0-19BA573D28AC Filter" at bounding box center [1441, 45] width 41 height 15
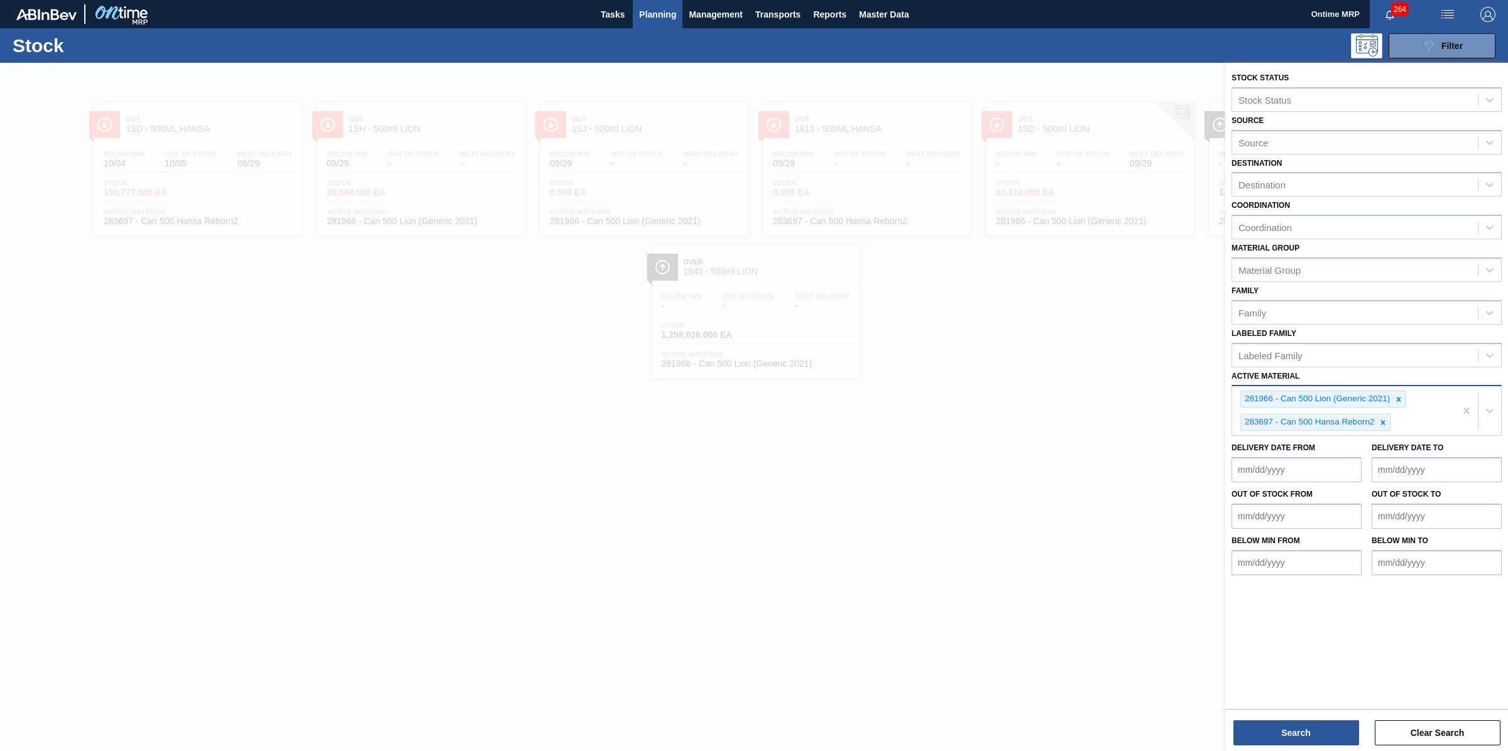
drag, startPoint x: 1464, startPoint y: 409, endPoint x: 1459, endPoint y: 403, distance: 7.2
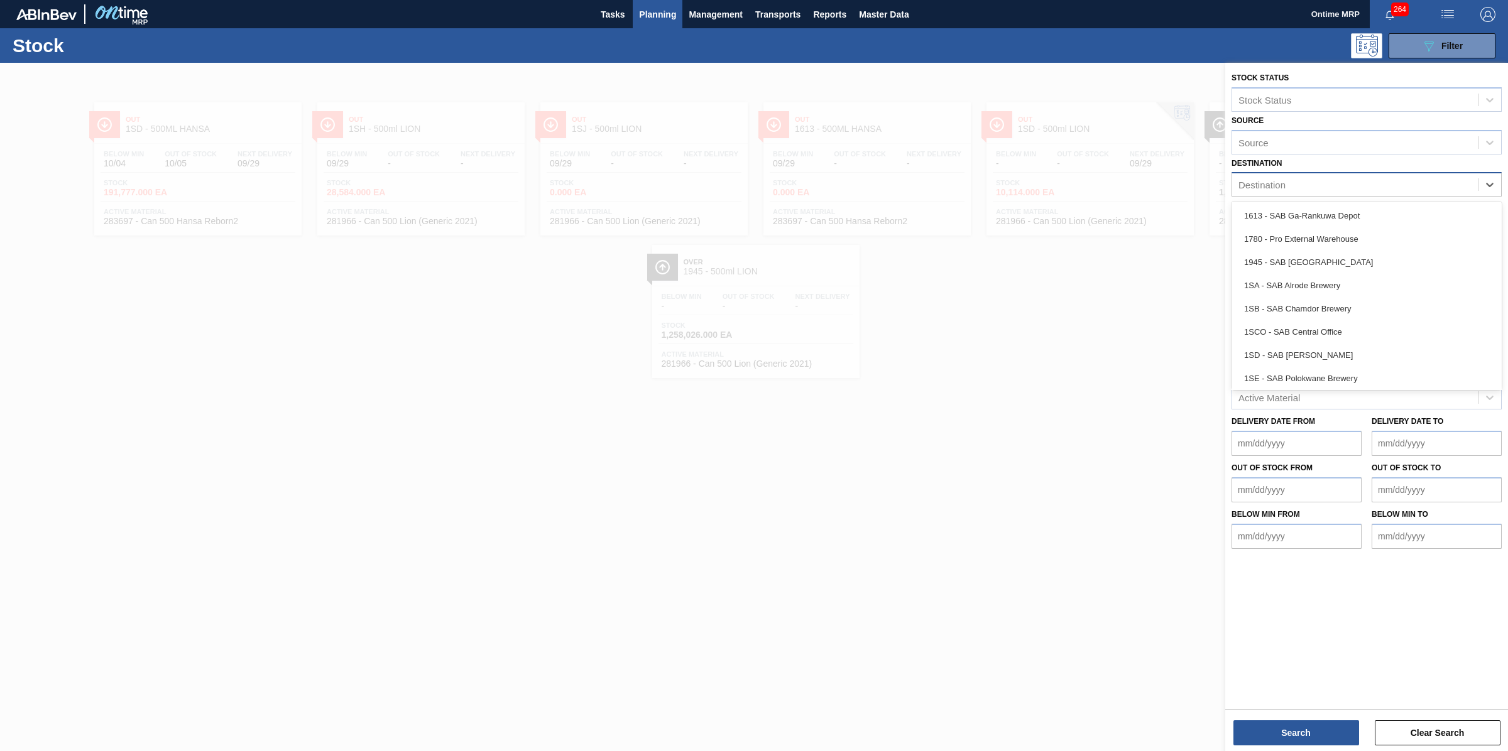
click at [1292, 183] on div "Destination" at bounding box center [1355, 185] width 246 height 18
click at [1301, 212] on div "1613 - SAB Ga-Rankuwa Depot" at bounding box center [1366, 215] width 270 height 23
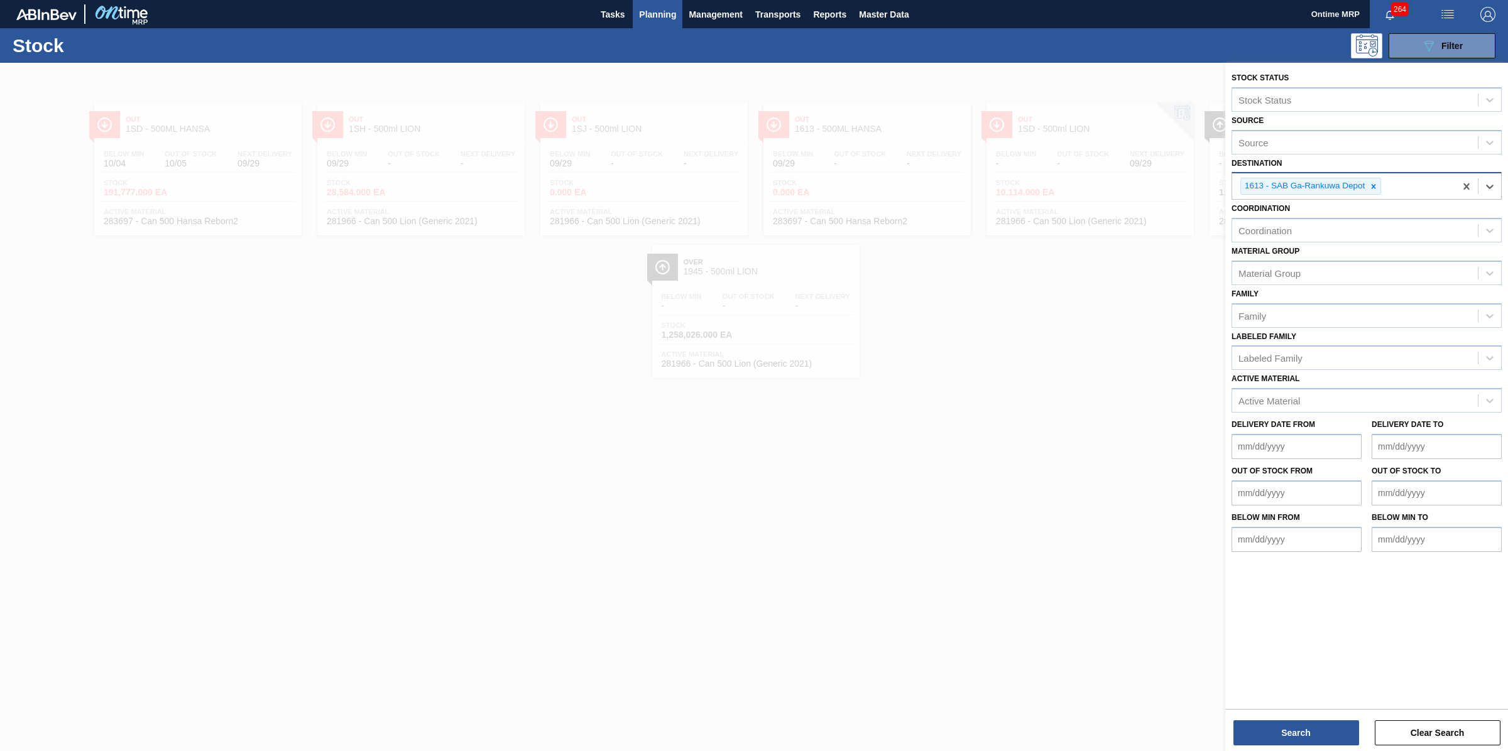
click at [1406, 183] on div "1613 - SAB Ga-Rankuwa Depot" at bounding box center [1343, 186] width 223 height 26
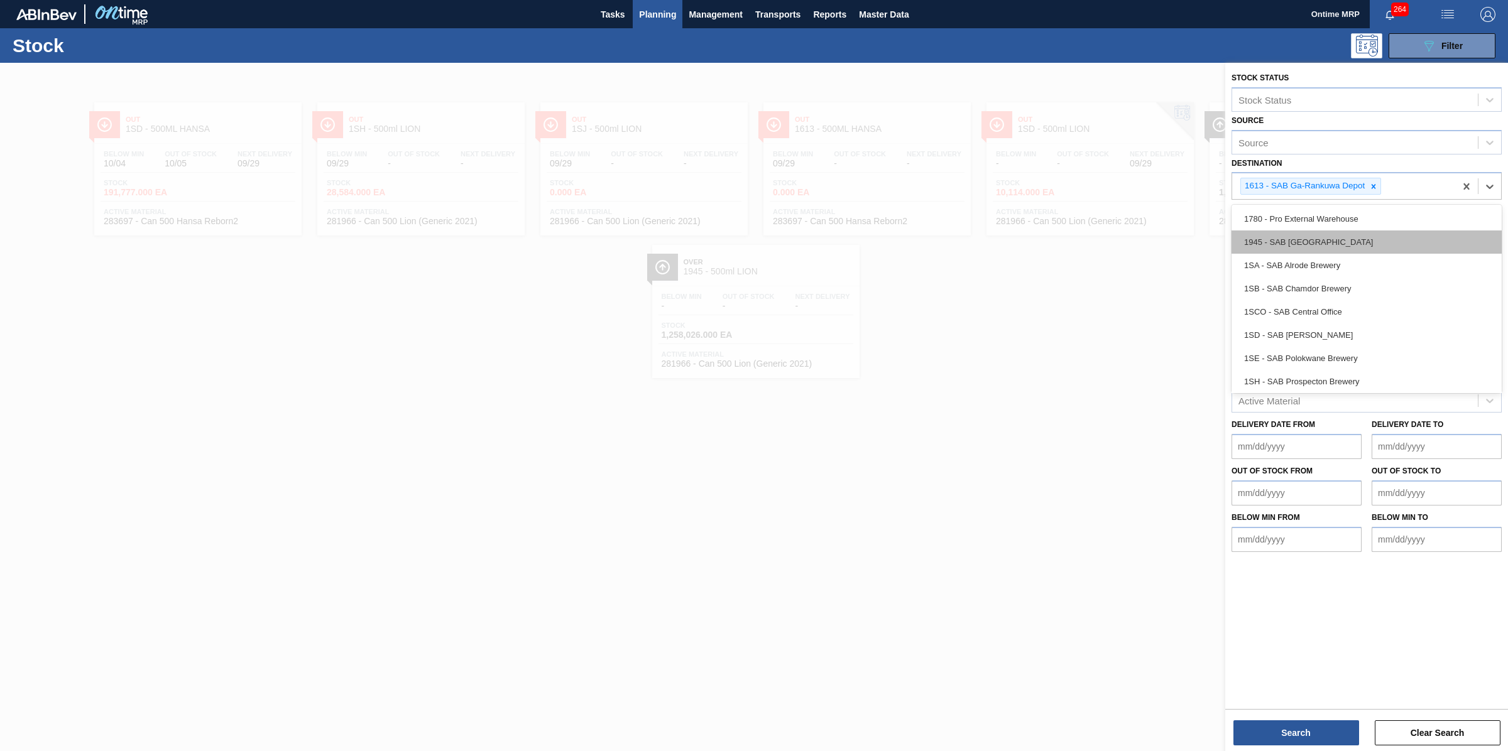
click at [1301, 233] on div "1945 - SAB [GEOGRAPHIC_DATA]" at bounding box center [1366, 242] width 270 height 23
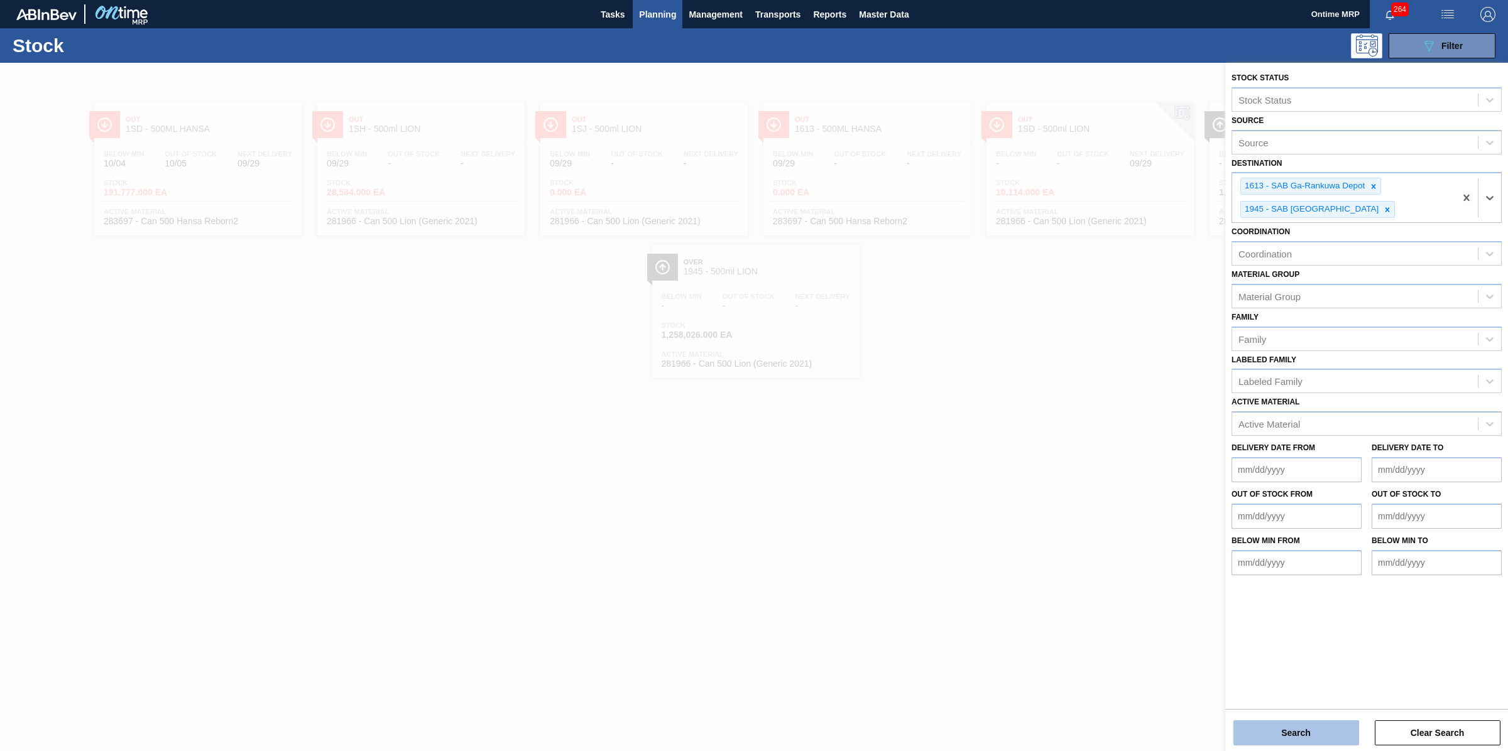
click at [1272, 731] on button "Search" at bounding box center [1296, 733] width 126 height 25
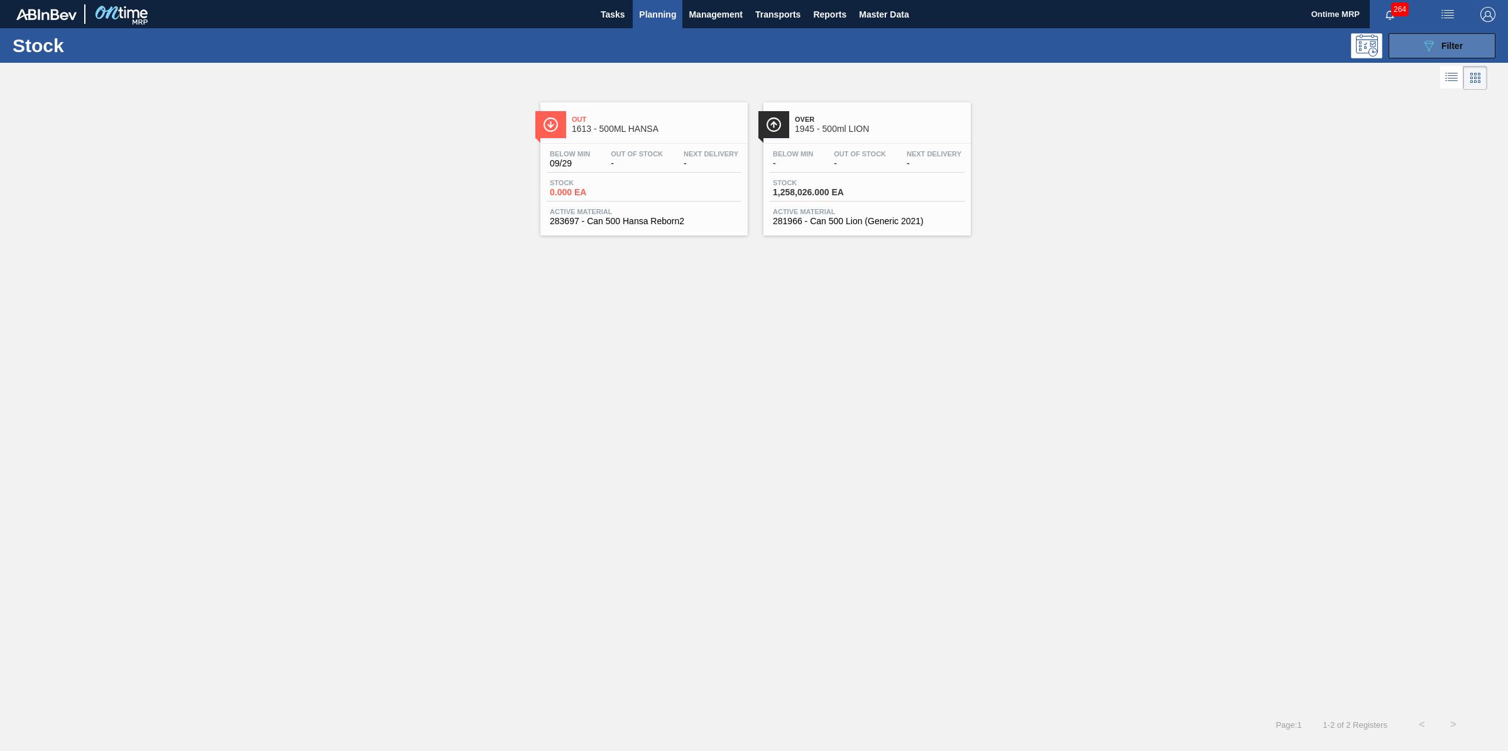
click at [1444, 42] on span "Filter" at bounding box center [1451, 46] width 21 height 10
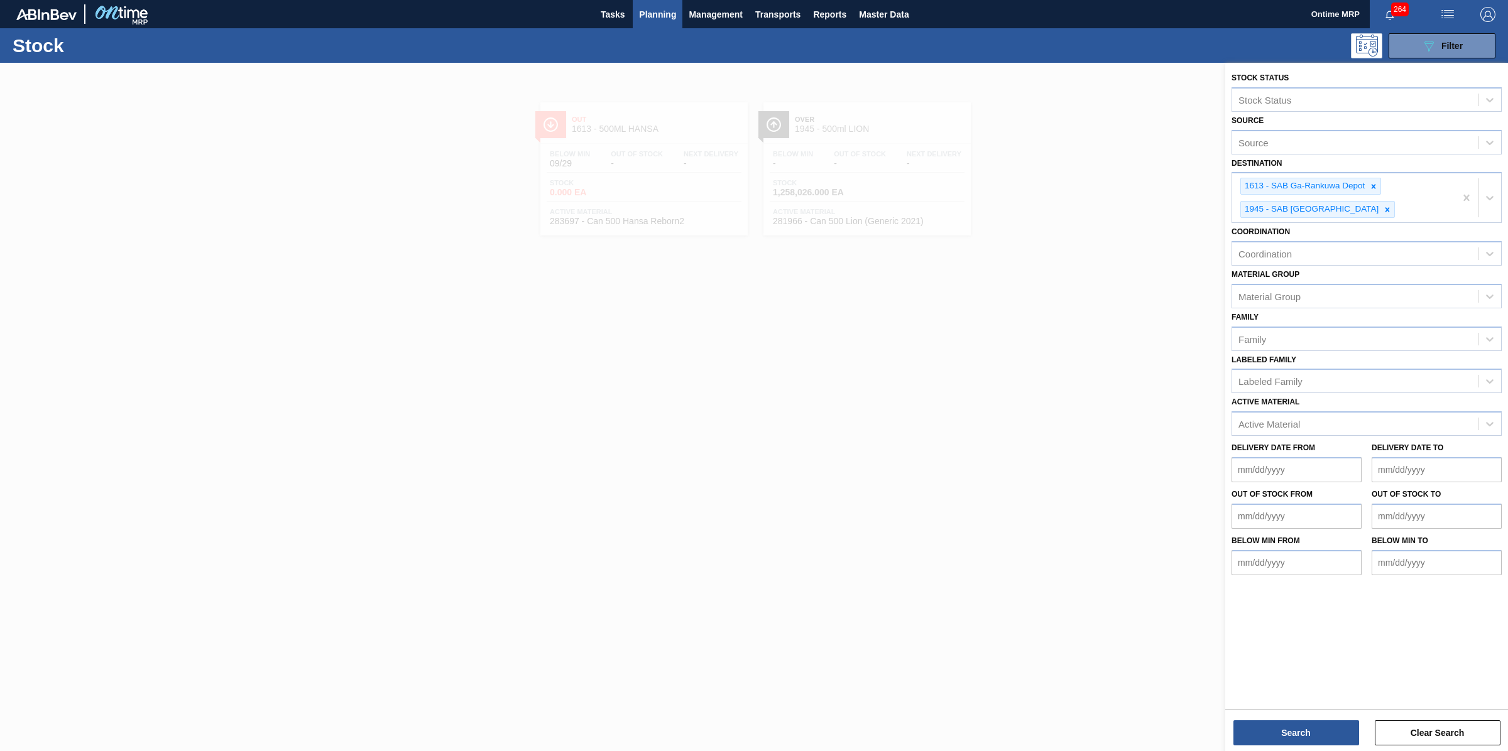
click at [708, 327] on div at bounding box center [754, 438] width 1508 height 751
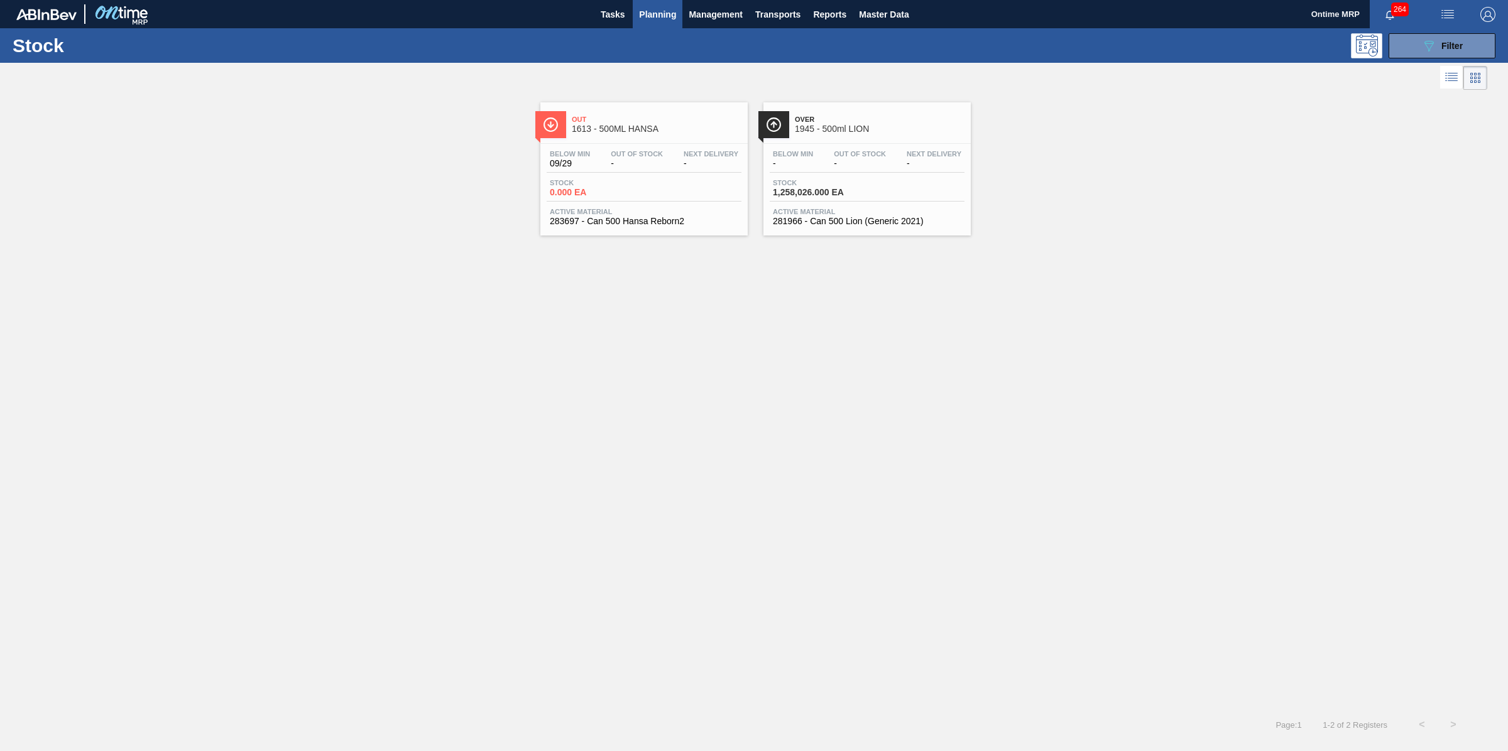
click at [853, 171] on div "Below Min - Out Of Stock - Next Delivery -" at bounding box center [867, 161] width 195 height 23
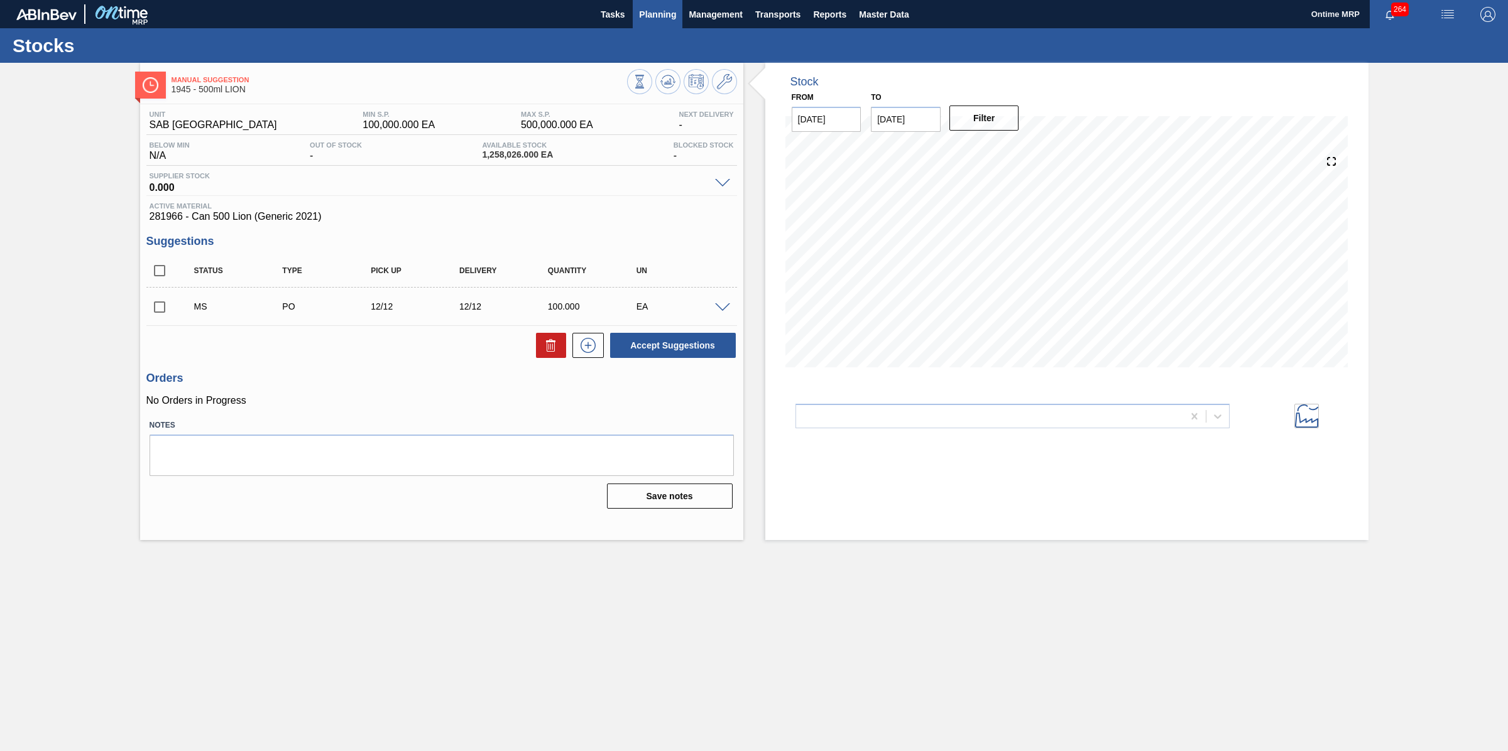
click at [663, 10] on span "Planning" at bounding box center [657, 14] width 37 height 15
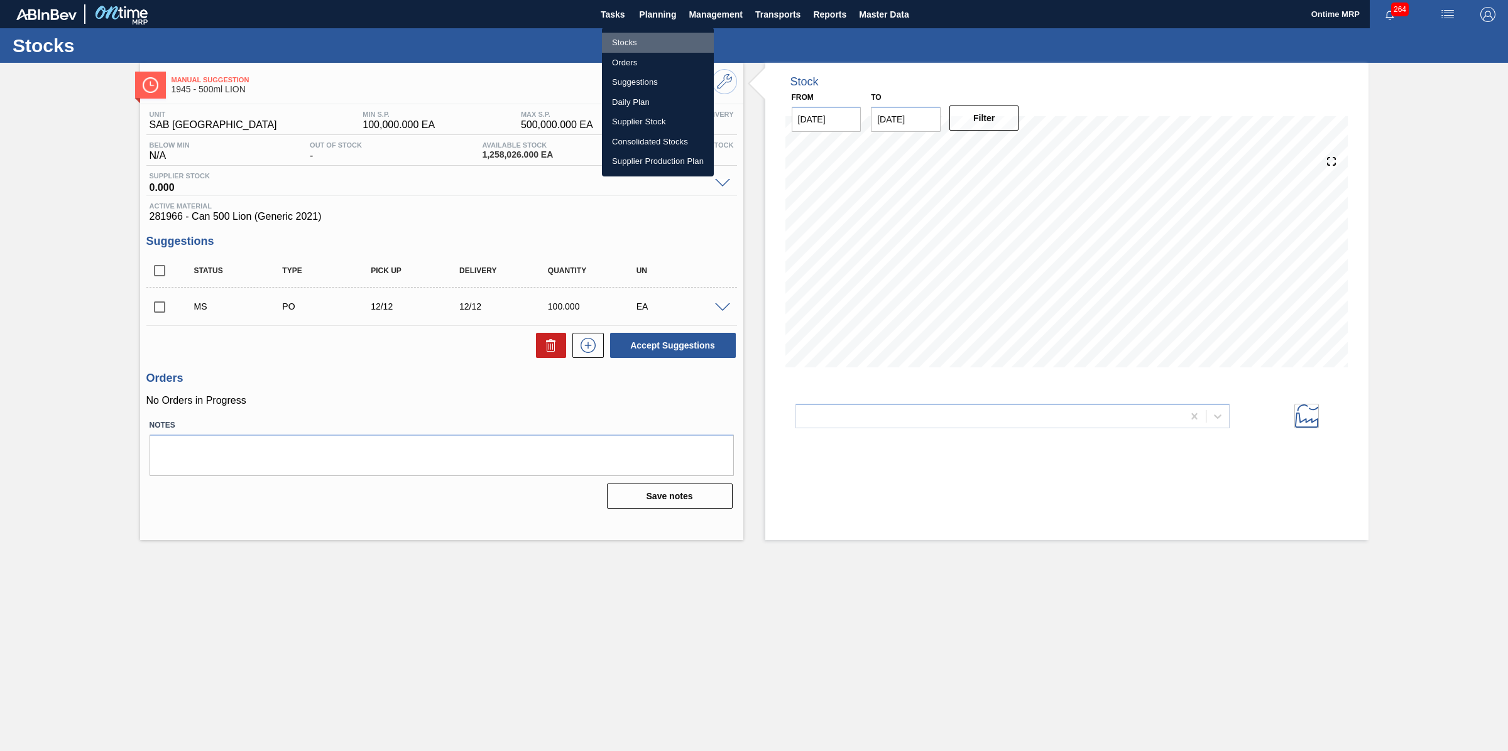
click at [638, 40] on li "Stocks" at bounding box center [658, 43] width 112 height 20
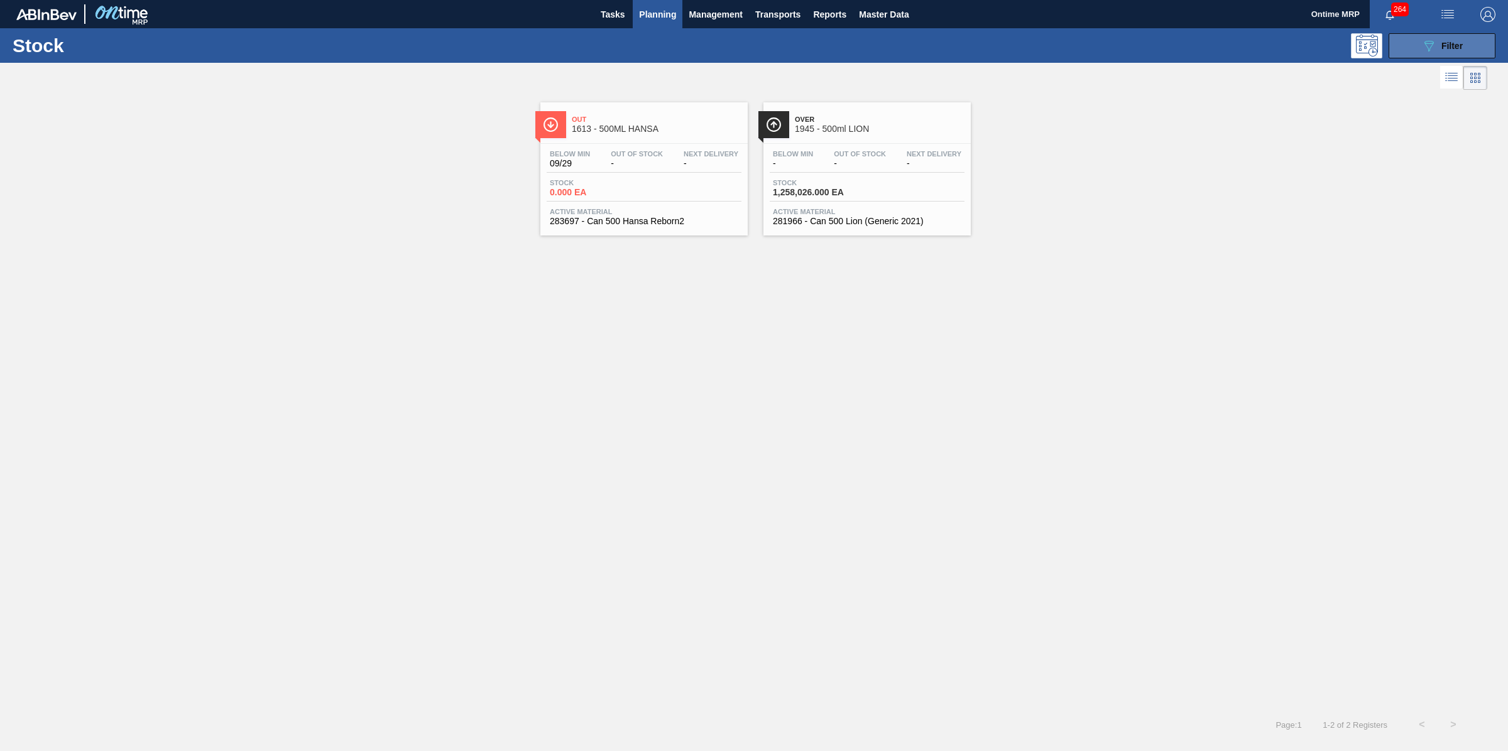
click at [1443, 40] on button "089F7B8B-B2A5-4AFE-B5C0-19BA573D28AC Filter" at bounding box center [1442, 45] width 107 height 25
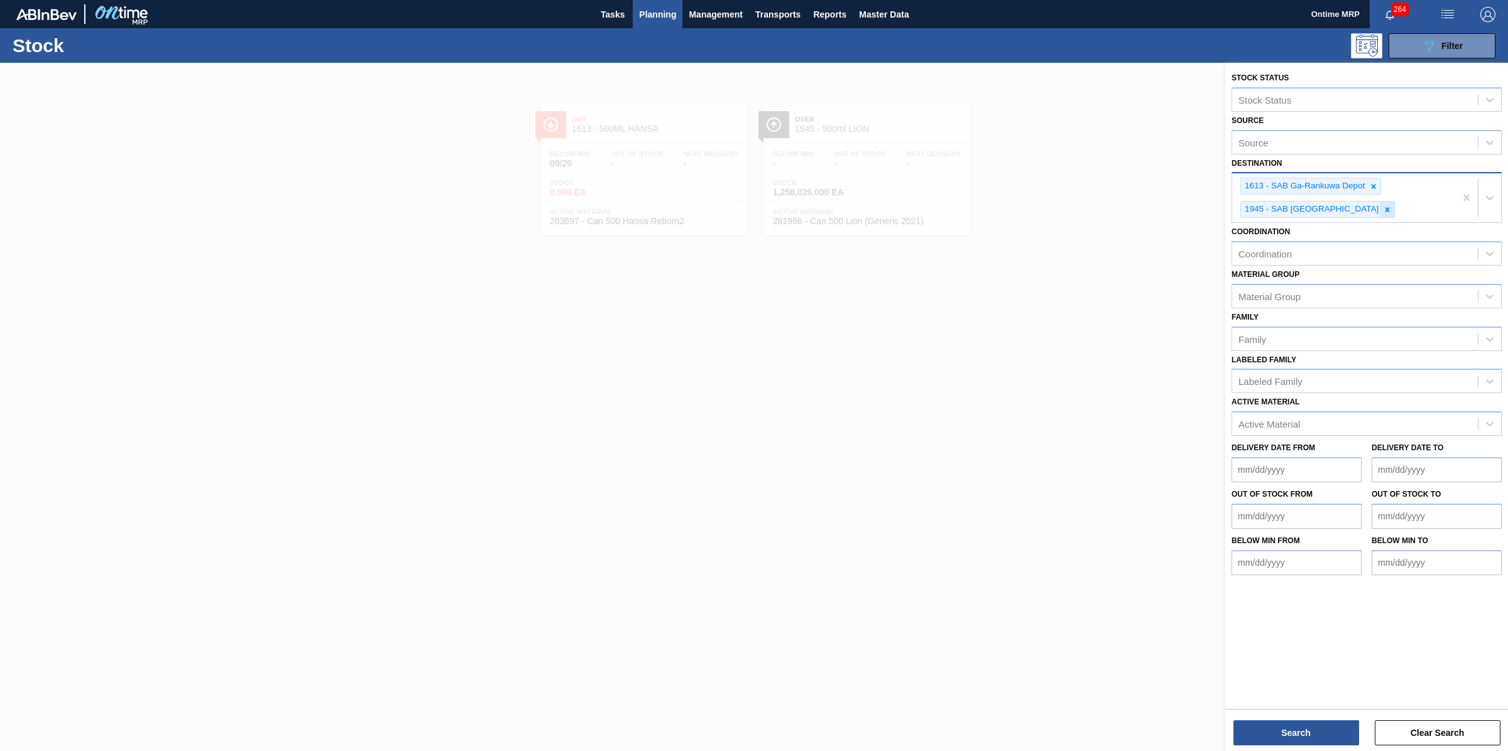
click at [1383, 205] on icon at bounding box center [1387, 209] width 9 height 9
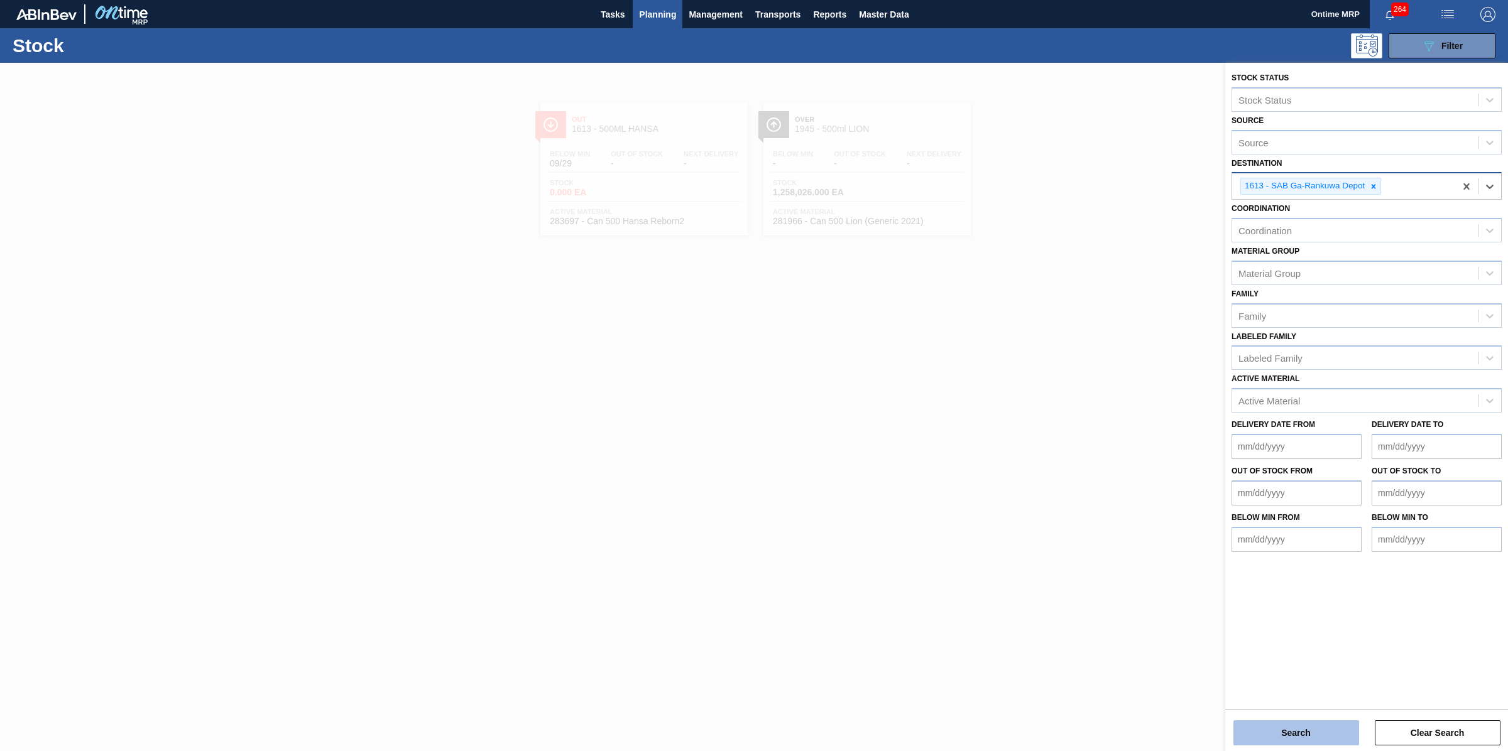
click at [1302, 735] on button "Search" at bounding box center [1296, 733] width 126 height 25
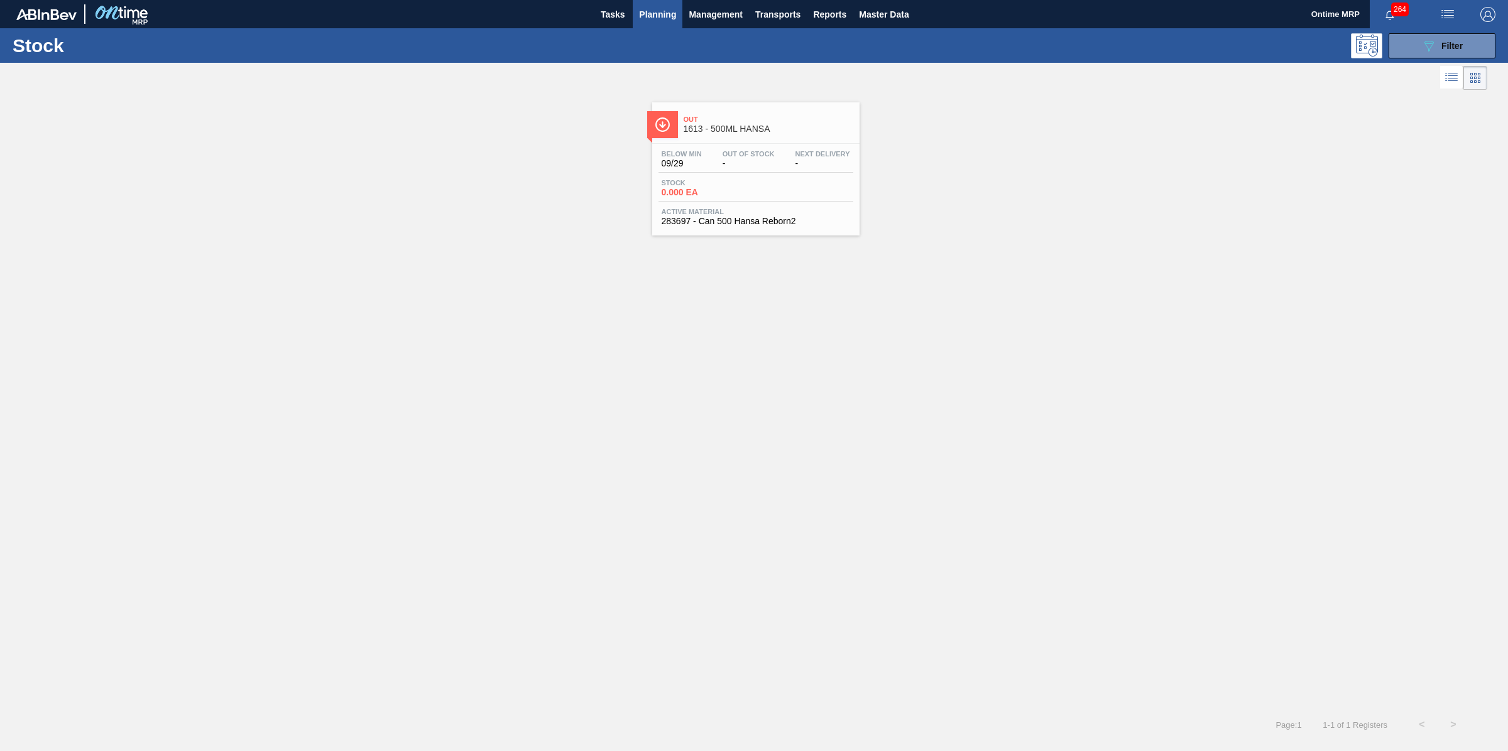
click at [767, 182] on div "Stock 0.000 EA" at bounding box center [755, 190] width 195 height 23
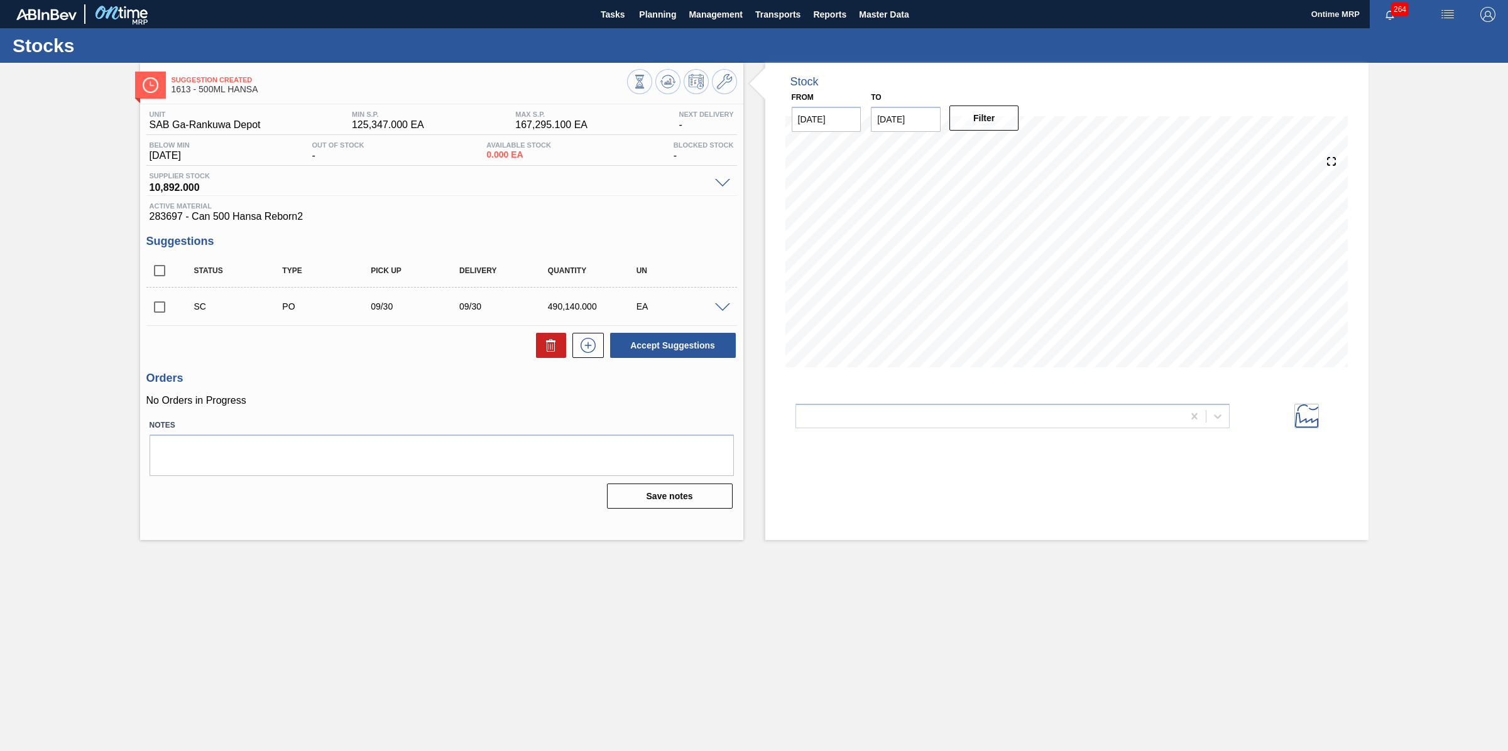
click at [723, 309] on span at bounding box center [722, 307] width 15 height 9
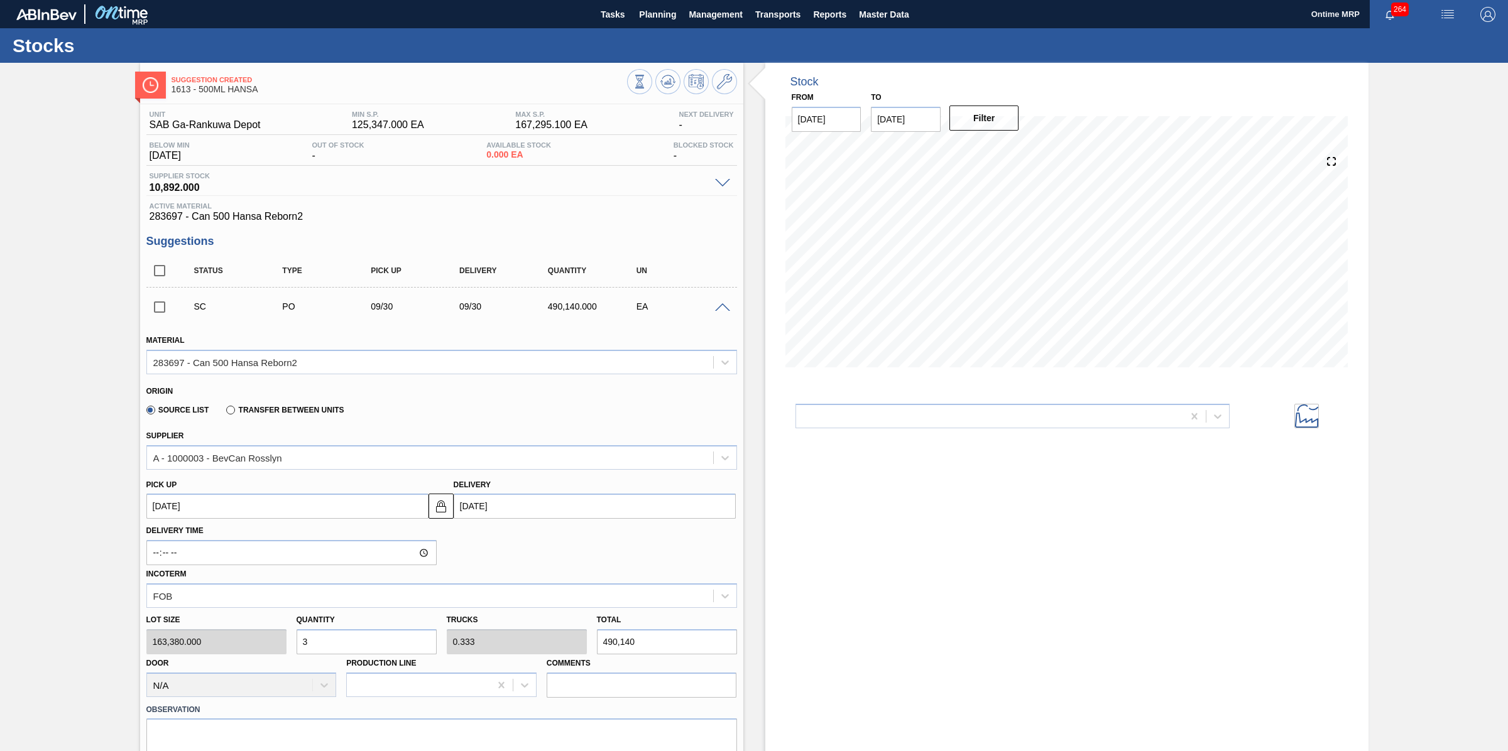
drag, startPoint x: 723, startPoint y: 308, endPoint x: 406, endPoint y: 275, distance: 319.0
click at [721, 308] on span at bounding box center [722, 307] width 15 height 9
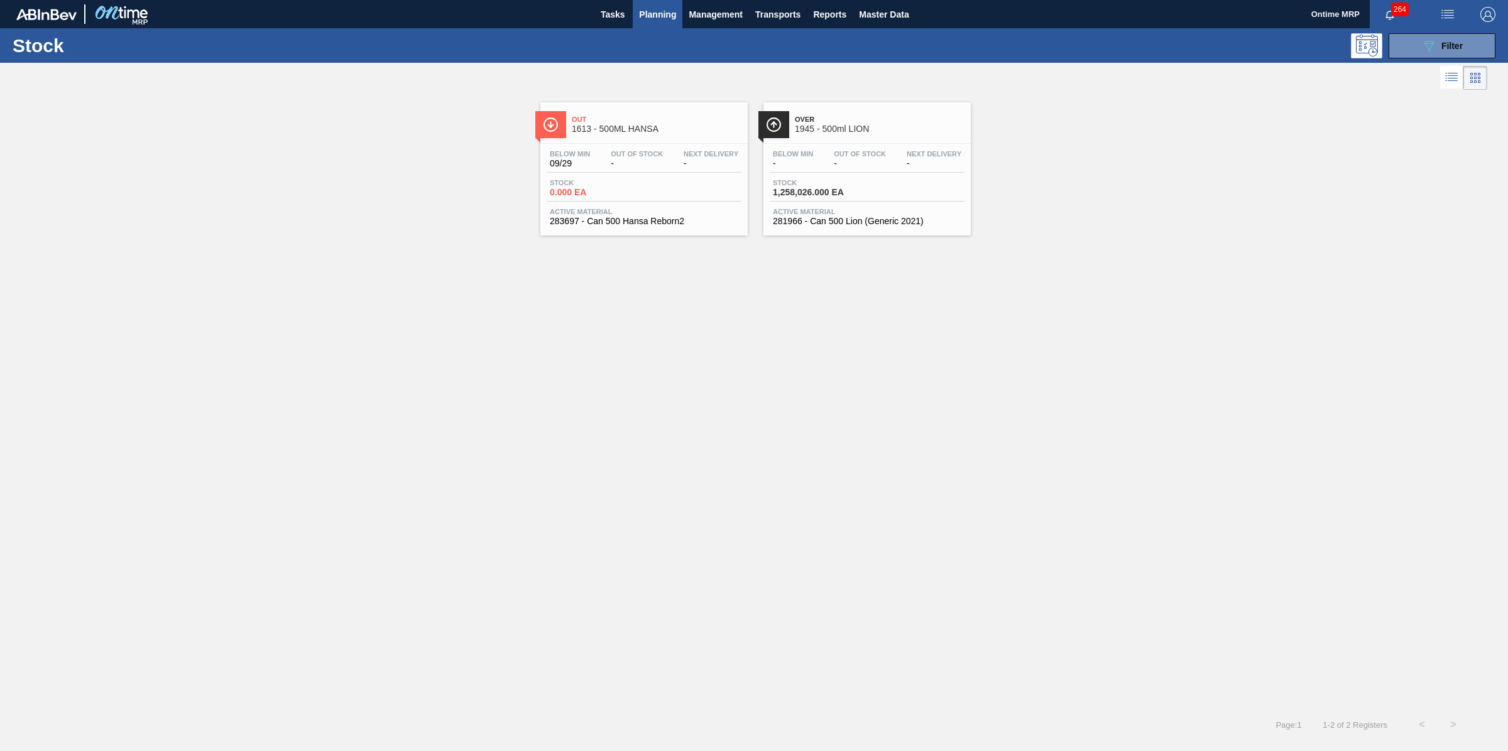
click at [658, 19] on span "Planning" at bounding box center [657, 14] width 37 height 15
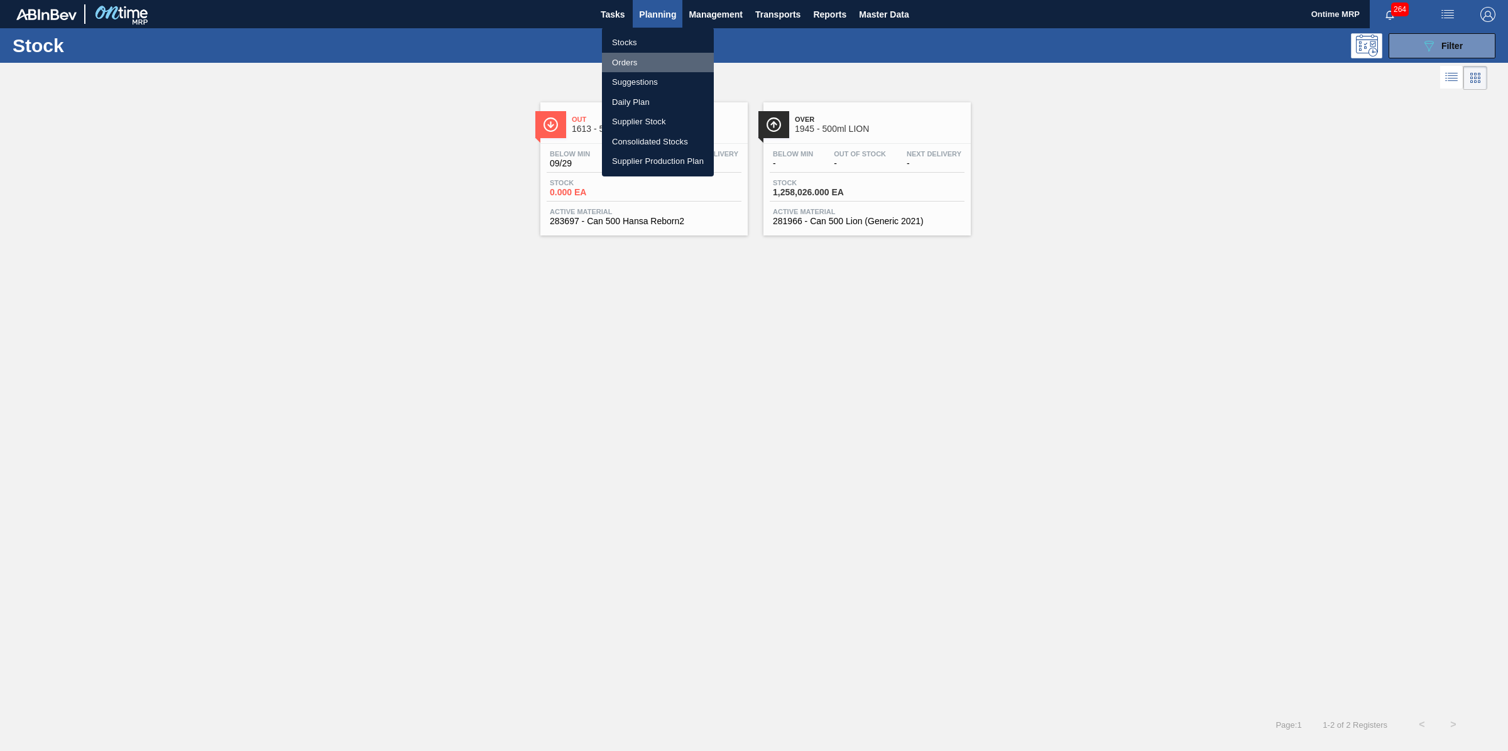
click at [636, 63] on li "Orders" at bounding box center [658, 63] width 112 height 20
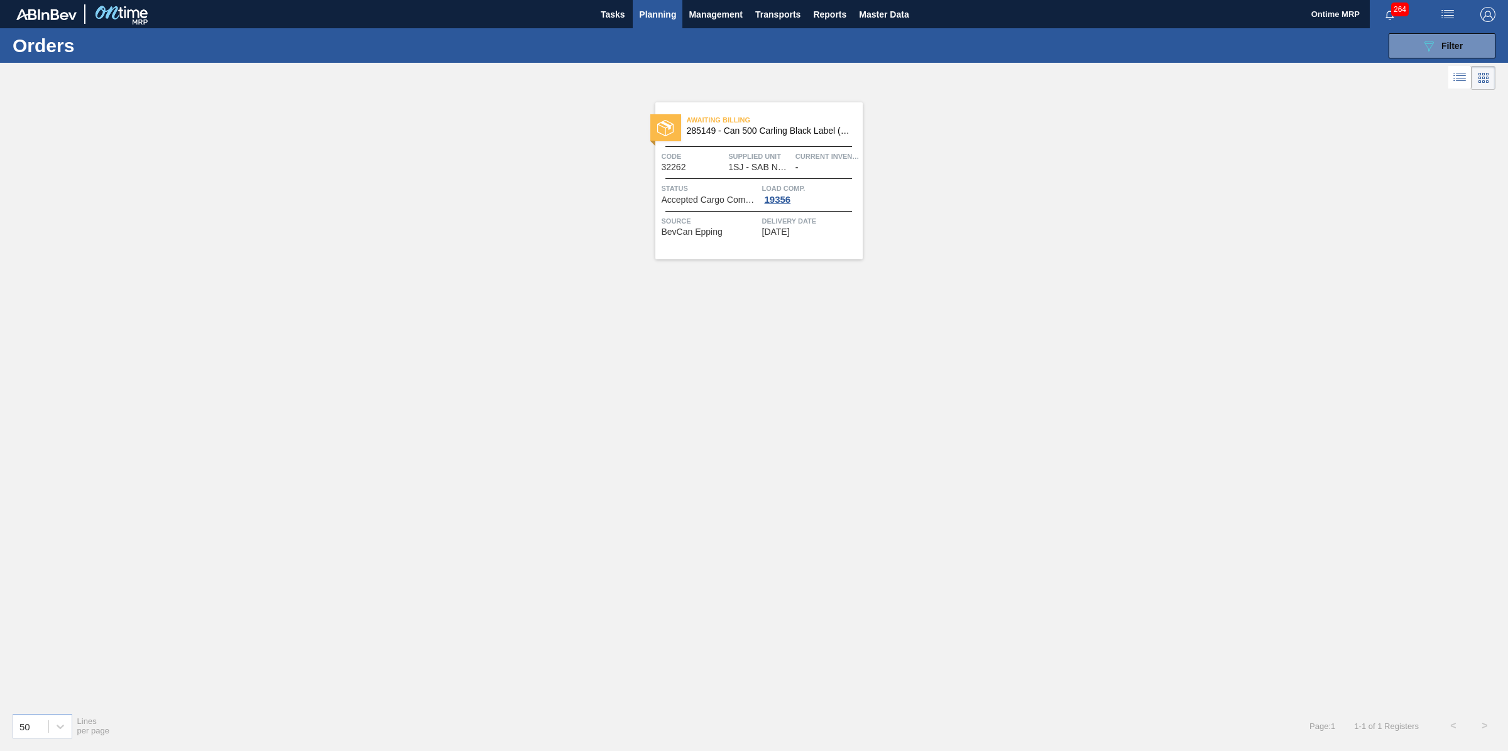
click at [726, 174] on div "Awaiting Billing 285149 - Can 500 Carling Black Label (KO 2025) Code 32262 Supp…" at bounding box center [758, 180] width 207 height 157
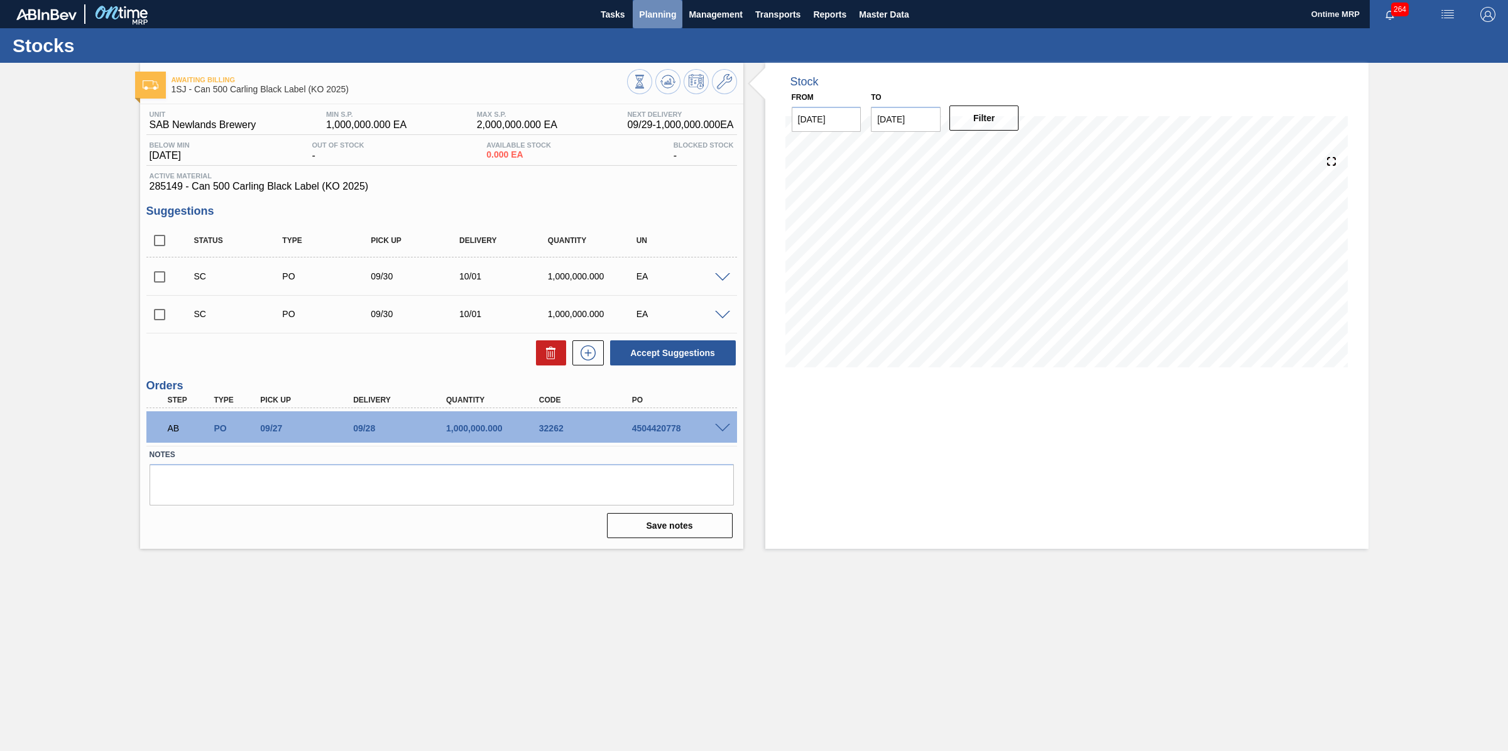
click at [658, 13] on span "Planning" at bounding box center [657, 14] width 37 height 15
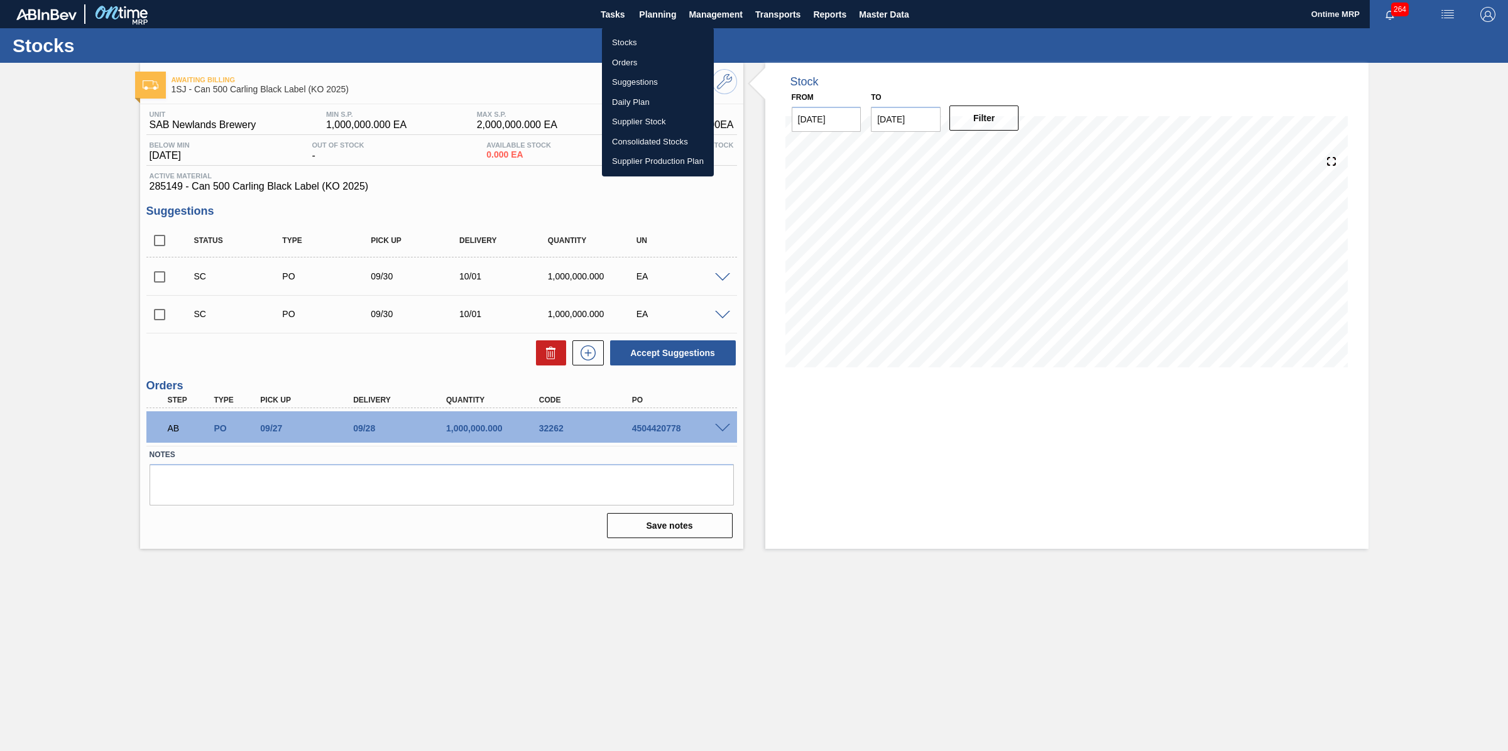
click at [633, 42] on li "Stocks" at bounding box center [658, 43] width 112 height 20
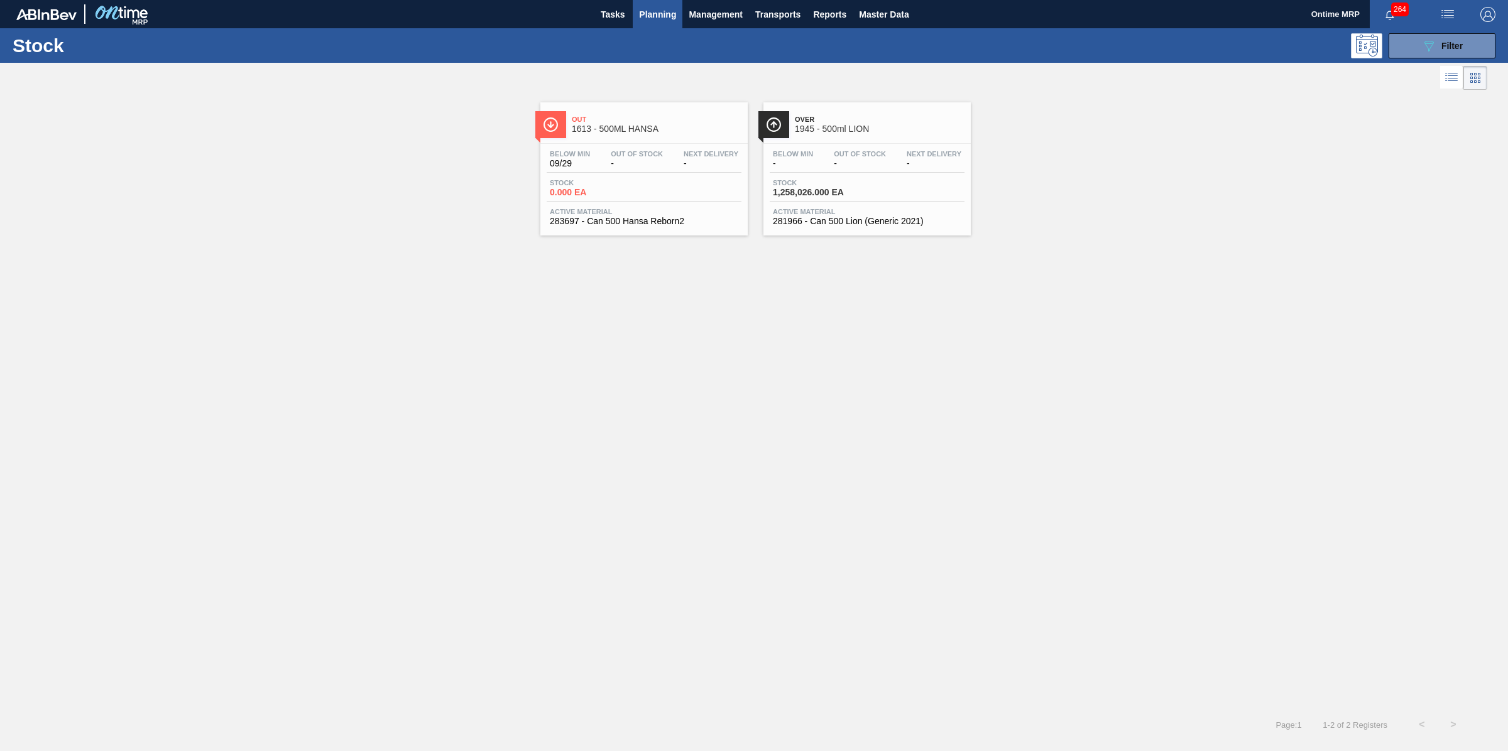
click at [880, 194] on div "Stock 1,258,026.000 EA" at bounding box center [867, 190] width 195 height 23
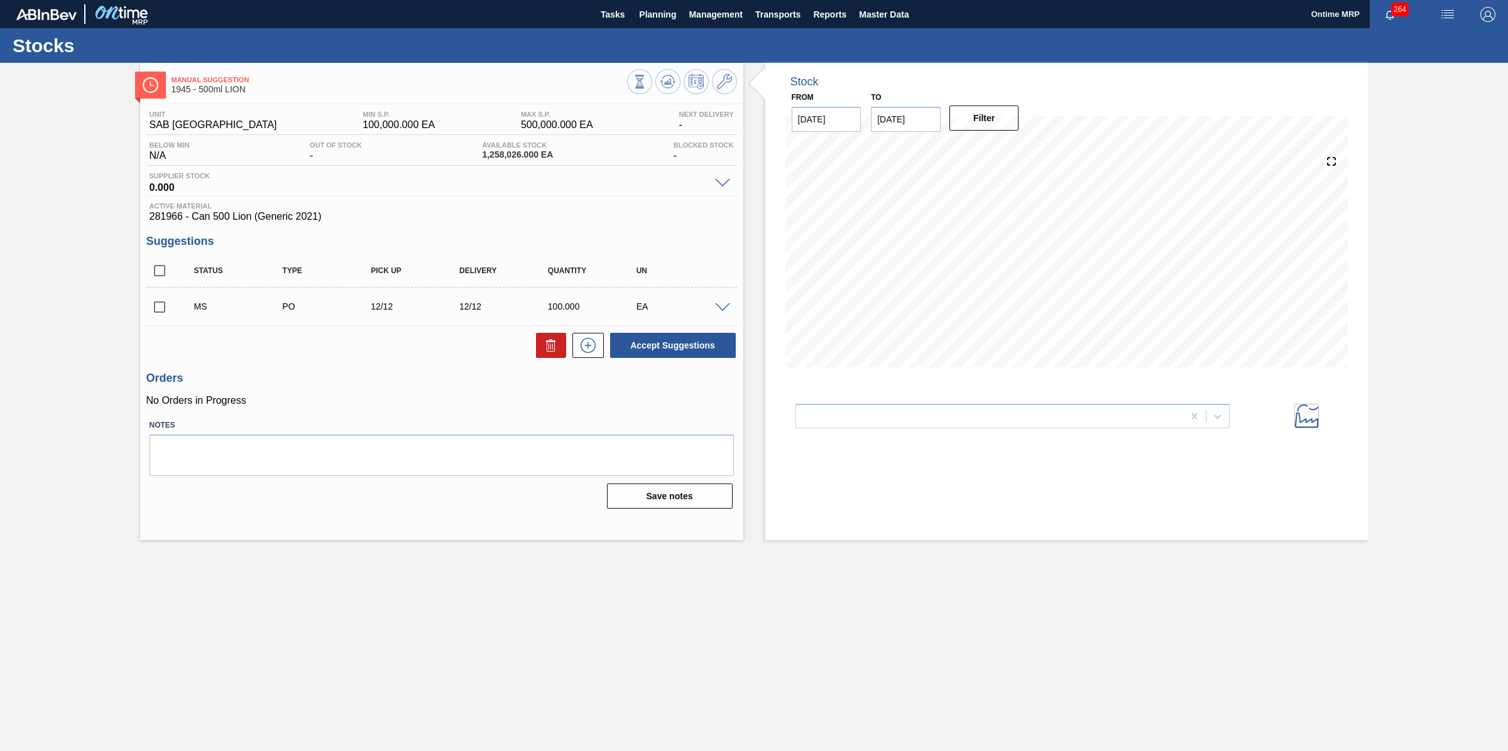
click at [724, 305] on span at bounding box center [722, 307] width 15 height 9
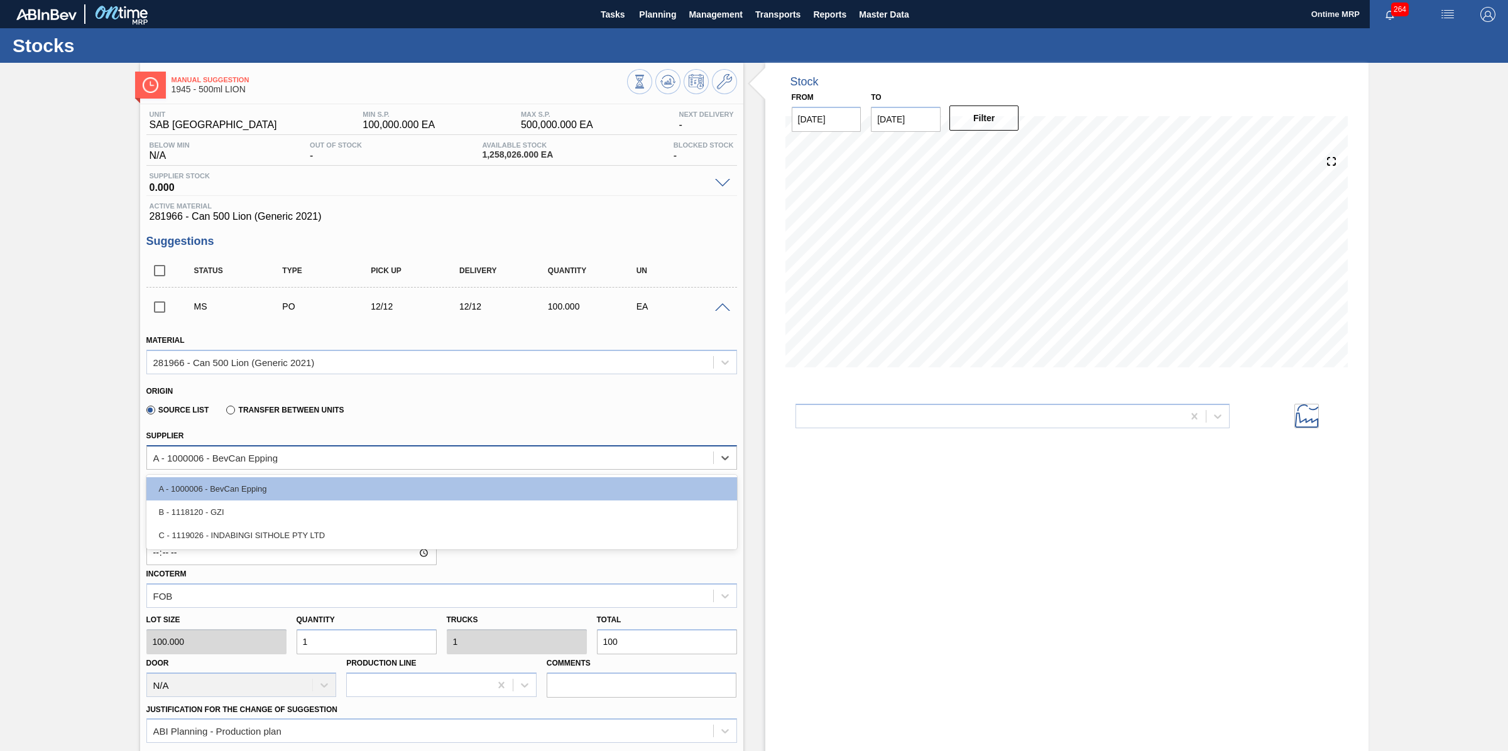
click at [407, 456] on div "A - 1000006 - BevCan Epping" at bounding box center [430, 458] width 566 height 18
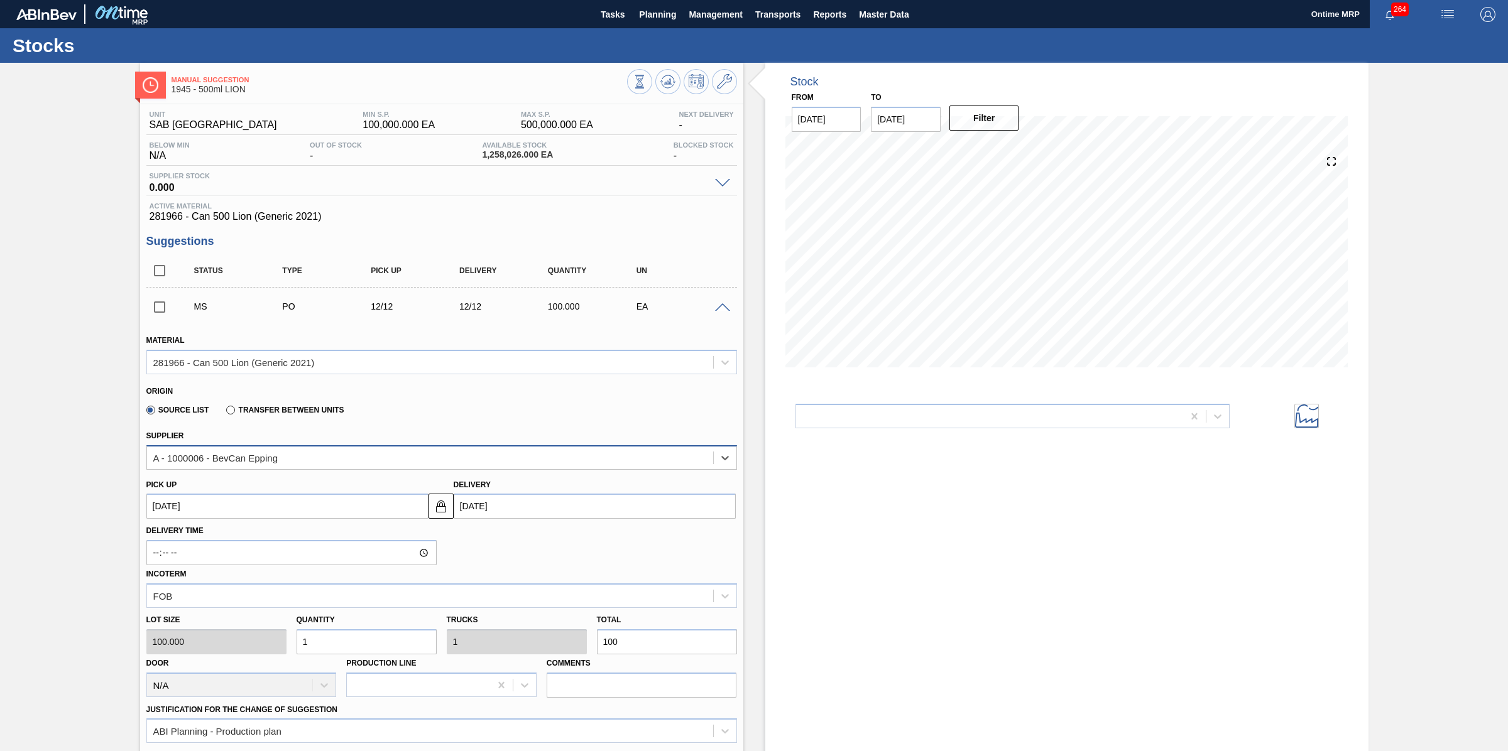
click at [407, 456] on div "A - 1000006 - BevCan Epping" at bounding box center [430, 458] width 566 height 18
click at [729, 83] on icon at bounding box center [724, 81] width 15 height 15
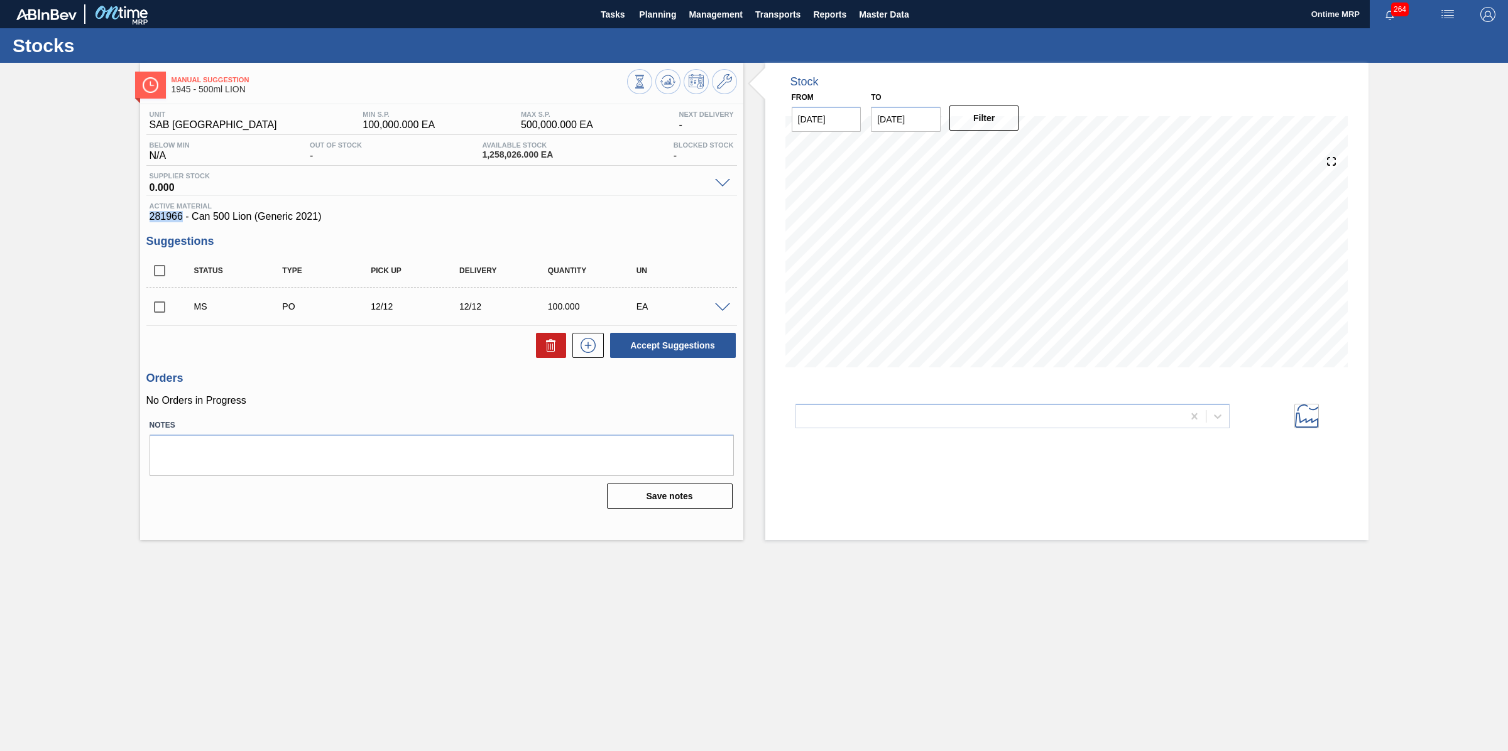
drag, startPoint x: 182, startPoint y: 221, endPoint x: 142, endPoint y: 220, distance: 40.2
click at [142, 220] on div "Unit SAB Epping Depot MIN S.P. 100,000.000 EA MAX S.P. 500,000.000 EA Next Deli…" at bounding box center [441, 308] width 603 height 409
copy span "281966"
click at [657, 11] on span "Planning" at bounding box center [657, 14] width 37 height 15
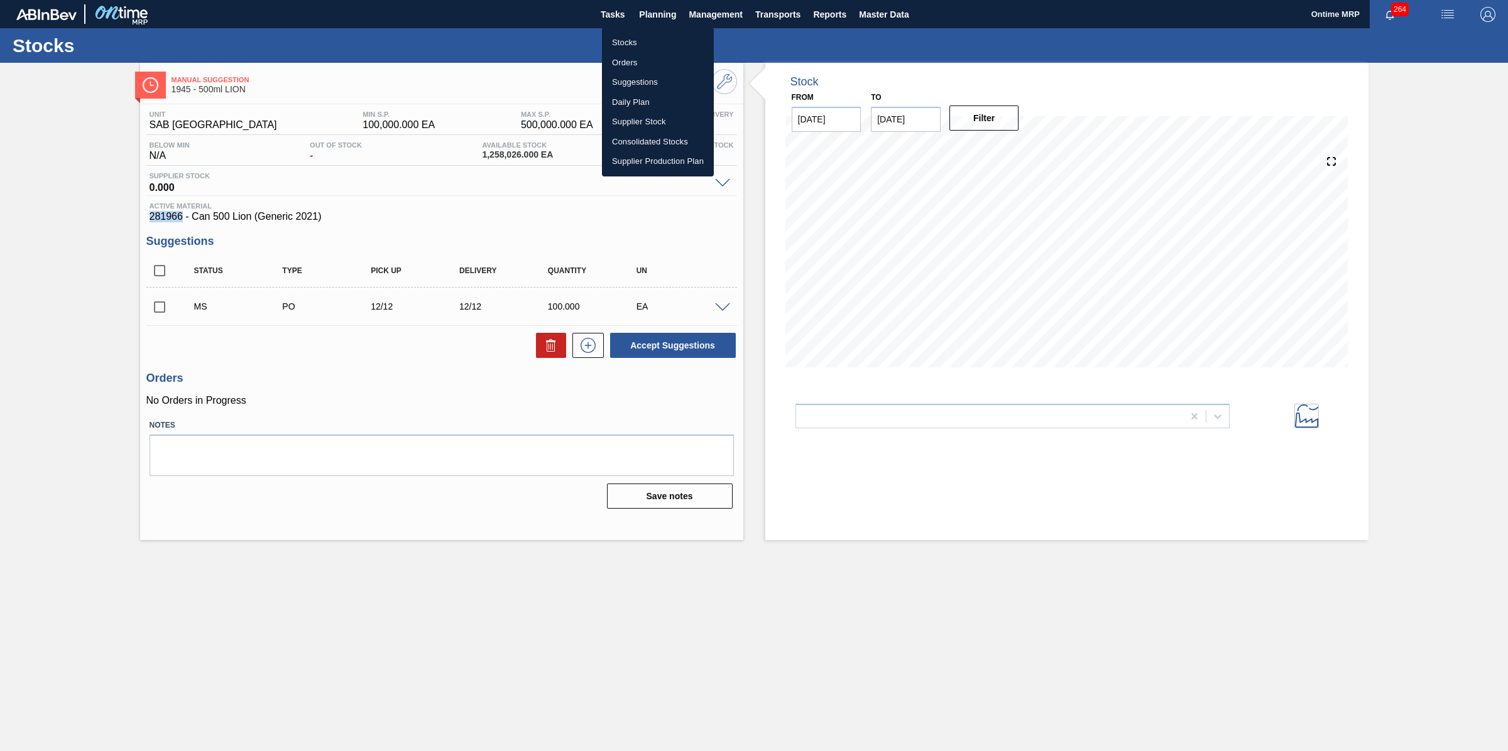
click at [629, 41] on li "Stocks" at bounding box center [658, 43] width 112 height 20
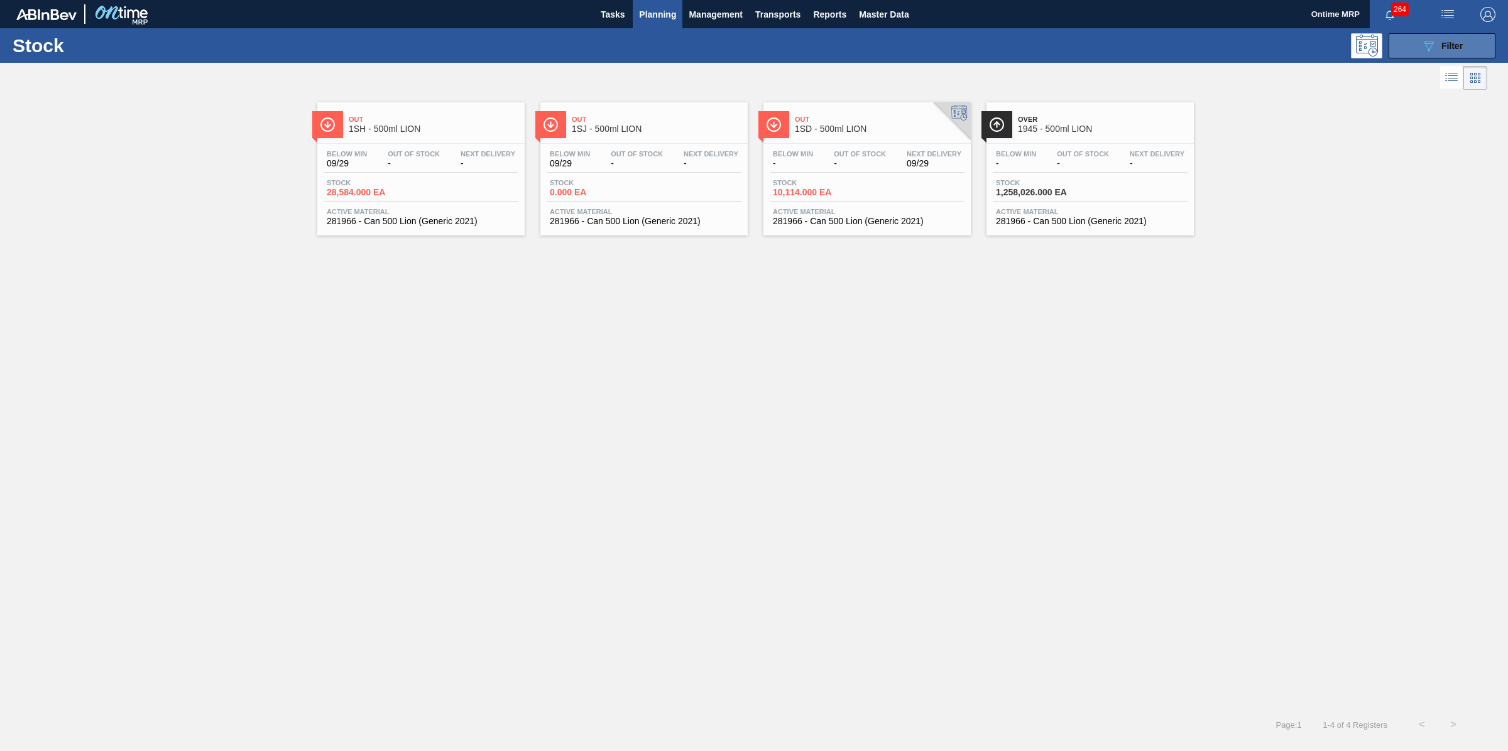
click at [1438, 38] on button "089F7B8B-B2A5-4AFE-B5C0-19BA573D28AC Filter" at bounding box center [1442, 45] width 107 height 25
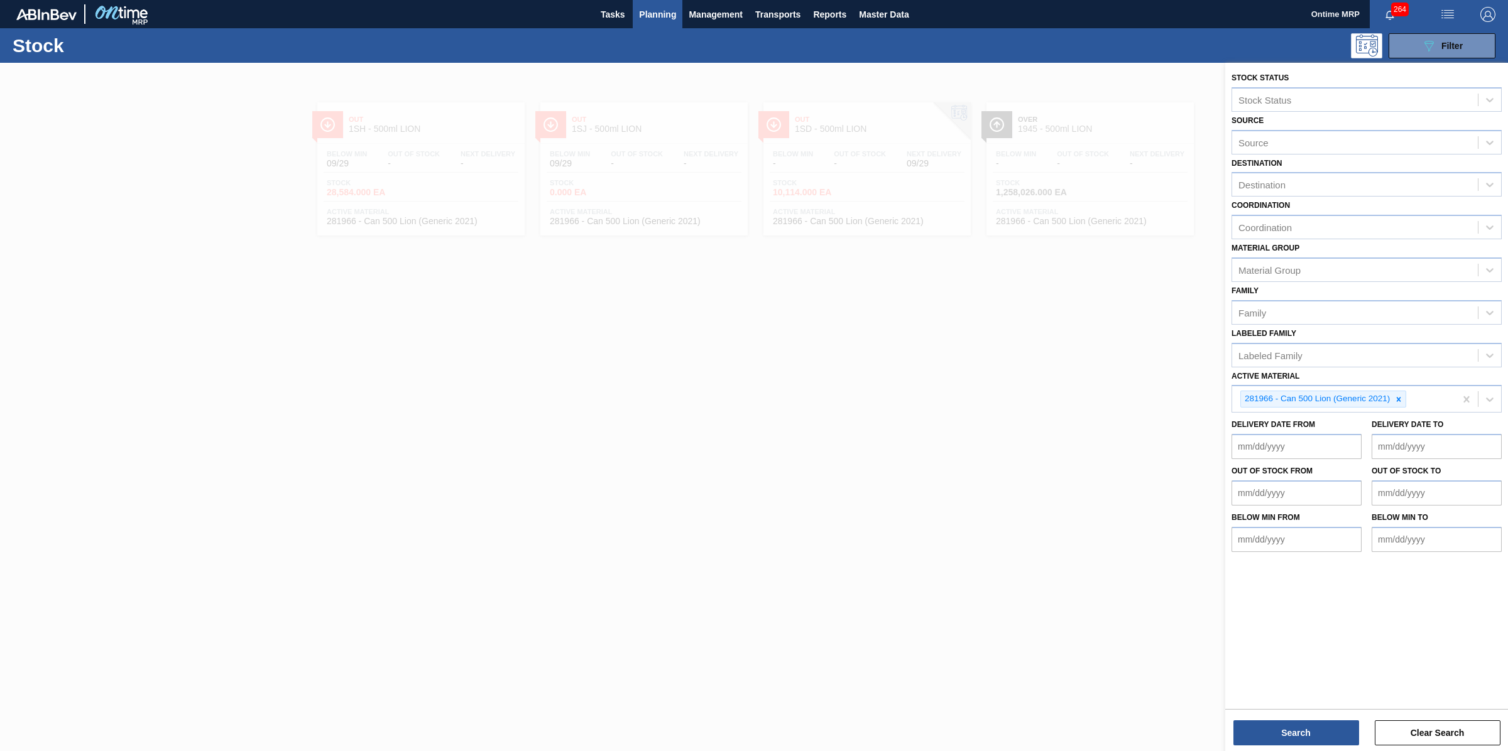
click at [666, 16] on span "Planning" at bounding box center [657, 14] width 37 height 15
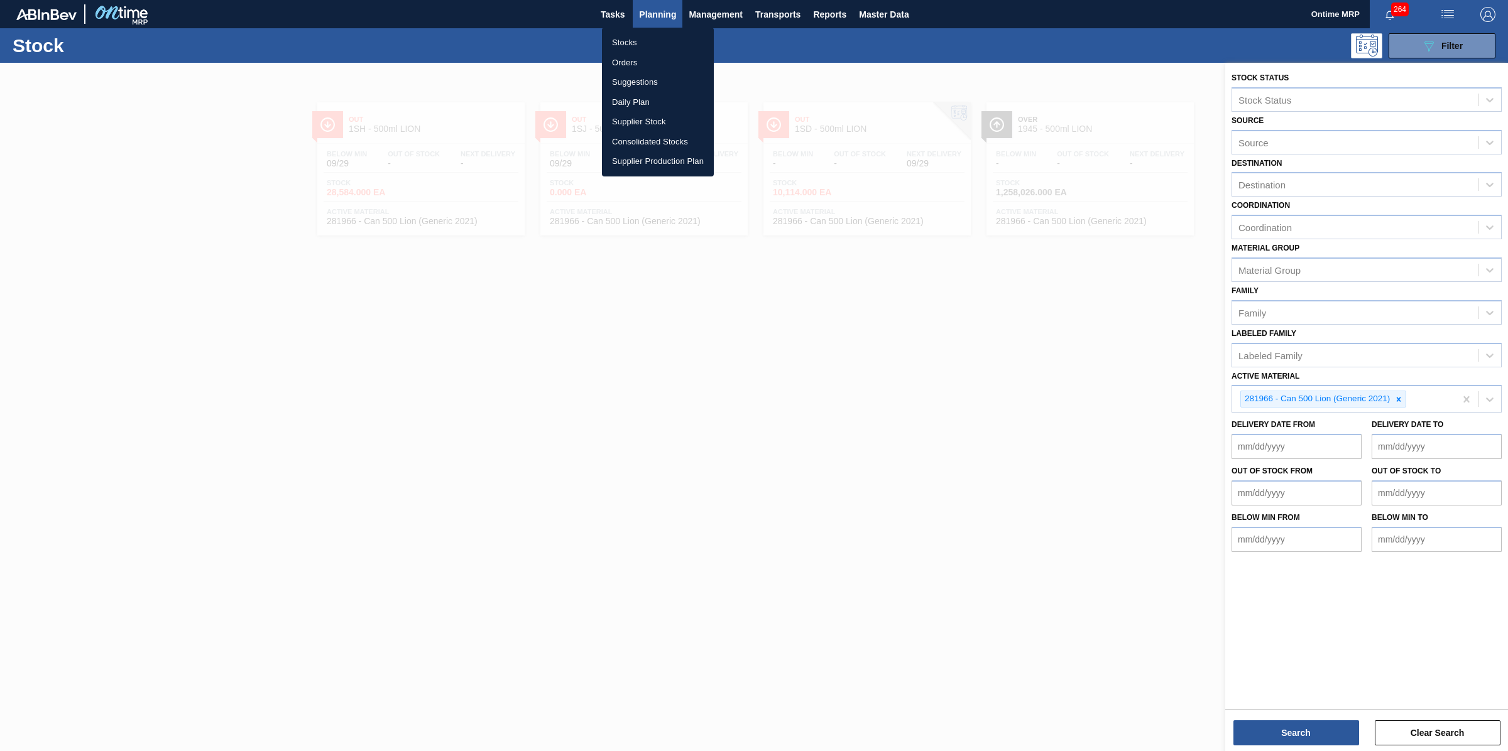
click at [638, 39] on li "Stocks" at bounding box center [658, 43] width 112 height 20
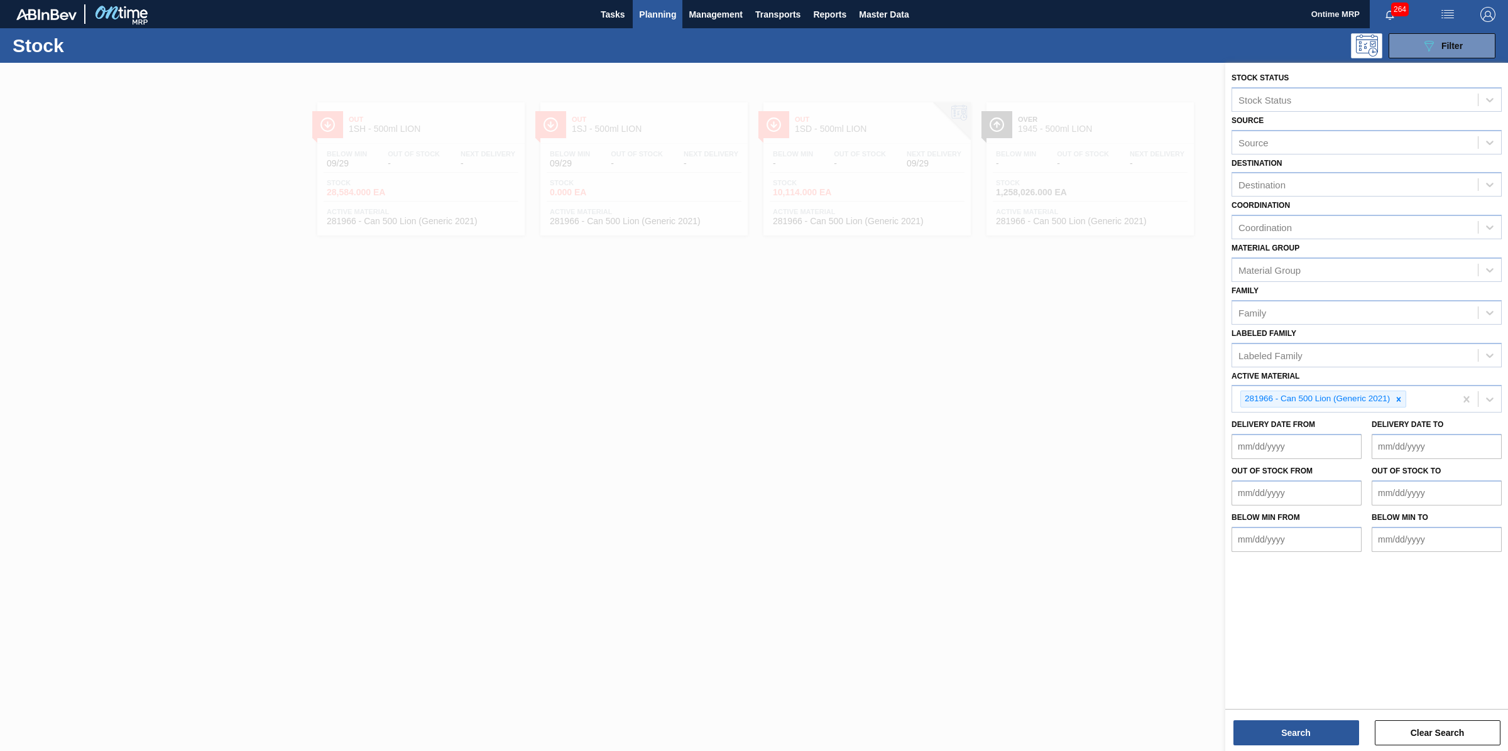
click at [663, 14] on span "Planning" at bounding box center [657, 14] width 37 height 15
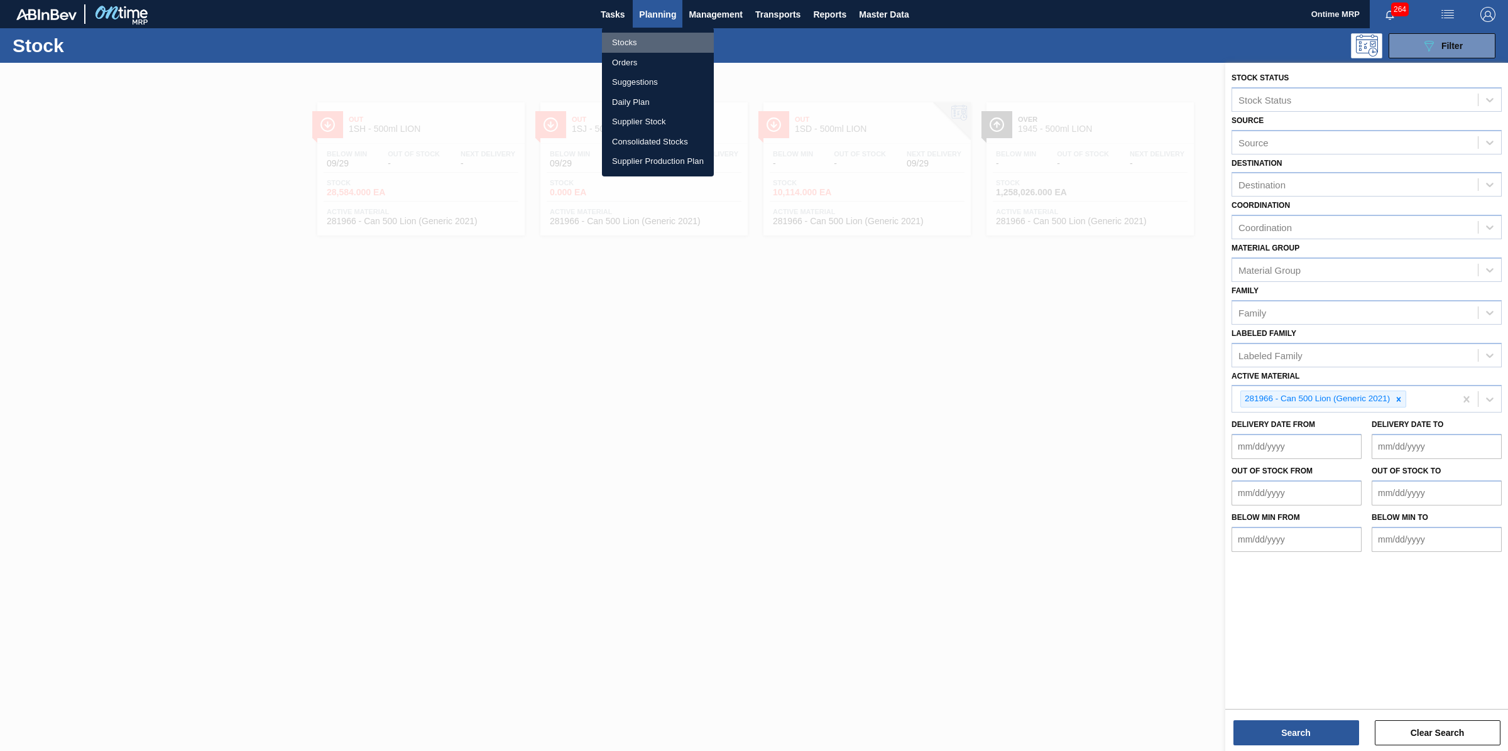
click at [622, 38] on li "Stocks" at bounding box center [658, 43] width 112 height 20
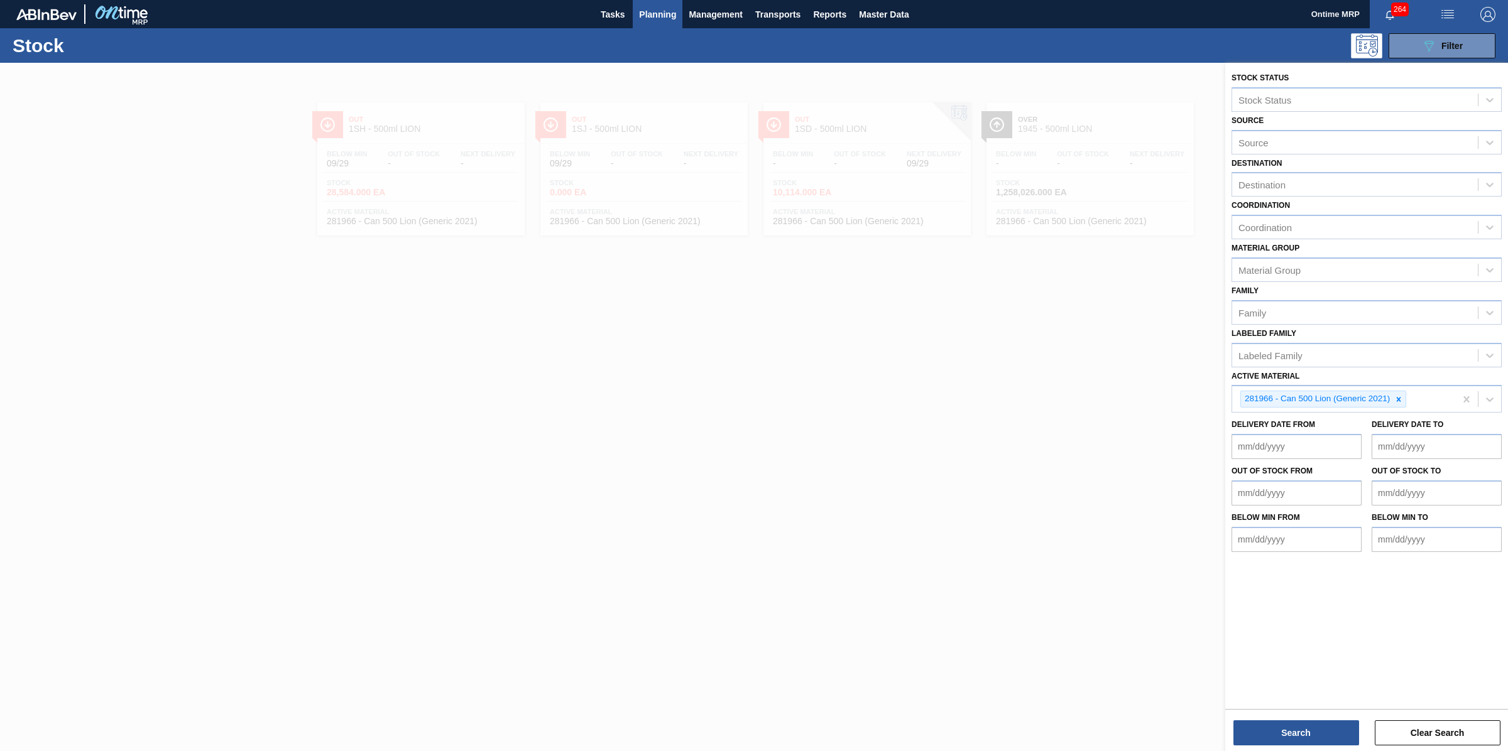
click at [1084, 404] on div at bounding box center [754, 438] width 1508 height 751
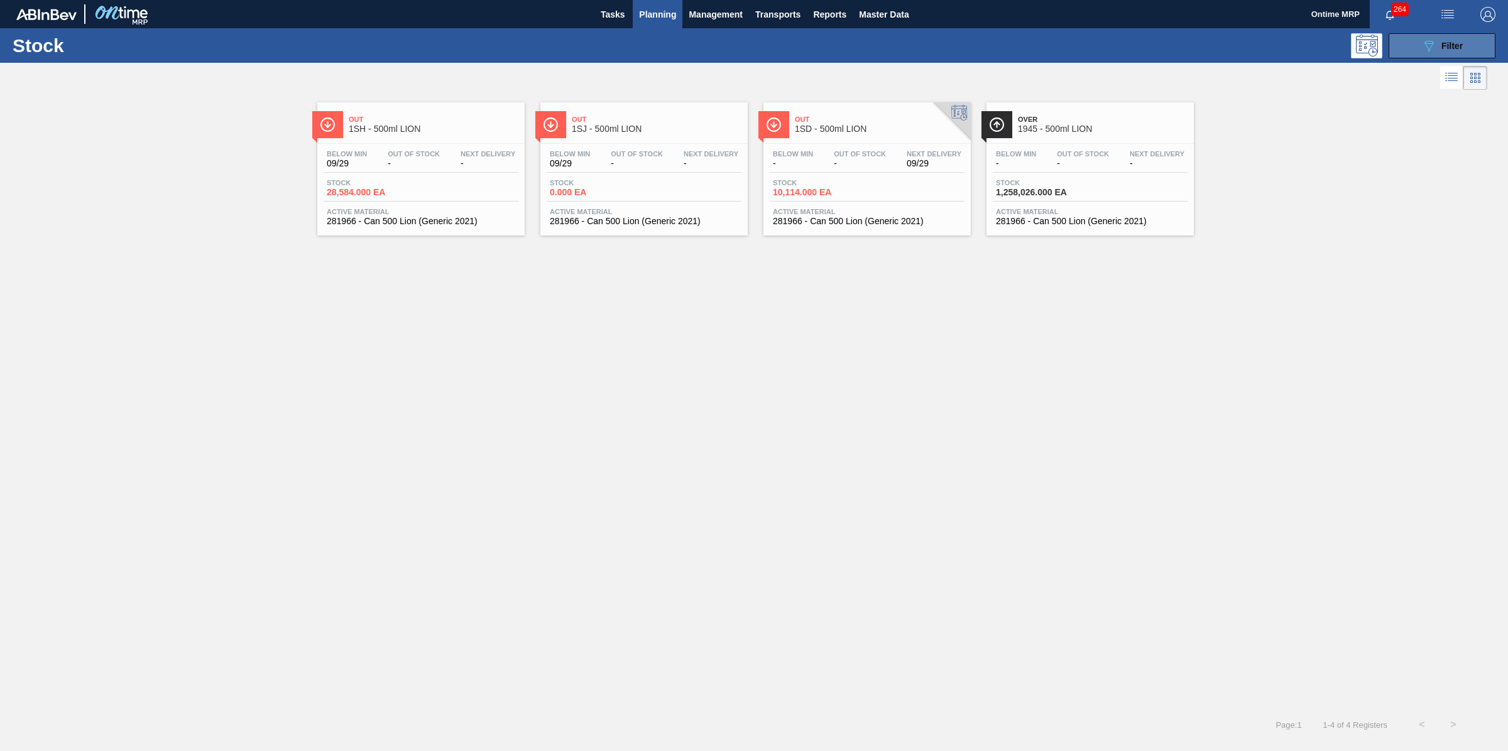
click at [1429, 44] on icon "089F7B8B-B2A5-4AFE-B5C0-19BA573D28AC" at bounding box center [1428, 45] width 15 height 15
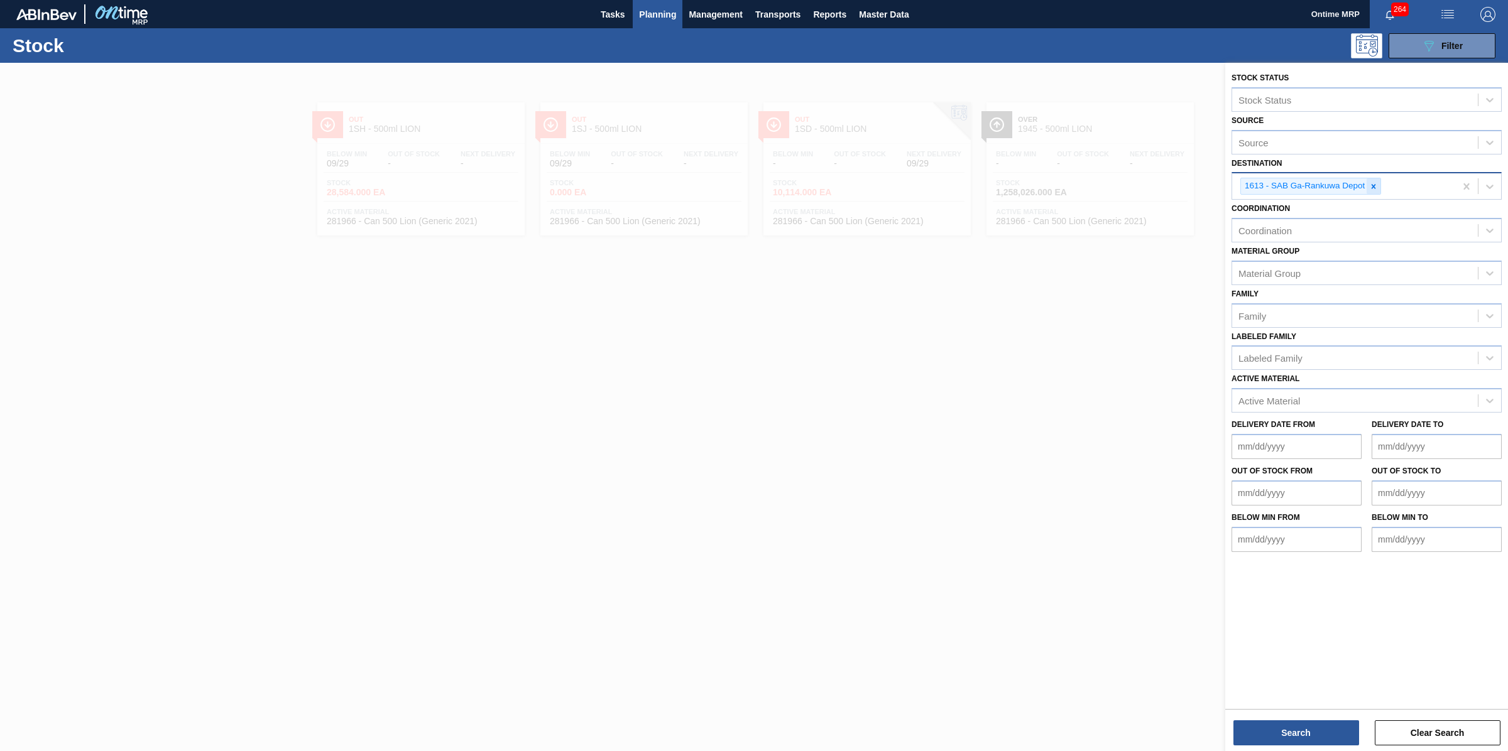
click at [1377, 189] on icon at bounding box center [1373, 186] width 9 height 9
click at [1343, 180] on div "Destination" at bounding box center [1355, 185] width 246 height 18
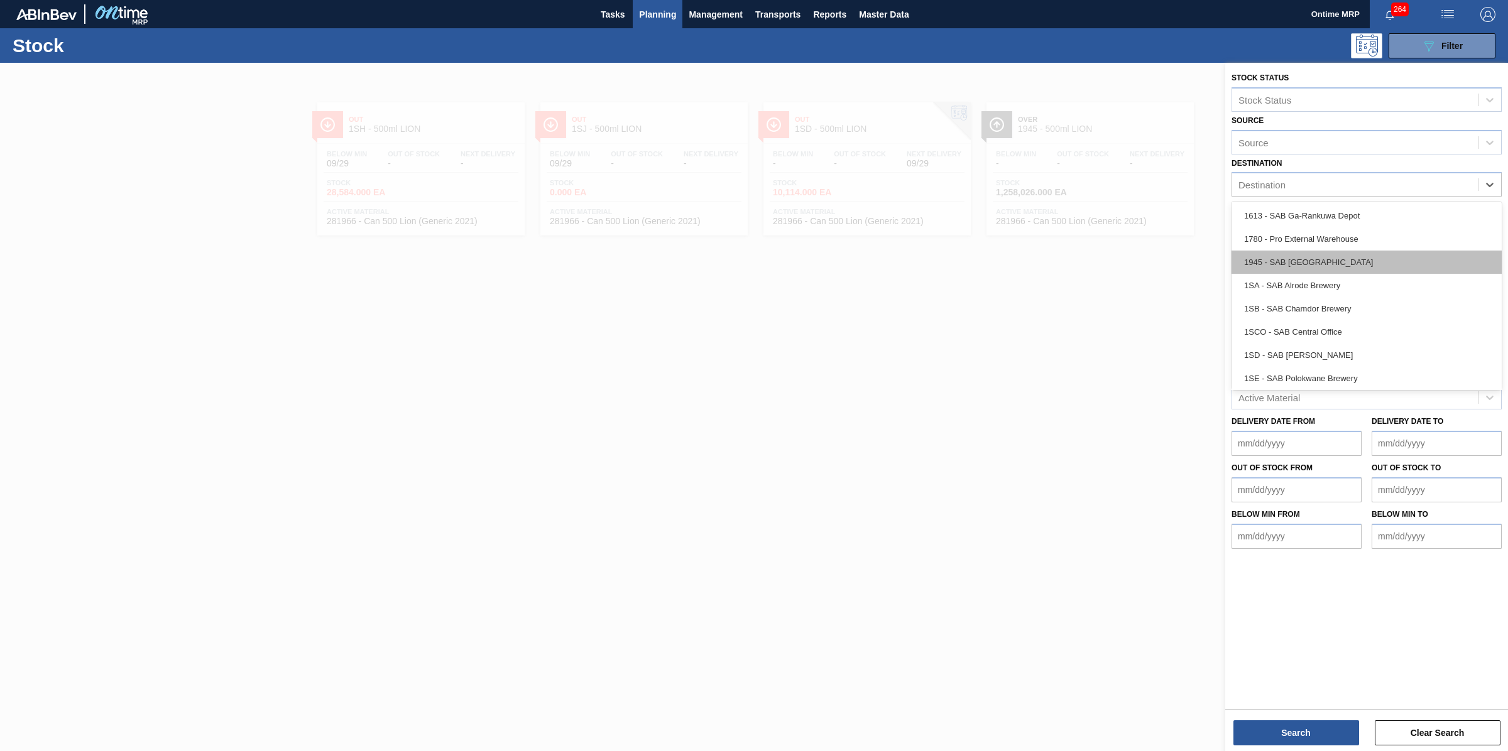
click at [1317, 254] on div "1945 - SAB [GEOGRAPHIC_DATA]" at bounding box center [1366, 262] width 270 height 23
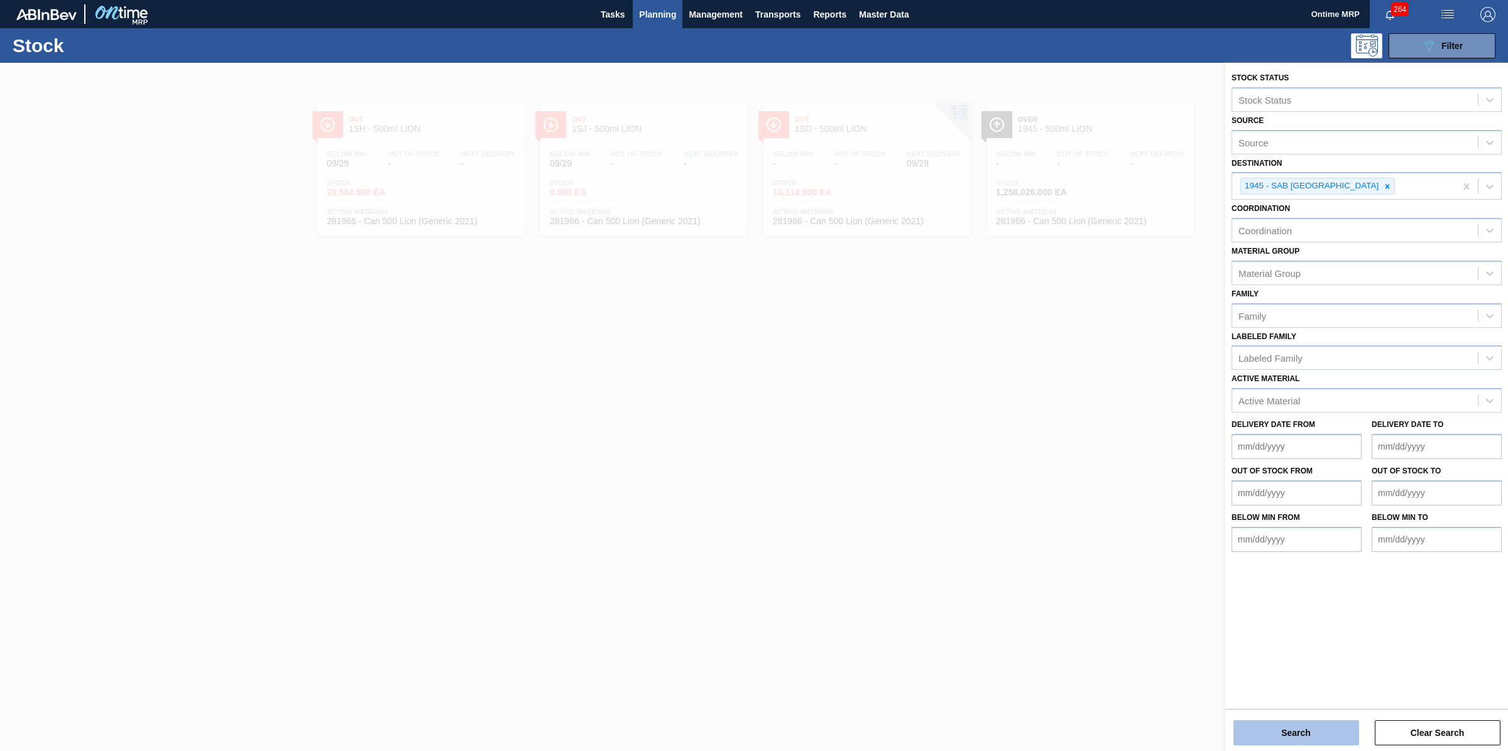
click at [1296, 728] on button "Search" at bounding box center [1296, 733] width 126 height 25
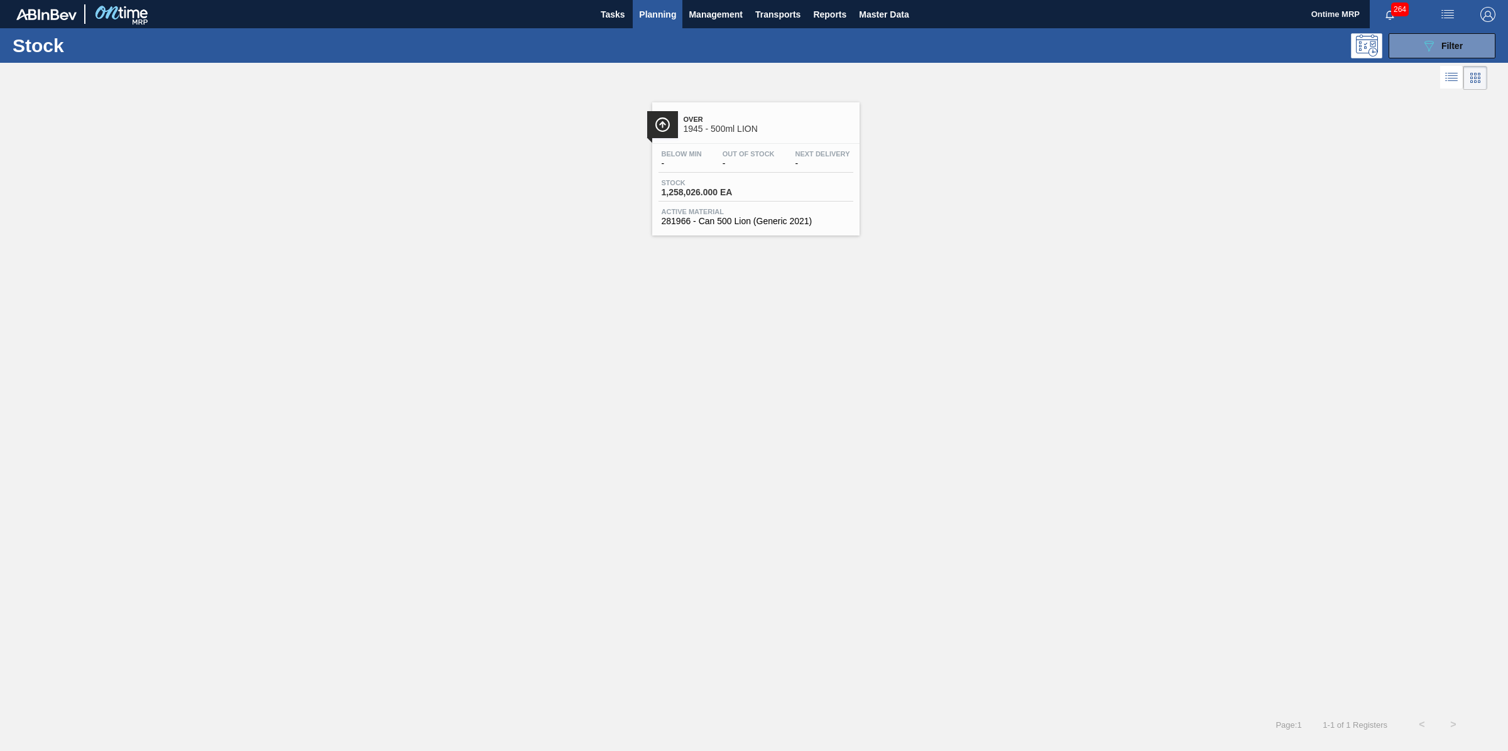
click at [767, 185] on div "Stock 1,258,026.000 EA" at bounding box center [755, 190] width 195 height 23
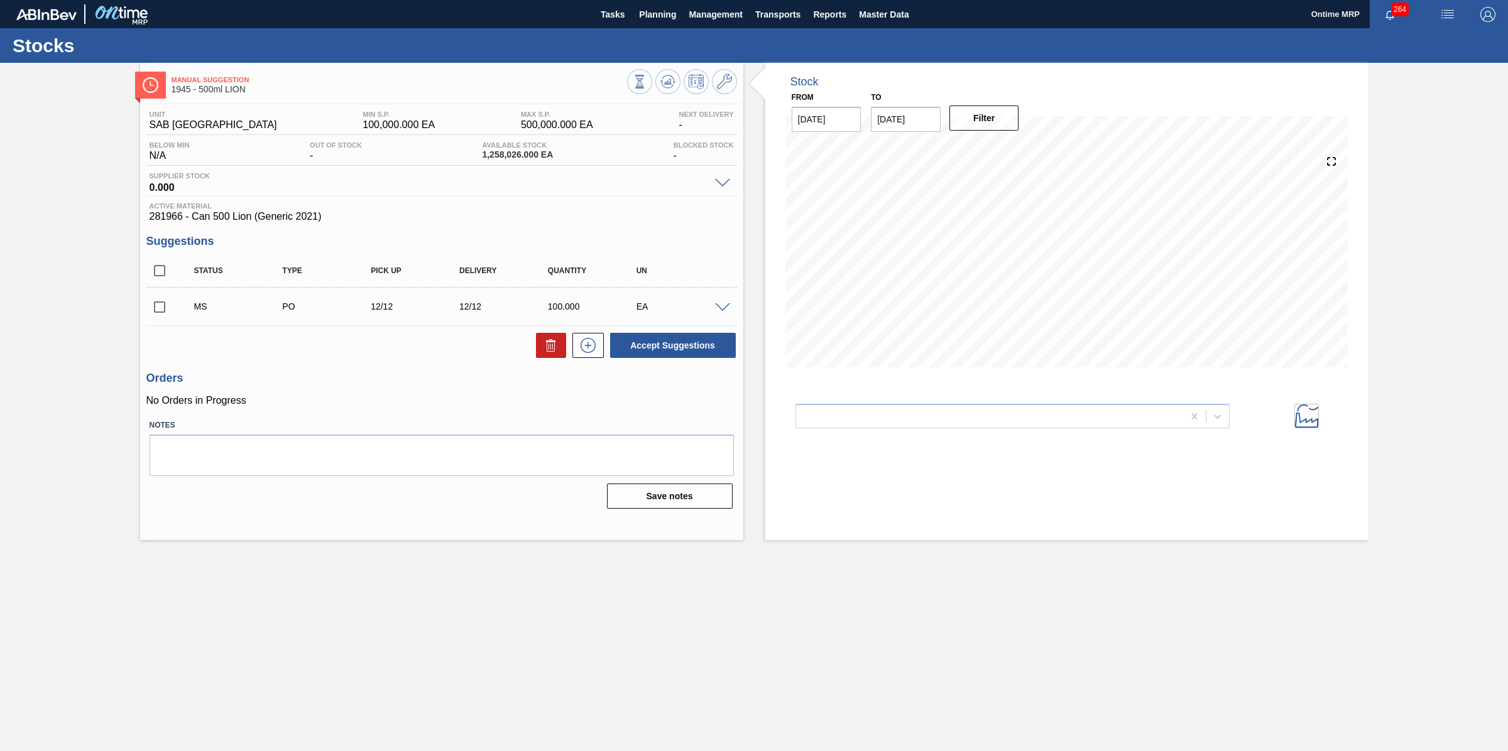
click at [478, 222] on span "281966 - Can 500 Lion (Generic 2021)" at bounding box center [442, 216] width 584 height 11
drag, startPoint x: 183, startPoint y: 219, endPoint x: 146, endPoint y: 221, distance: 36.5
click at [146, 221] on div "Active Material 281966 - Can 500 Lion (Generic 2021)" at bounding box center [441, 212] width 591 height 20
copy span "281966"
click at [647, 227] on div "Unit SAB Epping Depot MIN S.P. 100,000.000 EA MAX S.P. 500,000.000 EA Next Deli…" at bounding box center [441, 308] width 603 height 409
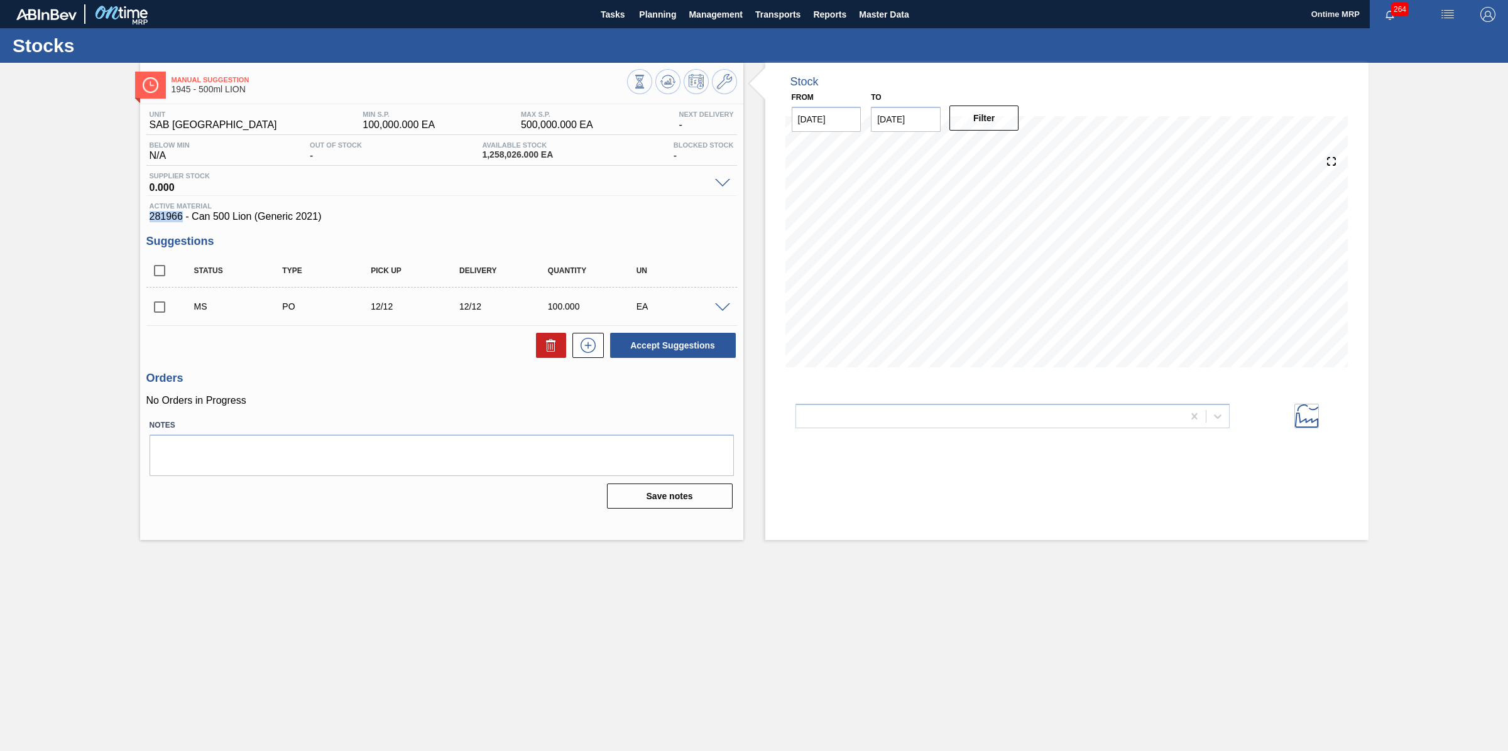
drag, startPoint x: 183, startPoint y: 218, endPoint x: 146, endPoint y: 217, distance: 37.1
click at [146, 217] on div "Active Material 281966 - Can 500 Lion (Generic 2021)" at bounding box center [441, 212] width 591 height 20
copy span "281966"
click at [667, 14] on span "Planning" at bounding box center [657, 14] width 37 height 15
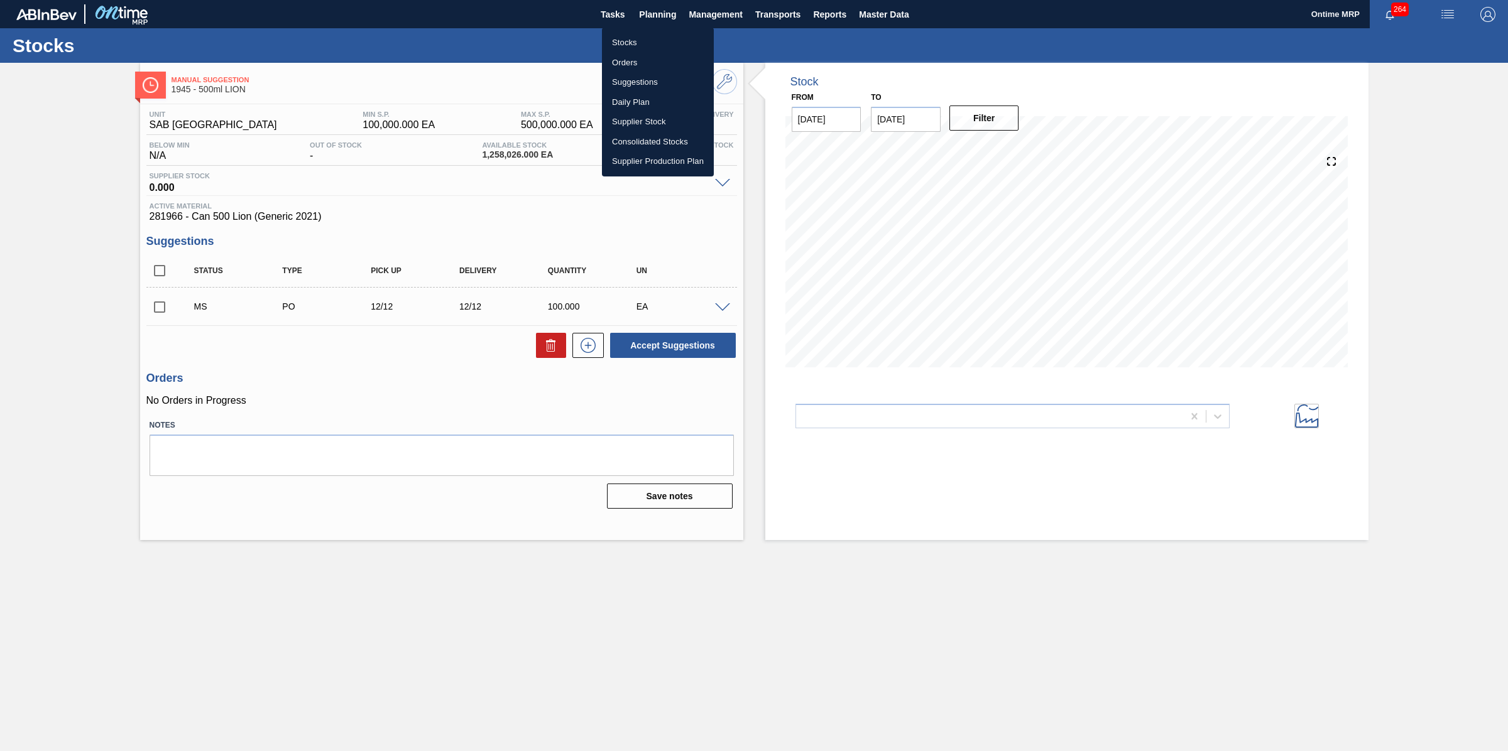
click at [633, 45] on li "Stocks" at bounding box center [658, 43] width 112 height 20
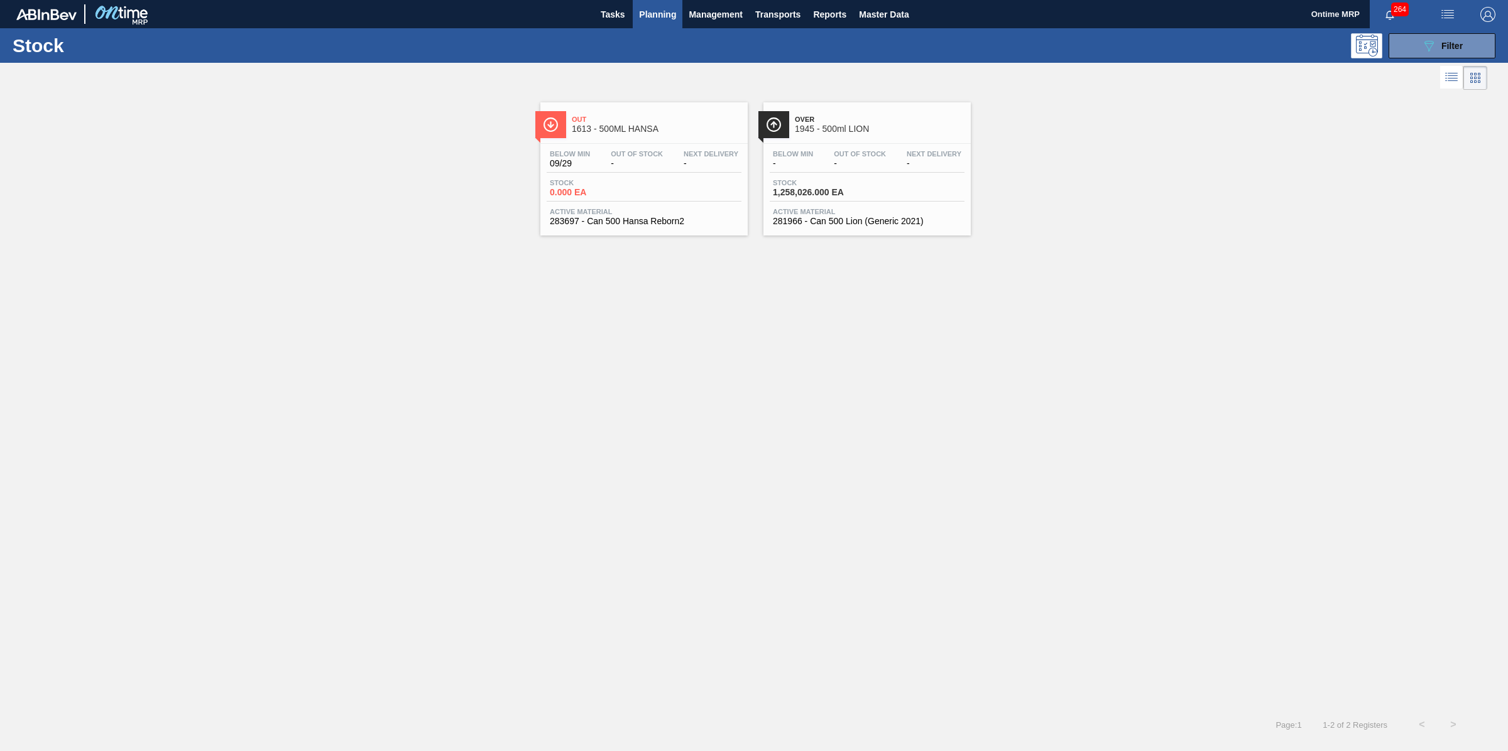
drag, startPoint x: 1417, startPoint y: 42, endPoint x: 1412, endPoint y: 72, distance: 30.6
click at [1419, 44] on button "089F7B8B-B2A5-4AFE-B5C0-19BA573D28AC Filter" at bounding box center [1442, 45] width 107 height 25
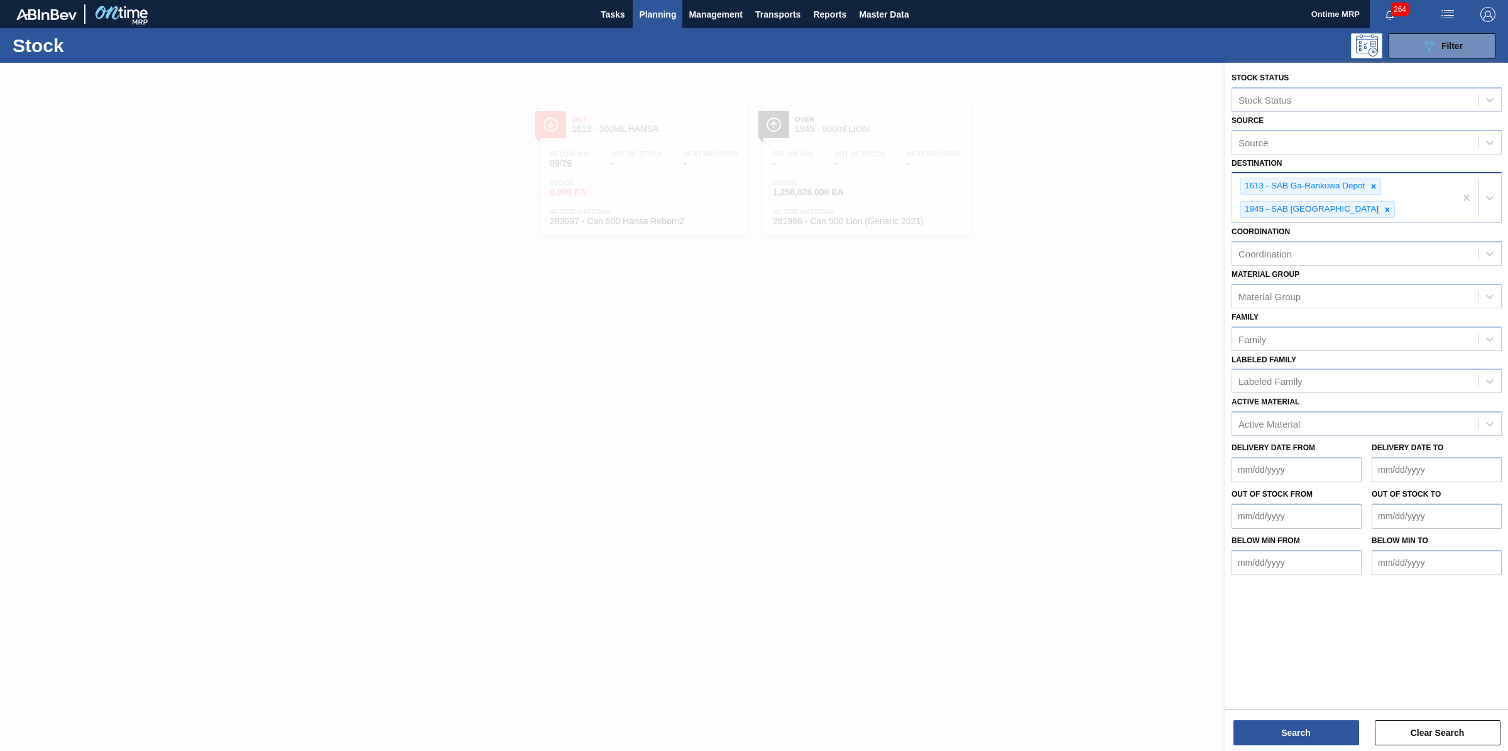
drag, startPoint x: 1346, startPoint y: 211, endPoint x: 1372, endPoint y: 194, distance: 30.7
click at [1383, 208] on icon at bounding box center [1387, 209] width 9 height 9
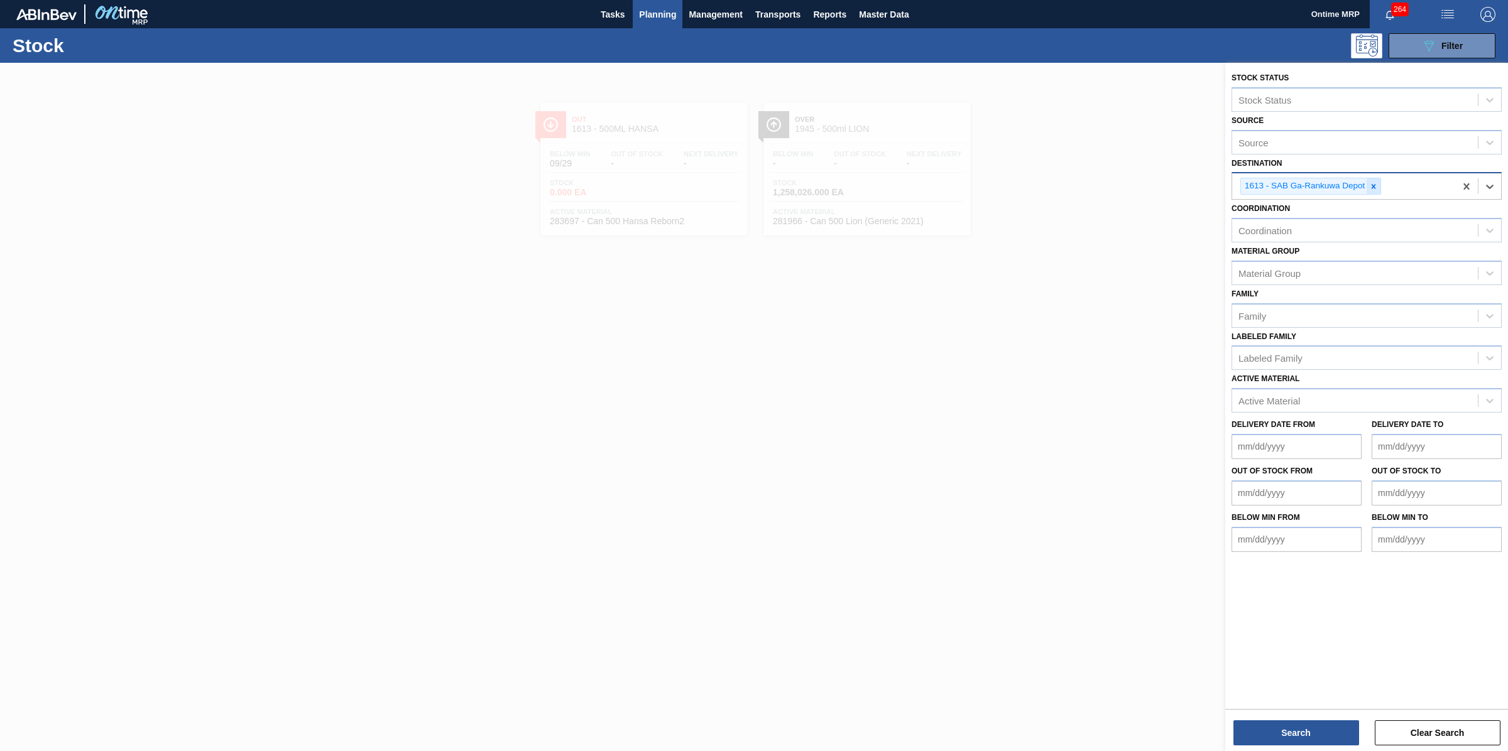
click at [1372, 186] on icon at bounding box center [1373, 186] width 9 height 9
click at [1261, 395] on div "Active Material" at bounding box center [1269, 398] width 62 height 11
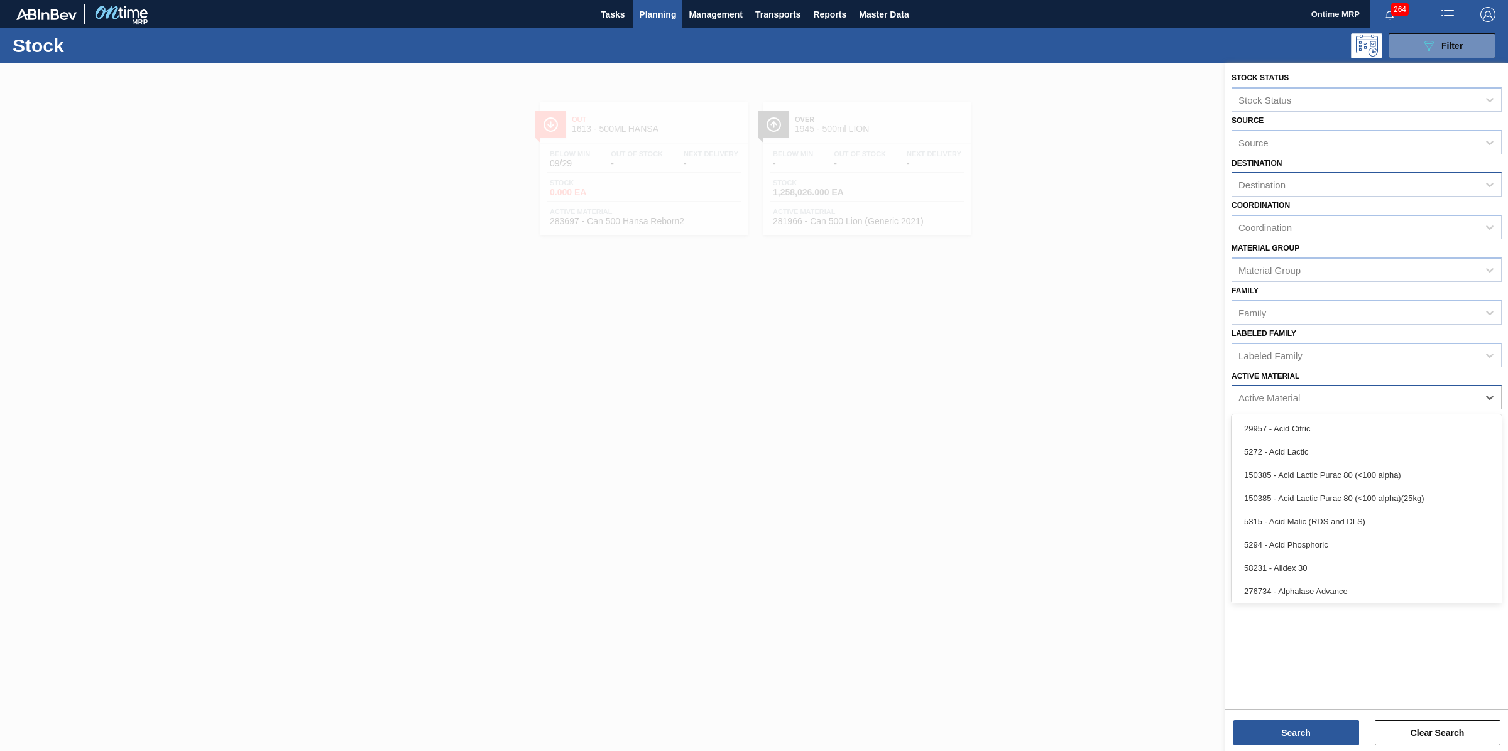
paste Material "281966"
type Material "281966"
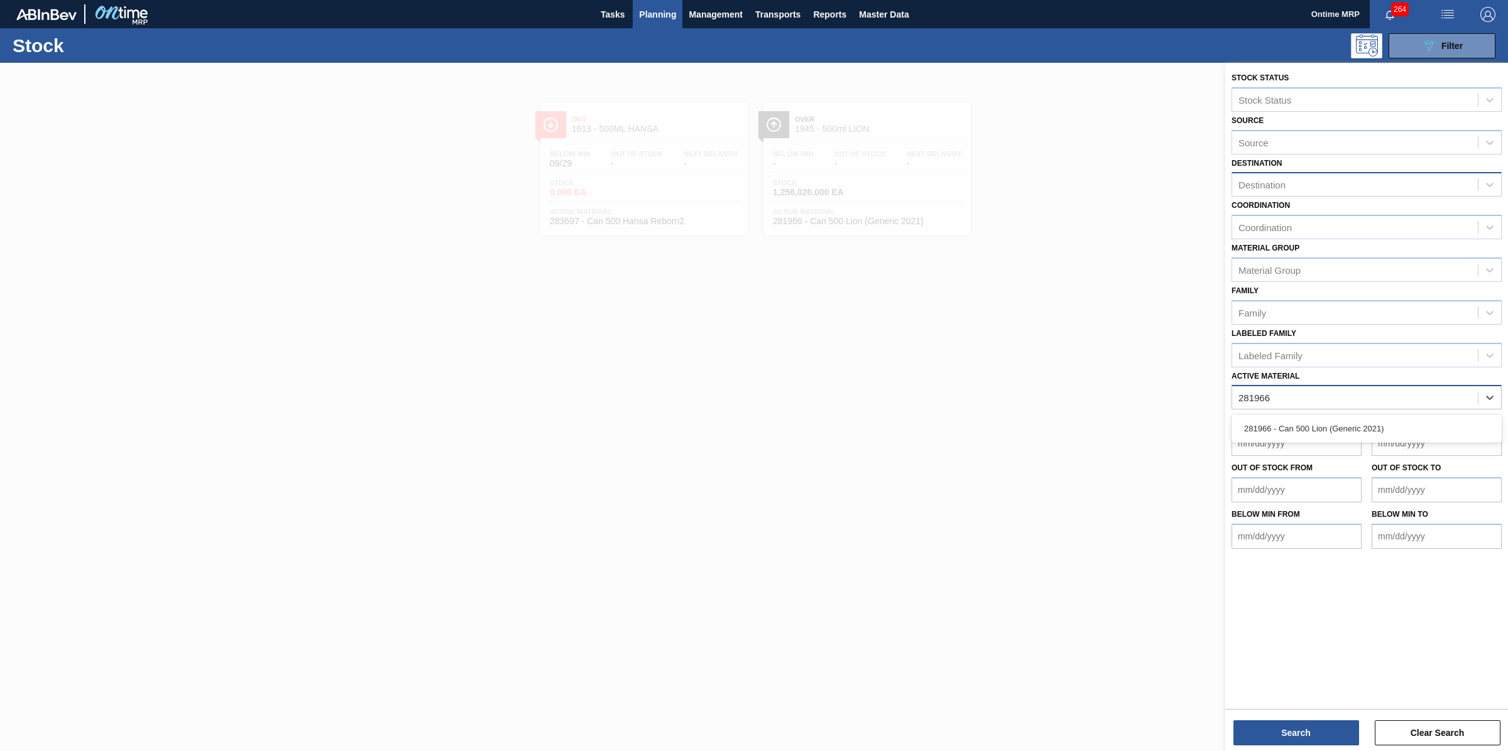
click at [1277, 426] on div "281966 - Can 500 Lion (Generic 2021)" at bounding box center [1366, 428] width 270 height 23
click at [1299, 730] on button "Search" at bounding box center [1296, 733] width 126 height 25
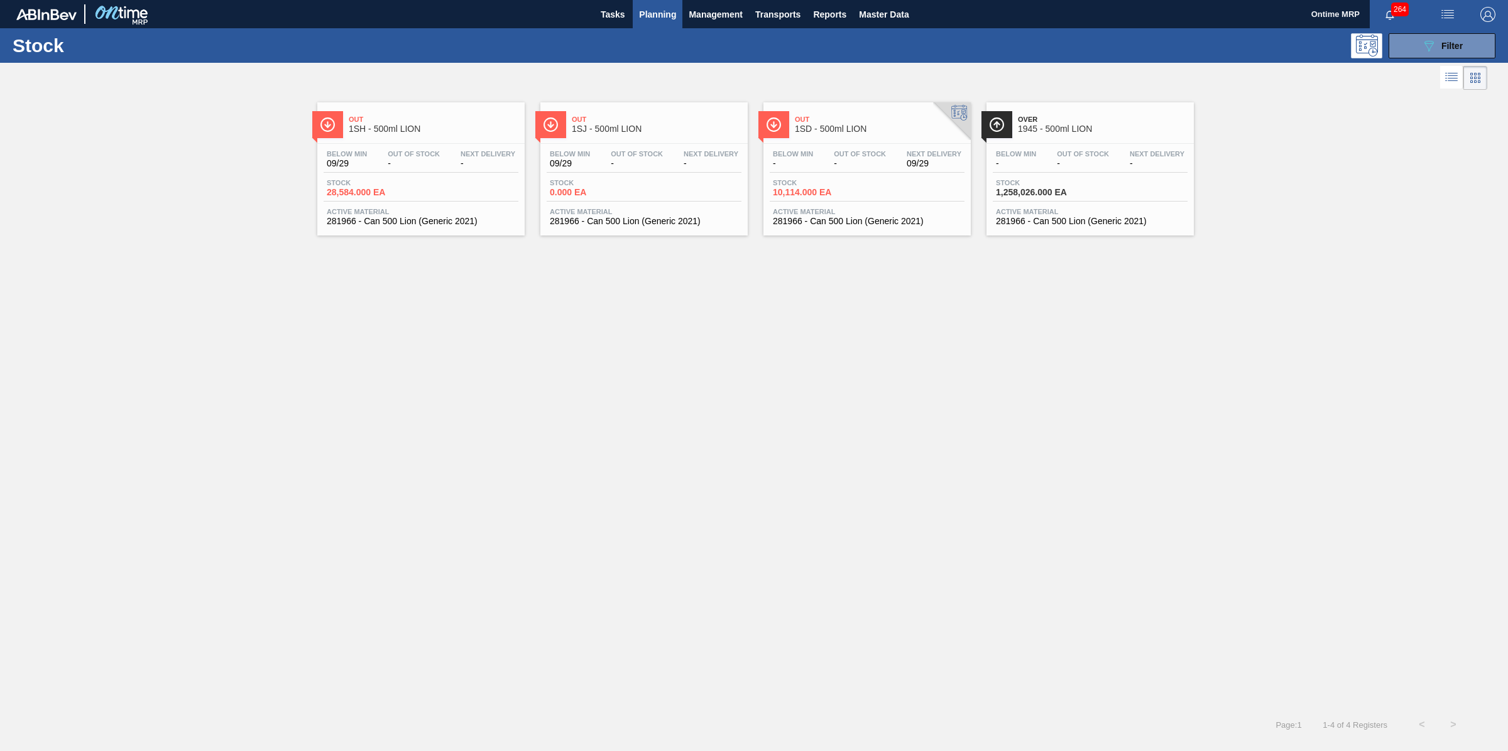
drag, startPoint x: 1437, startPoint y: 47, endPoint x: 1443, endPoint y: 123, distance: 76.3
click at [1438, 48] on div "089F7B8B-B2A5-4AFE-B5C0-19BA573D28AC Filter" at bounding box center [1441, 45] width 41 height 15
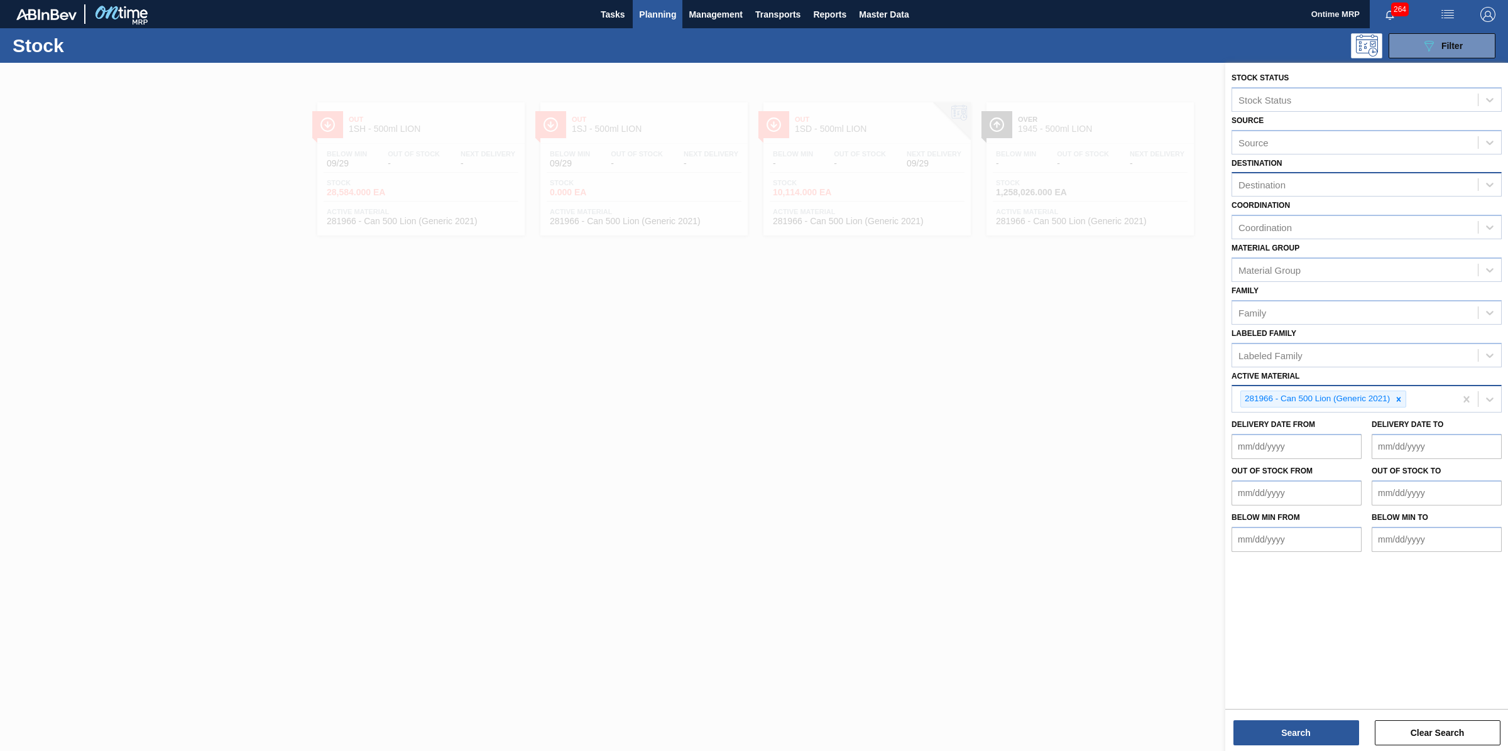
click at [1415, 394] on div "281966 - Can 500 Lion (Generic 2021)" at bounding box center [1343, 399] width 223 height 26
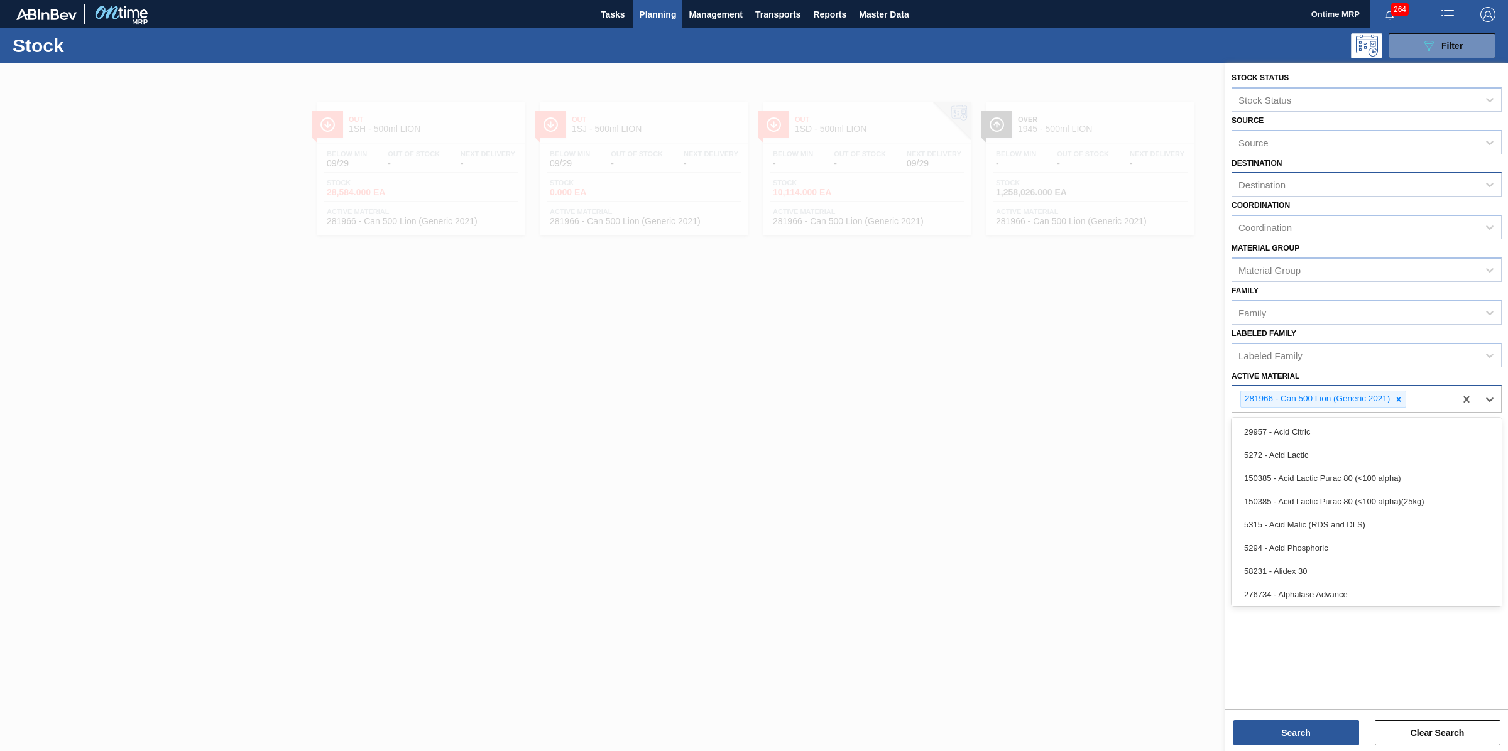
paste Material "283697"
type Material "283697"
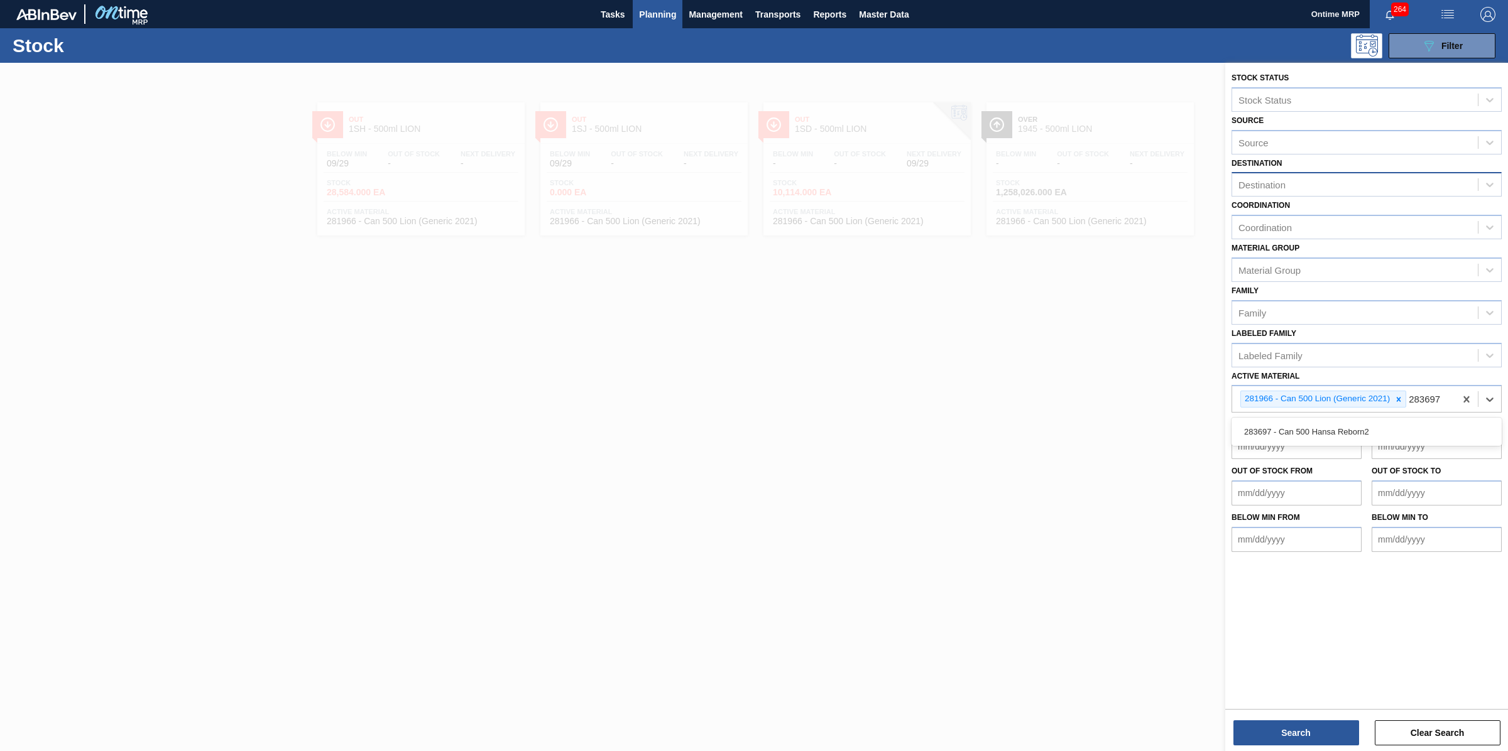
drag, startPoint x: 1397, startPoint y: 425, endPoint x: 1373, endPoint y: 483, distance: 62.0
click at [1396, 427] on div "283697 - Can 500 Hansa Reborn2" at bounding box center [1366, 431] width 270 height 23
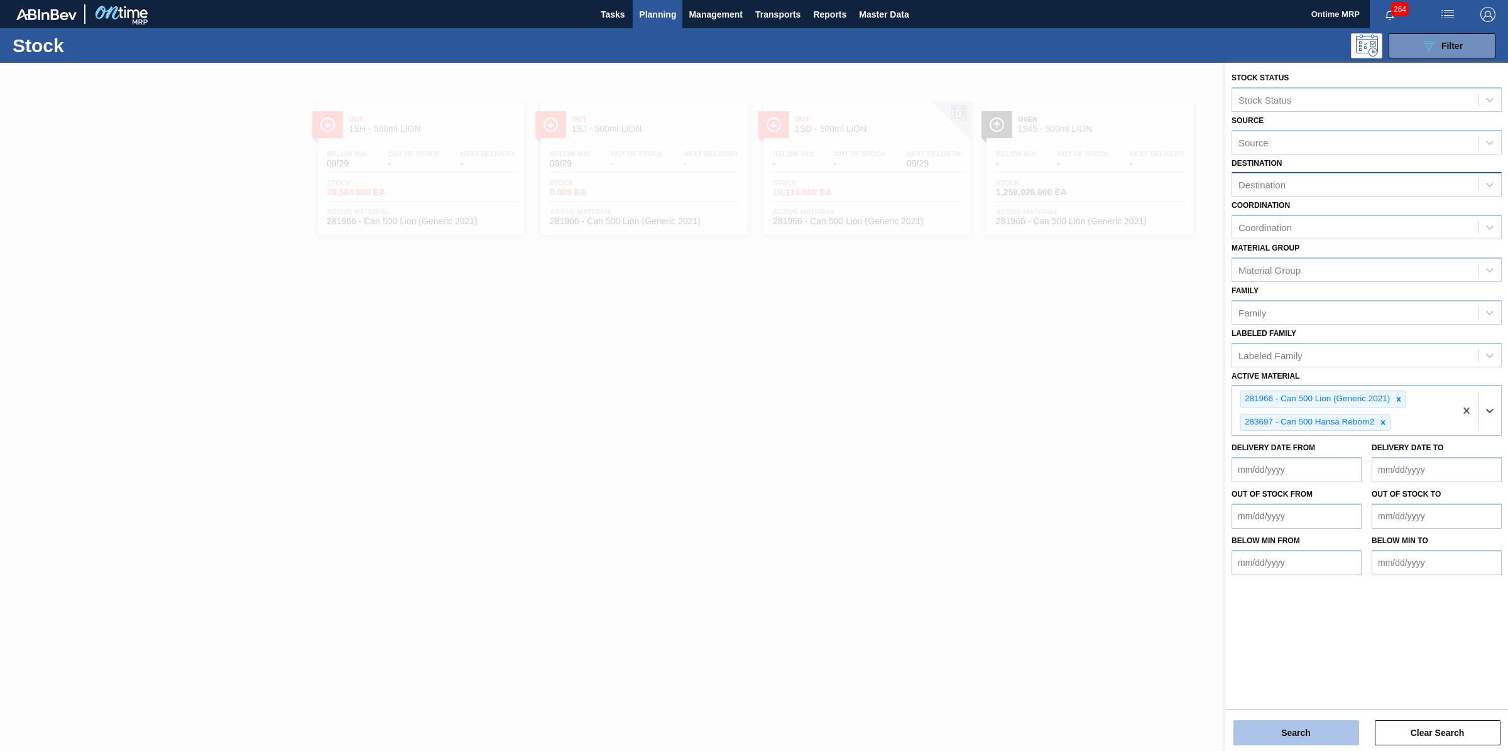
click at [1304, 736] on button "Search" at bounding box center [1296, 733] width 126 height 25
